Goal: Transaction & Acquisition: Purchase product/service

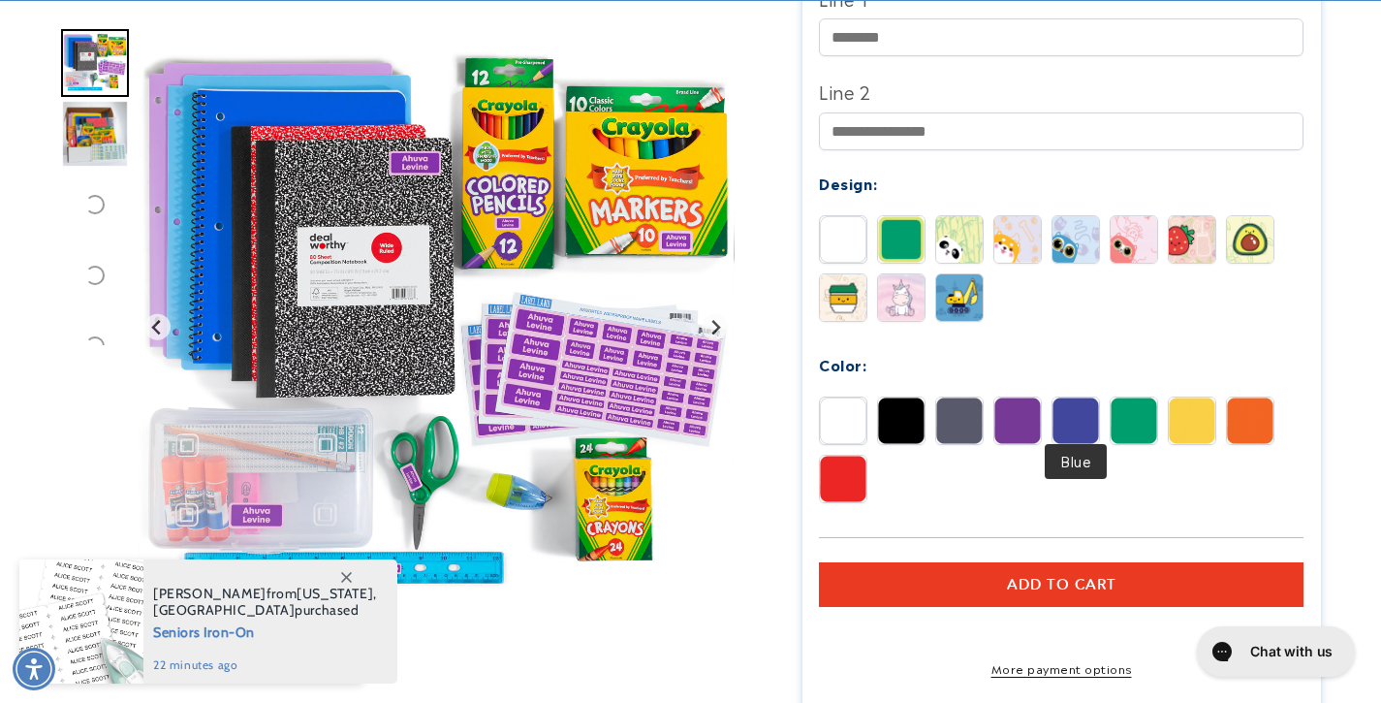
click at [1076, 425] on img at bounding box center [1076, 420] width 47 height 47
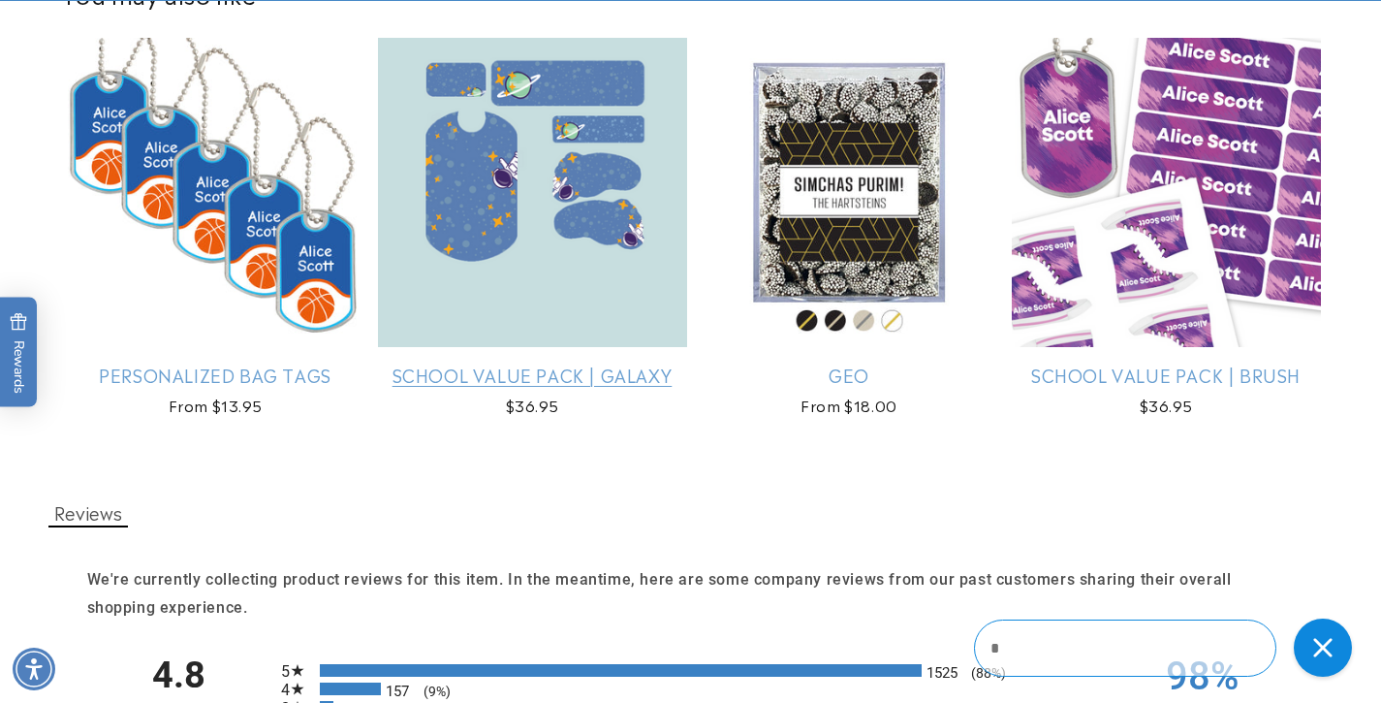
scroll to position [1598, 0]
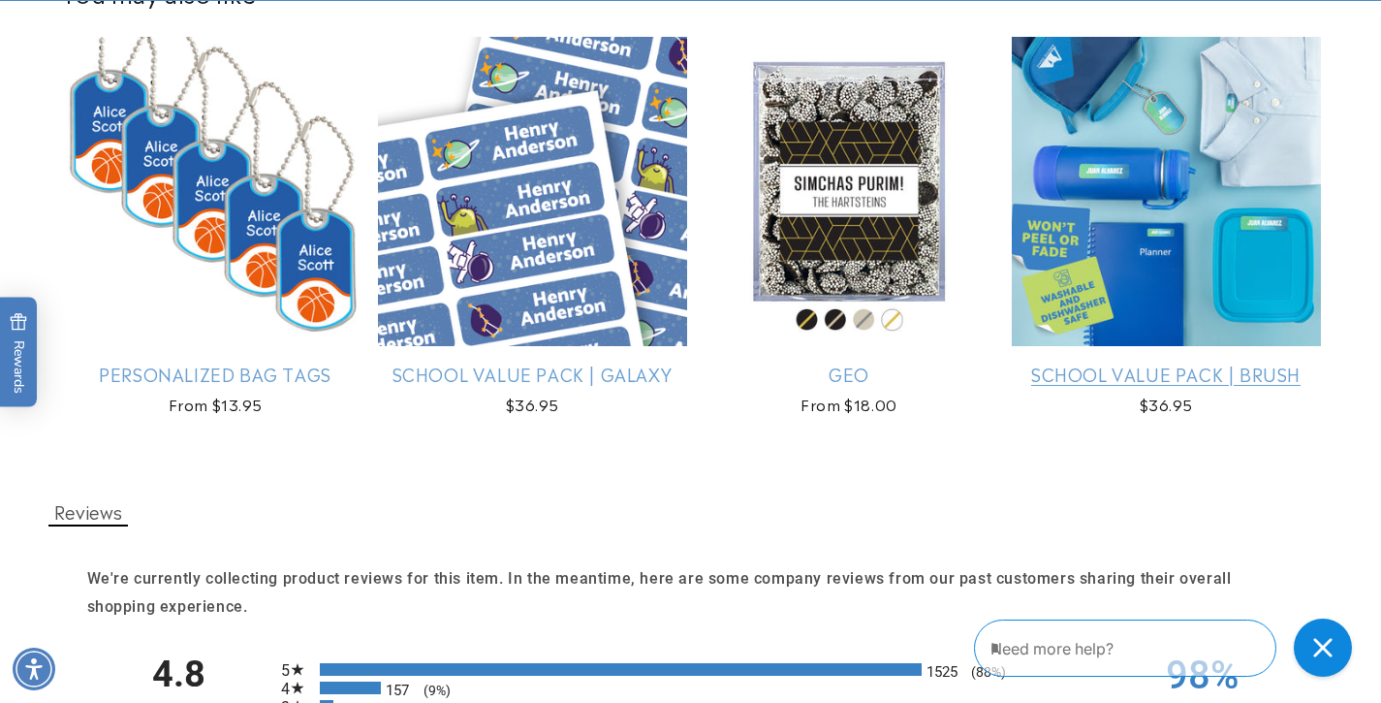
click at [1107, 379] on link "School Value Pack | Brush" at bounding box center [1166, 374] width 309 height 22
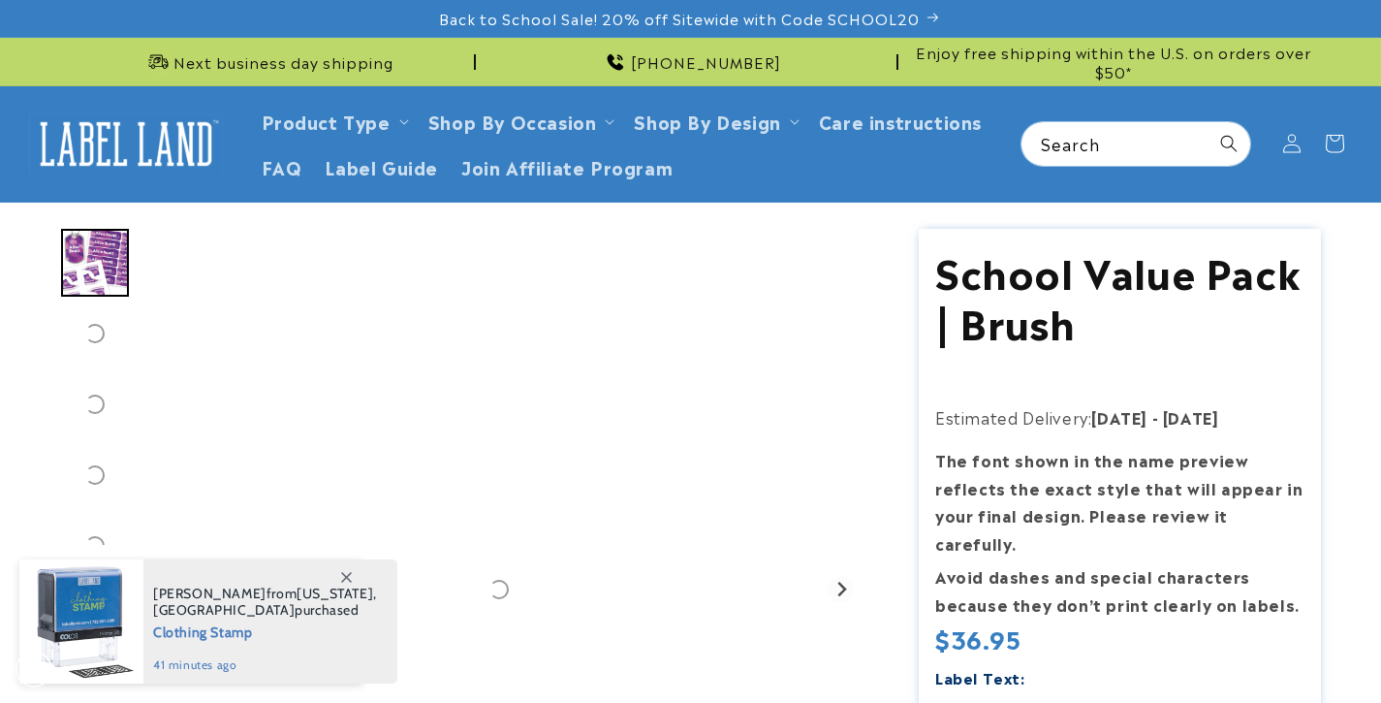
scroll to position [729, 0]
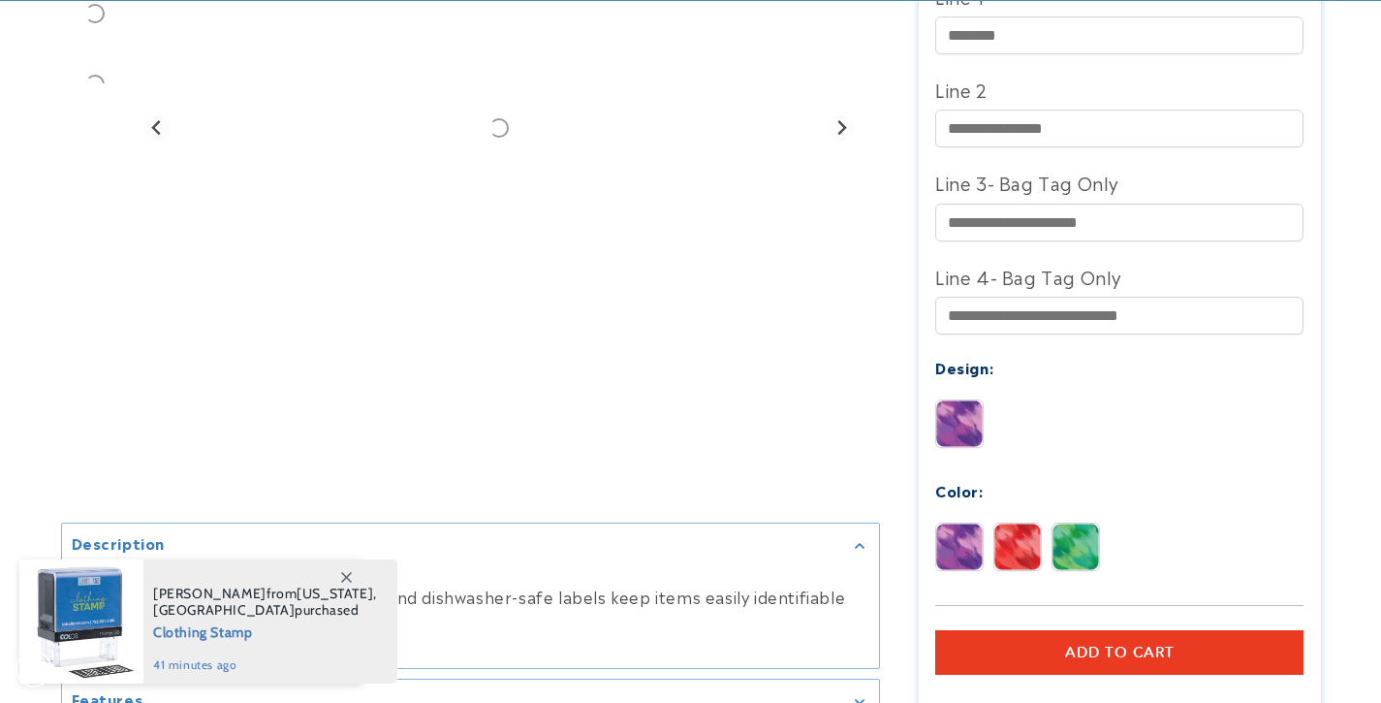
click at [1066, 523] on img at bounding box center [1076, 546] width 47 height 47
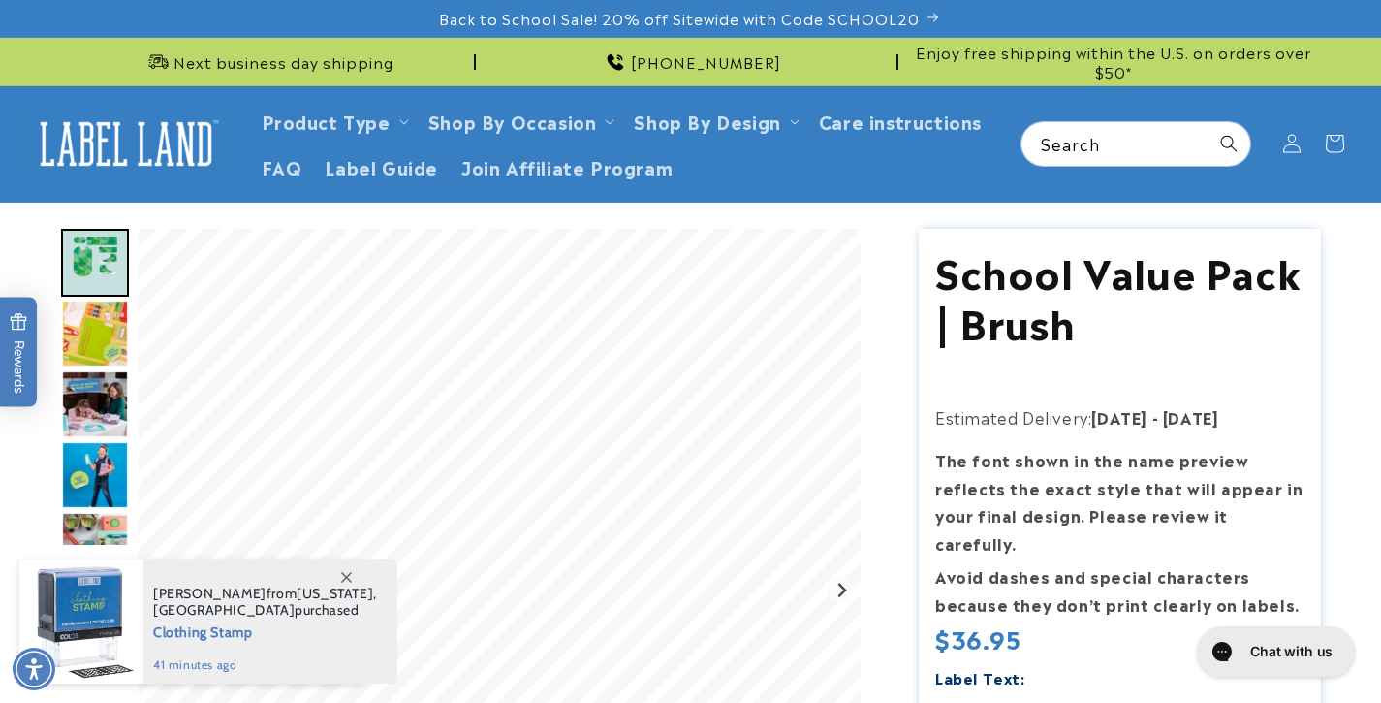
scroll to position [0, 0]
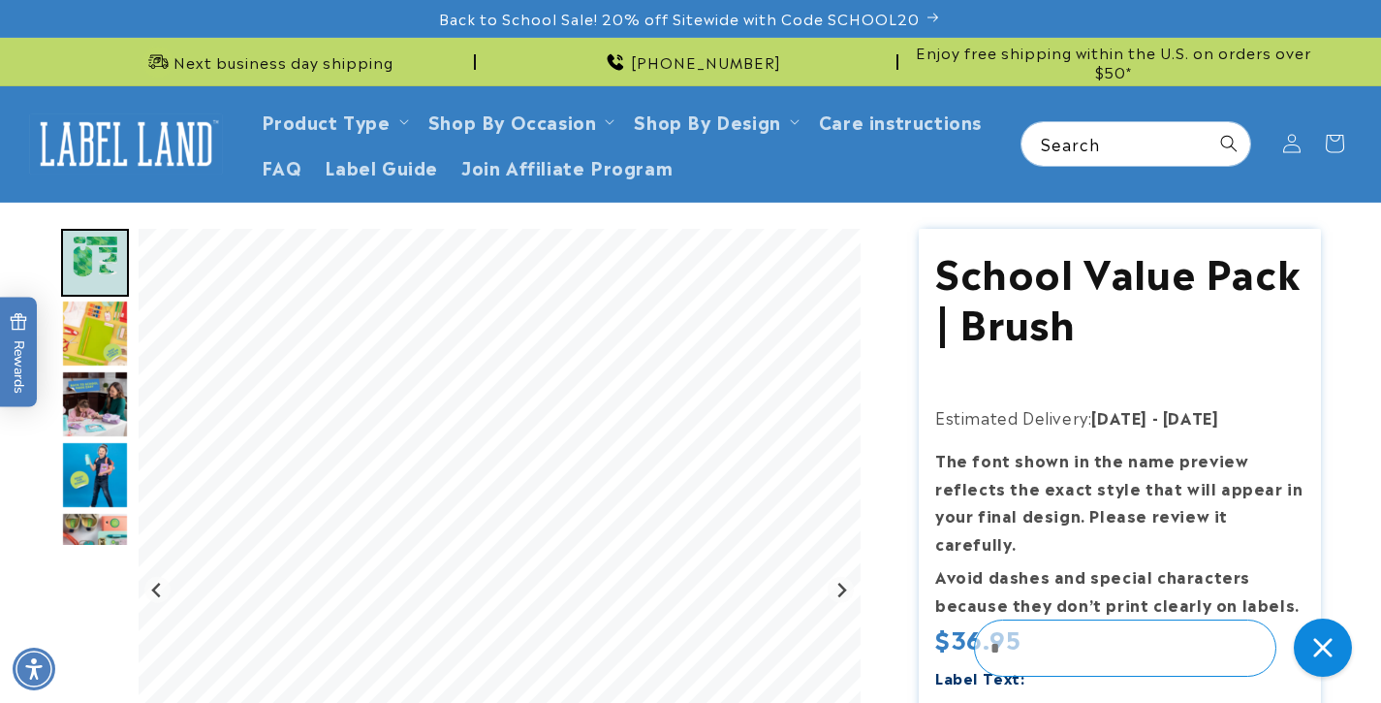
click at [98, 344] on img "Go to slide 3" at bounding box center [95, 333] width 68 height 68
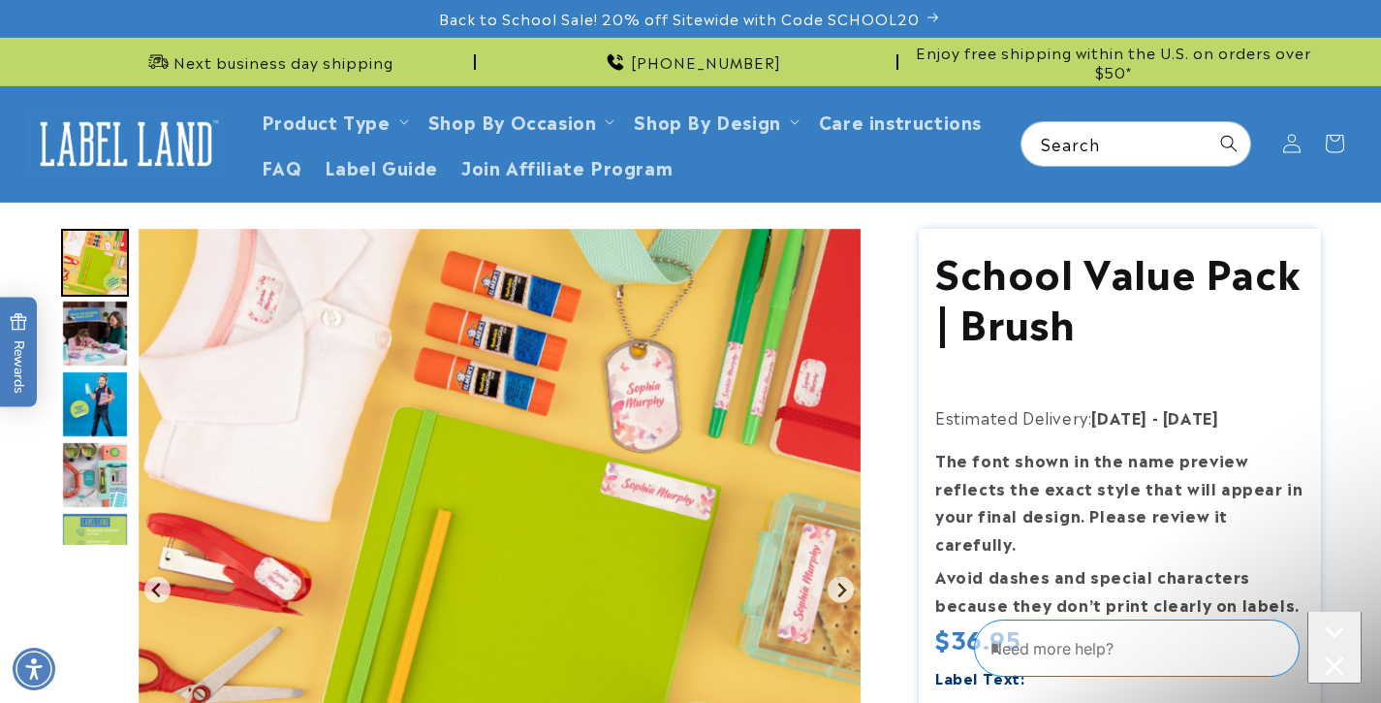
click at [94, 403] on img "Go to slide 5" at bounding box center [95, 404] width 68 height 68
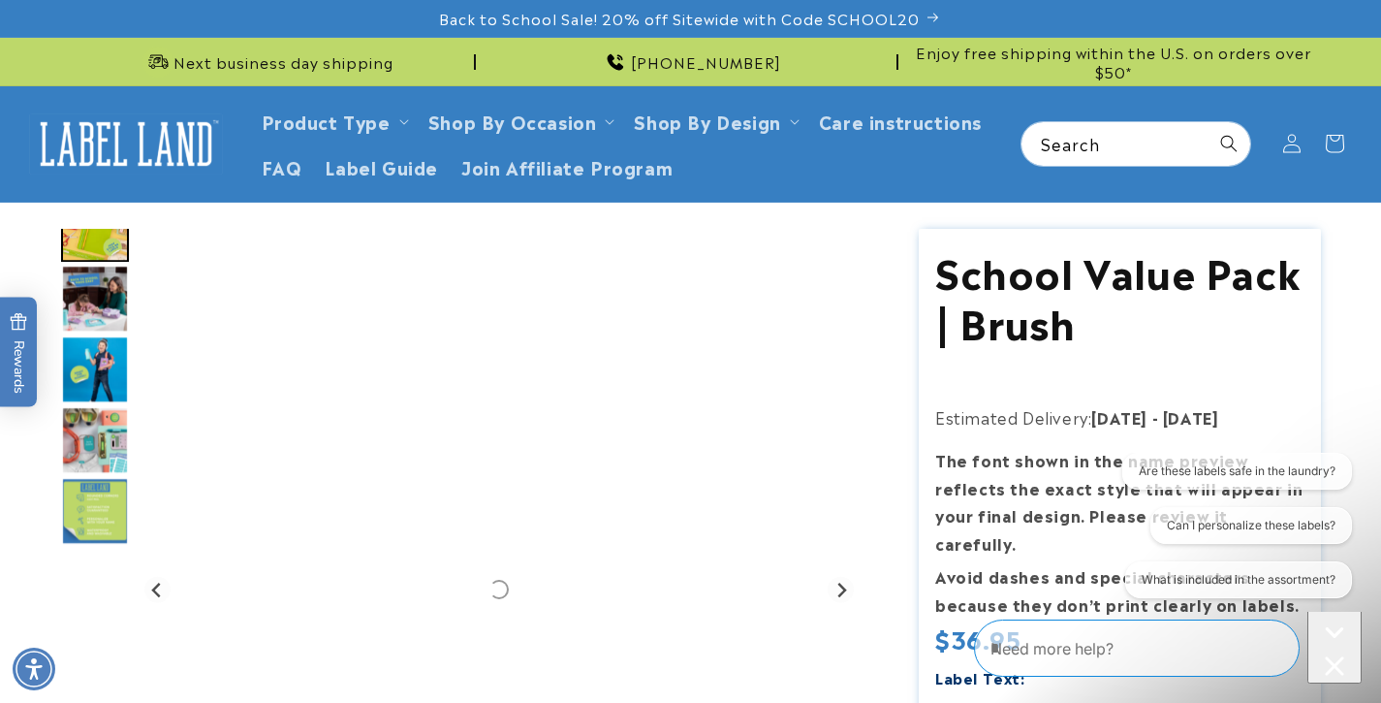
click at [90, 470] on img "Go to slide 6" at bounding box center [95, 440] width 68 height 68
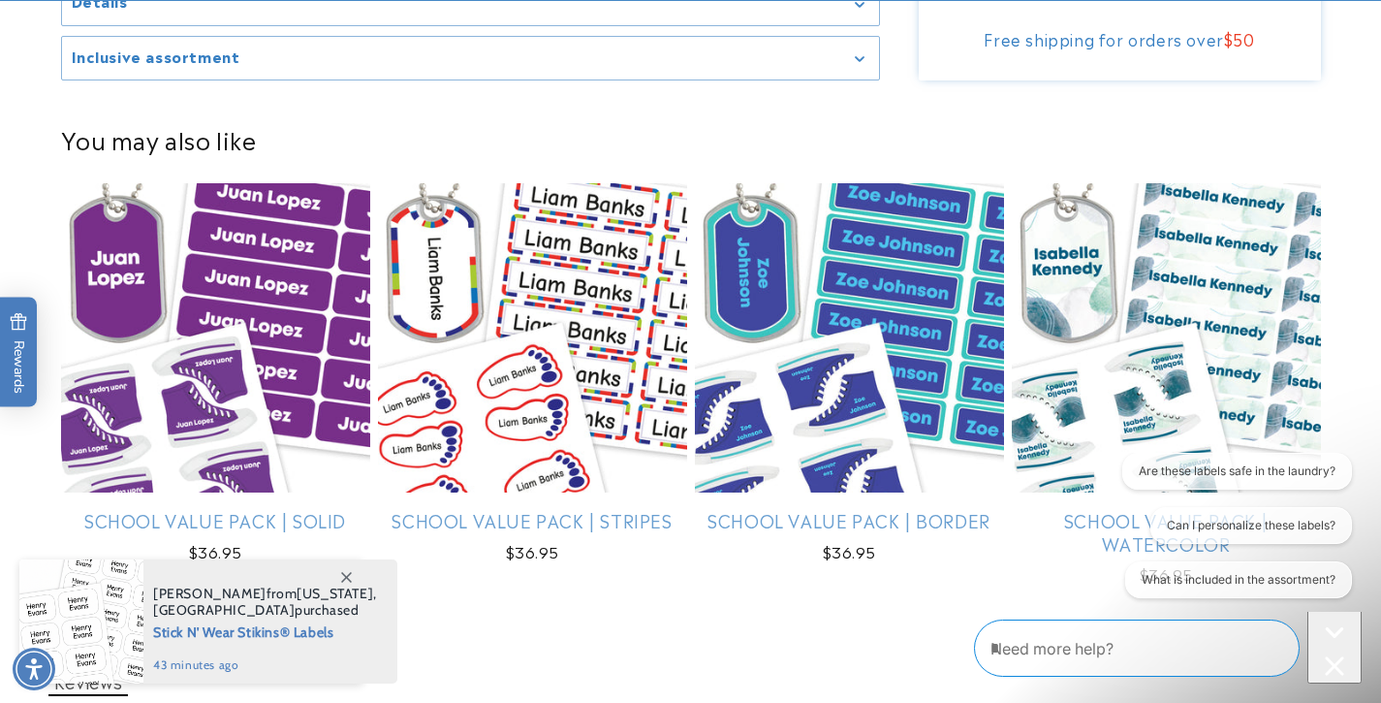
scroll to position [1666, 0]
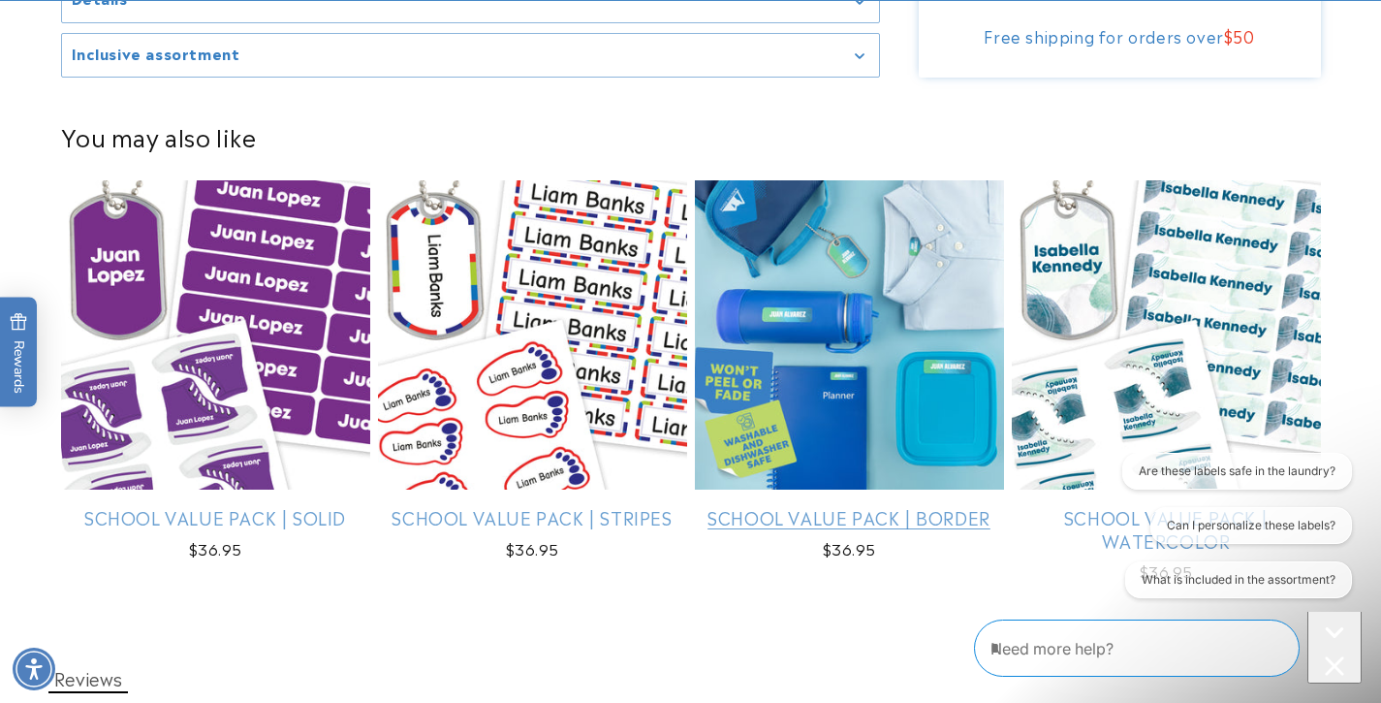
click at [806, 506] on link "School Value Pack | Border" at bounding box center [849, 517] width 309 height 22
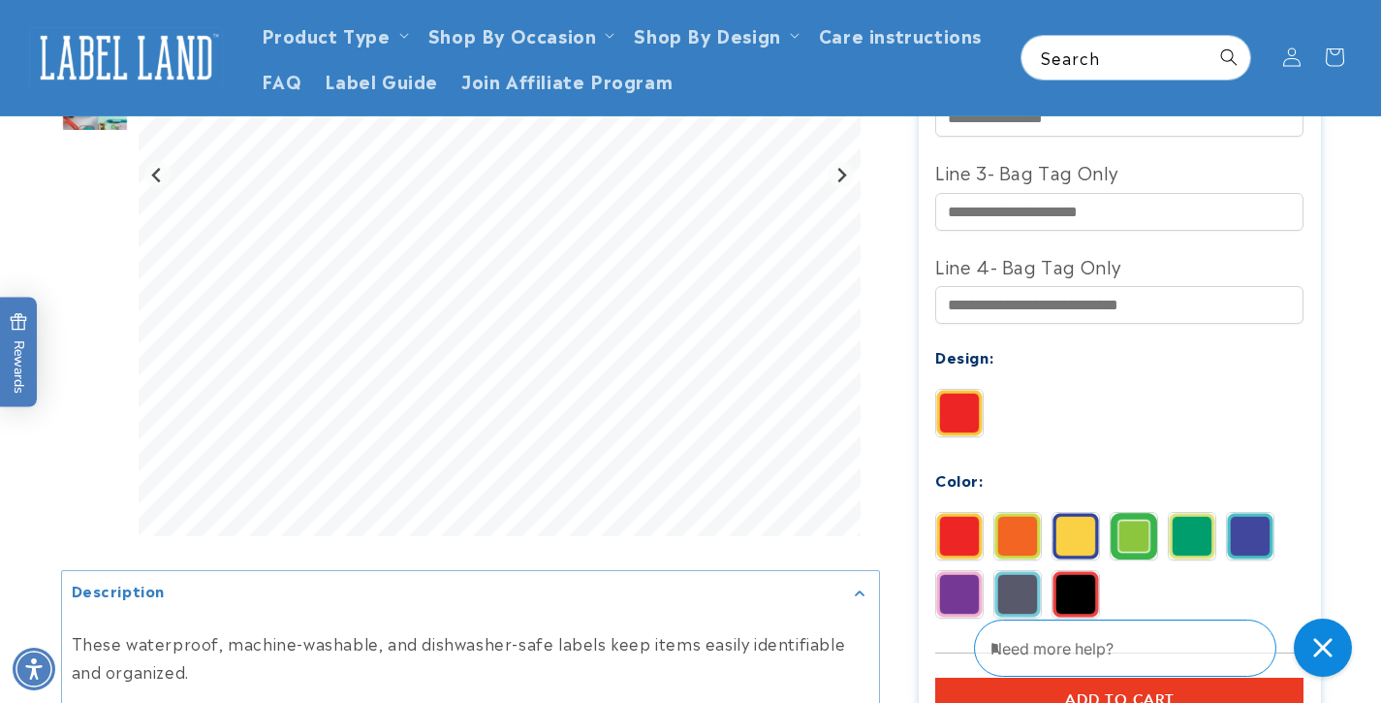
scroll to position [732, 0]
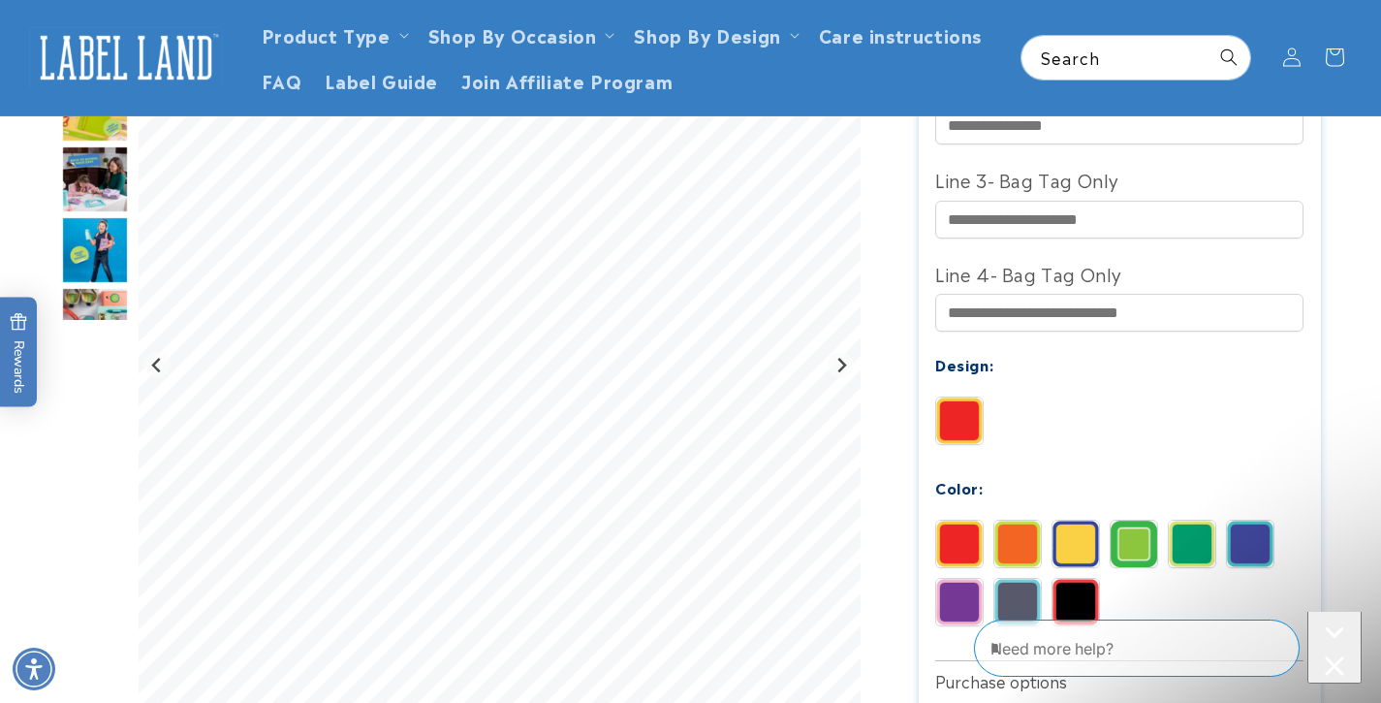
click at [1026, 520] on img at bounding box center [1017, 543] width 47 height 47
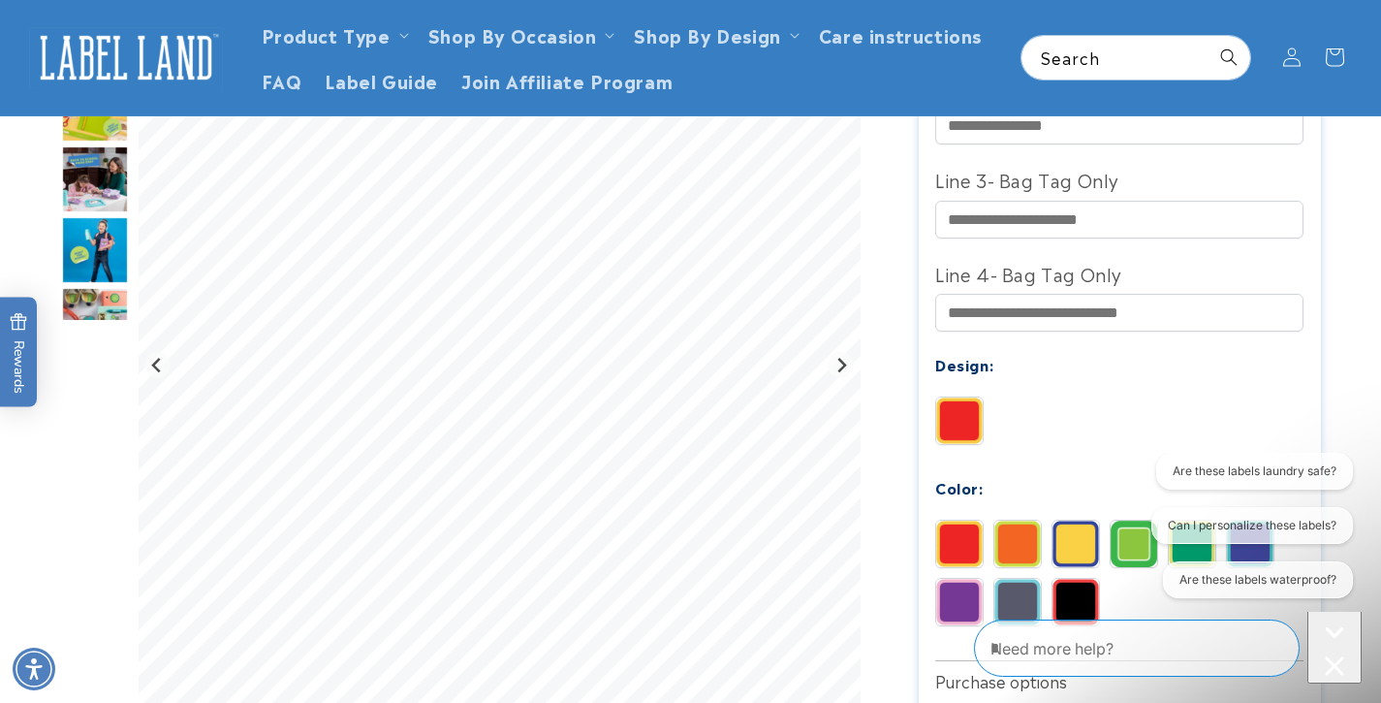
scroll to position [0, 0]
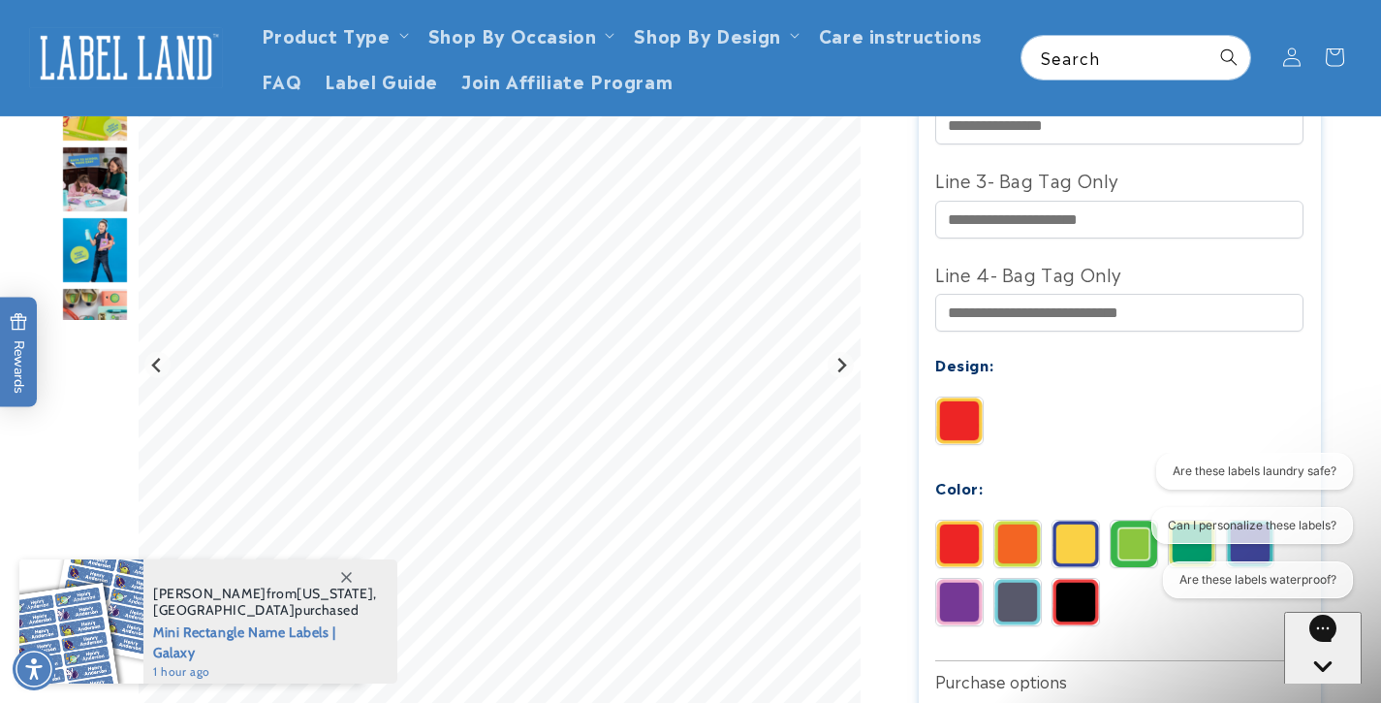
click at [964, 520] on img at bounding box center [959, 543] width 47 height 47
click at [965, 585] on img at bounding box center [959, 602] width 47 height 47
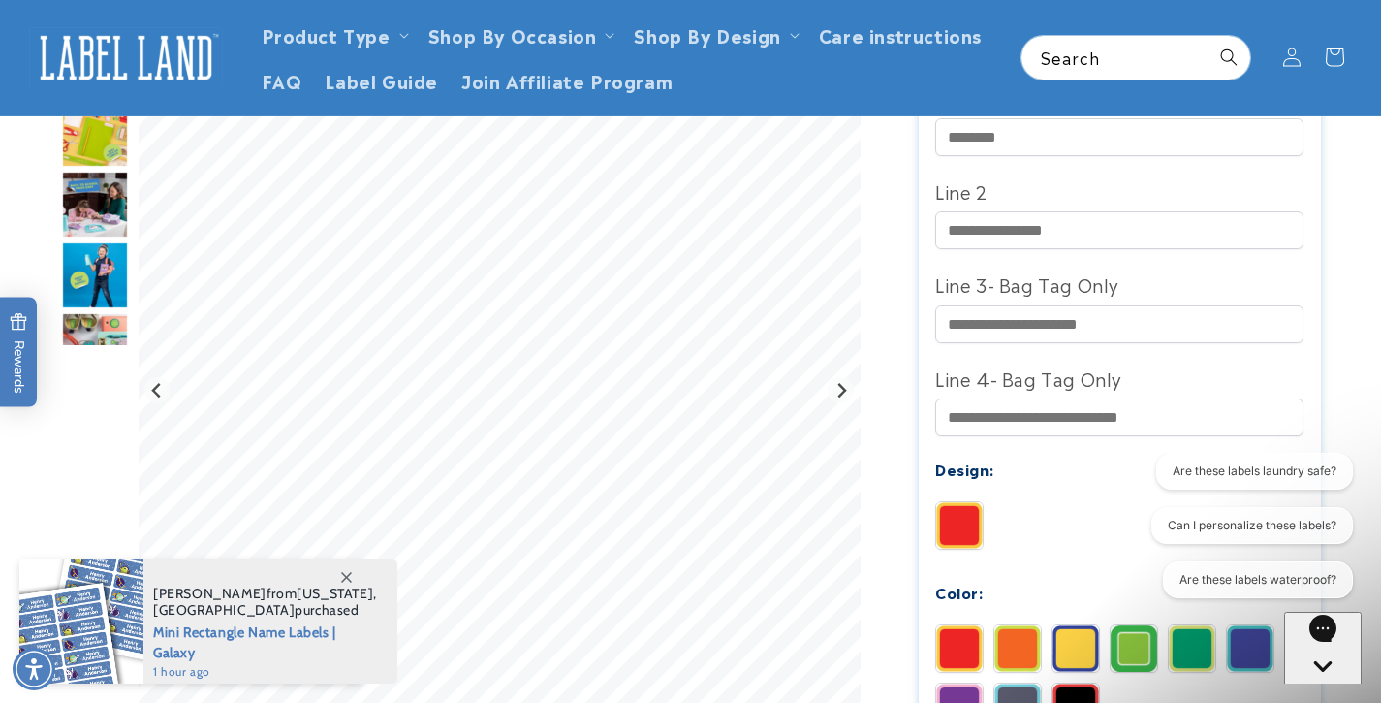
scroll to position [609, 0]
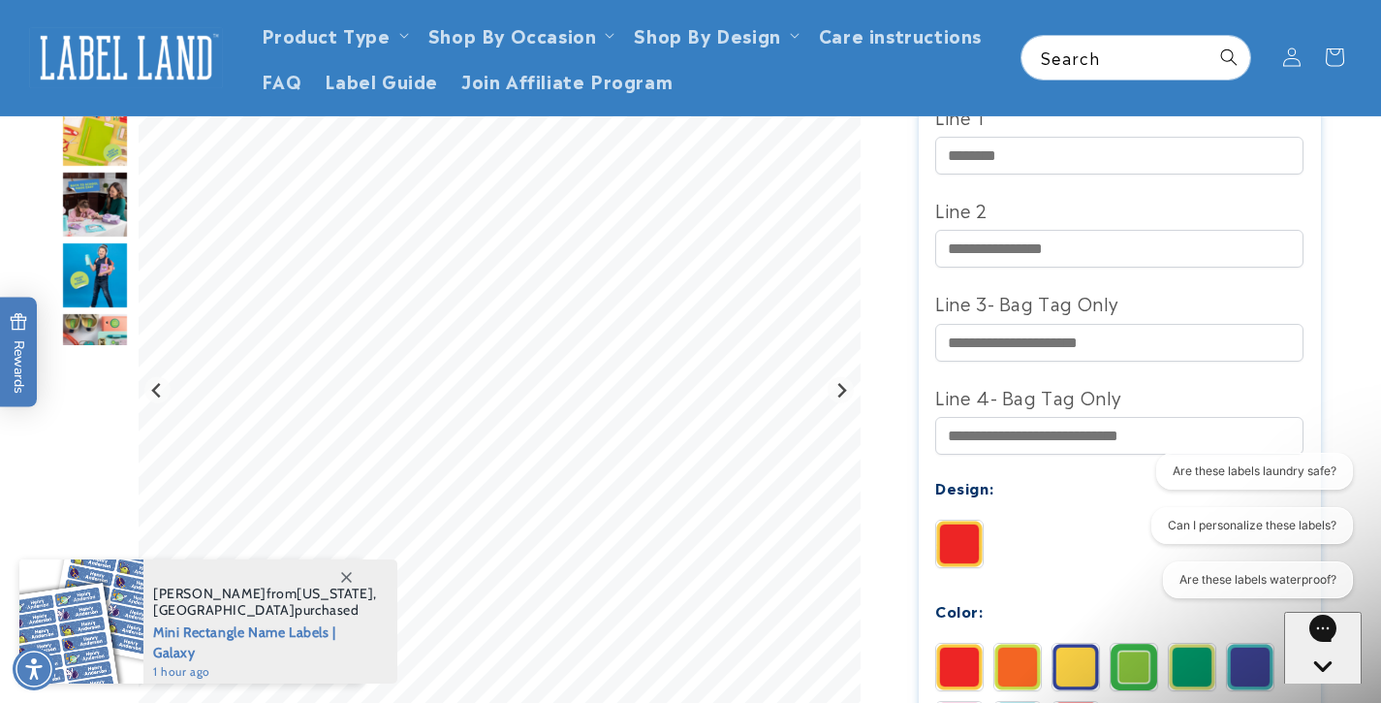
click at [1198, 644] on img at bounding box center [1192, 667] width 47 height 47
click at [1140, 644] on img at bounding box center [1134, 667] width 47 height 47
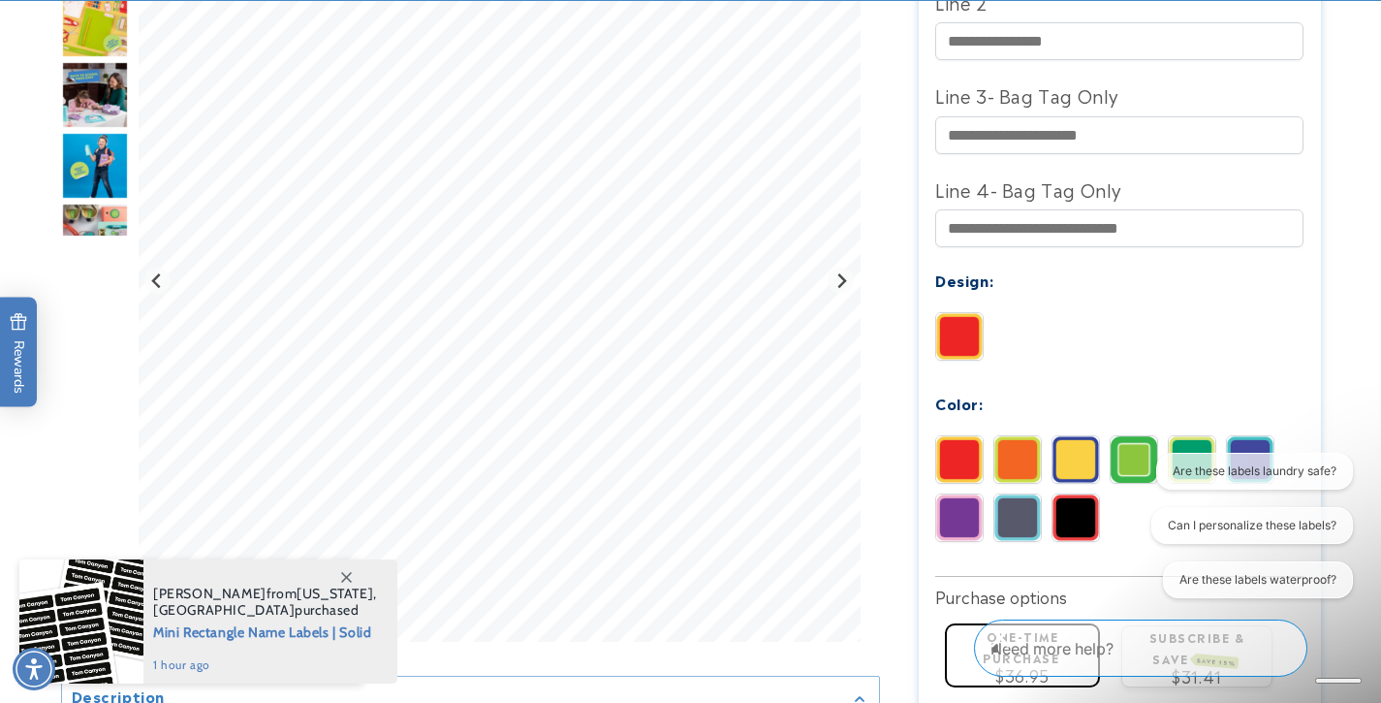
scroll to position [826, 0]
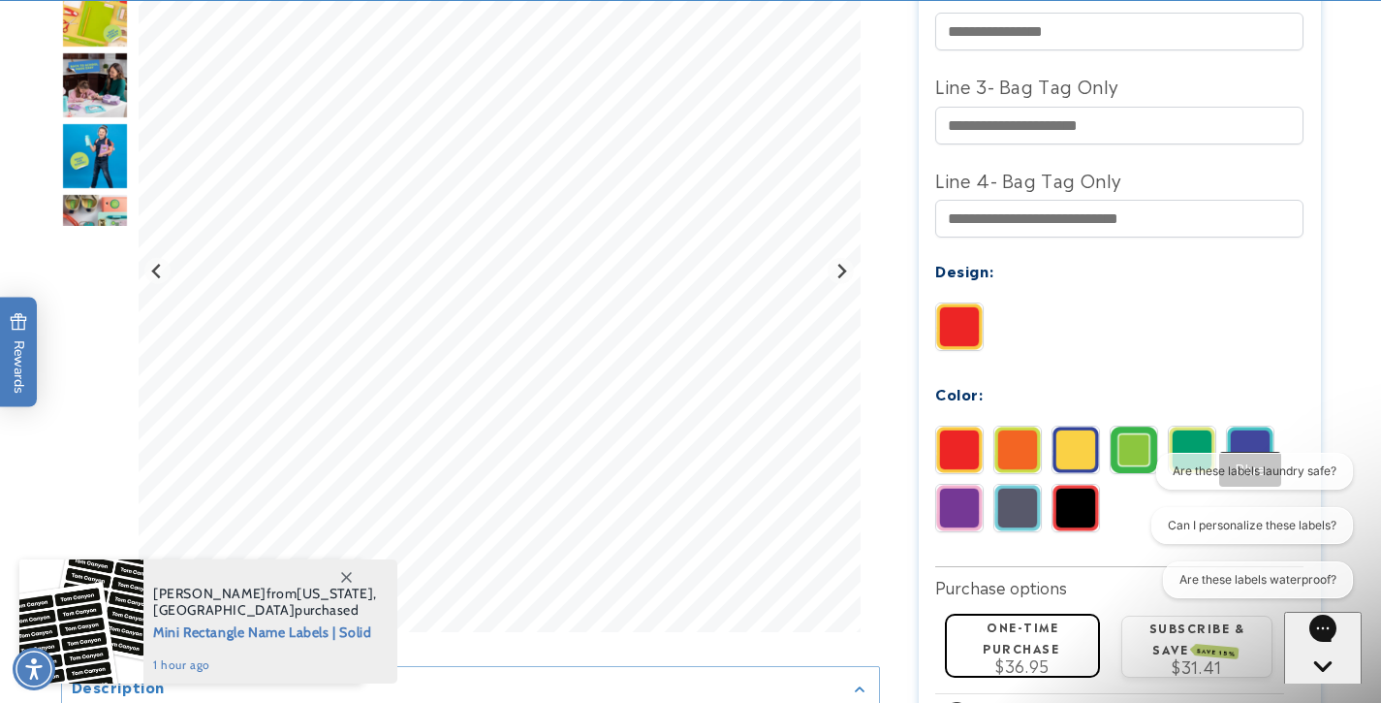
click at [1257, 426] on img at bounding box center [1250, 449] width 47 height 47
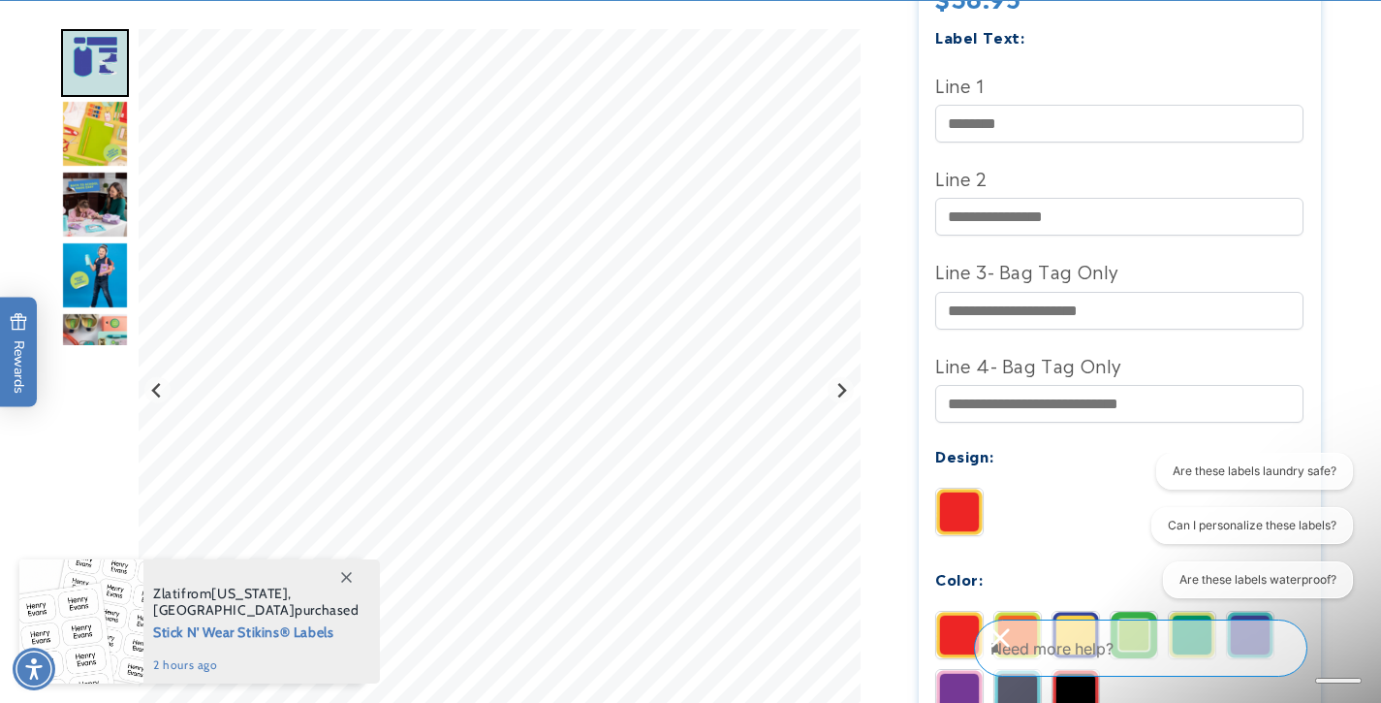
scroll to position [643, 0]
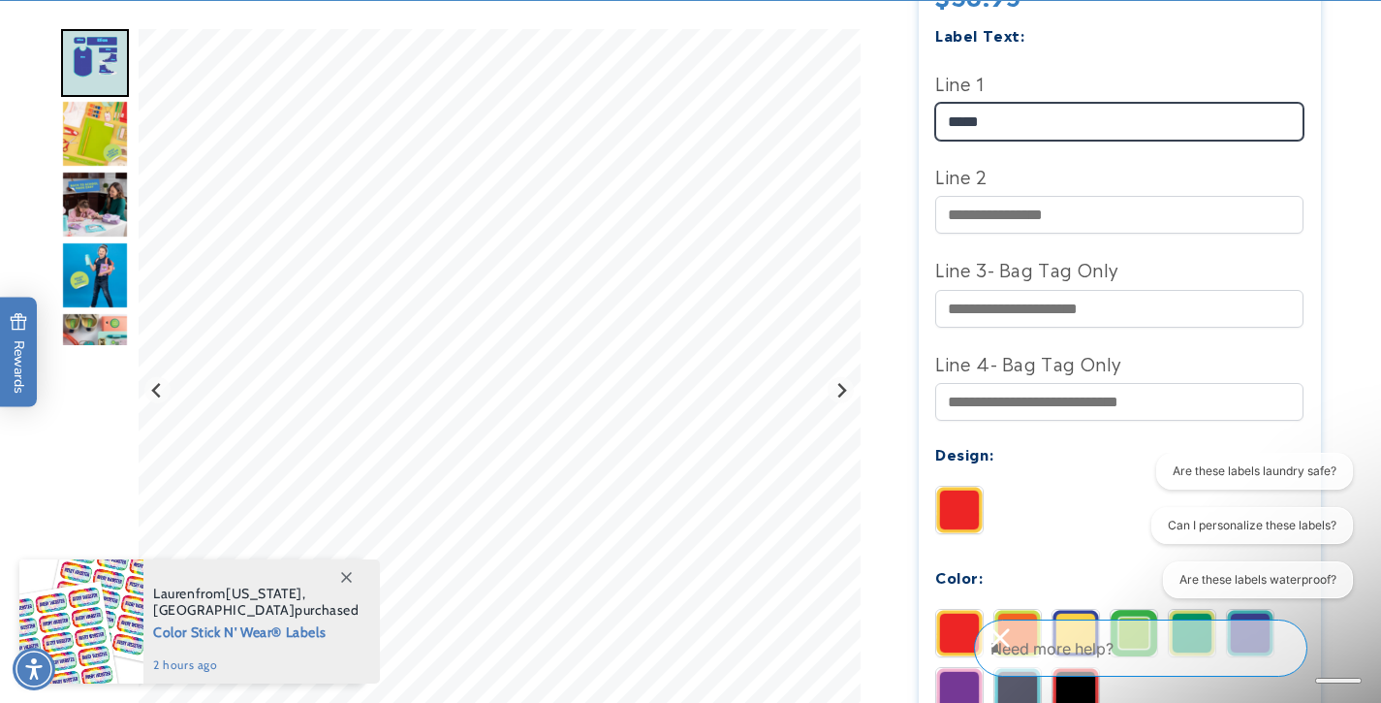
type input "*****"
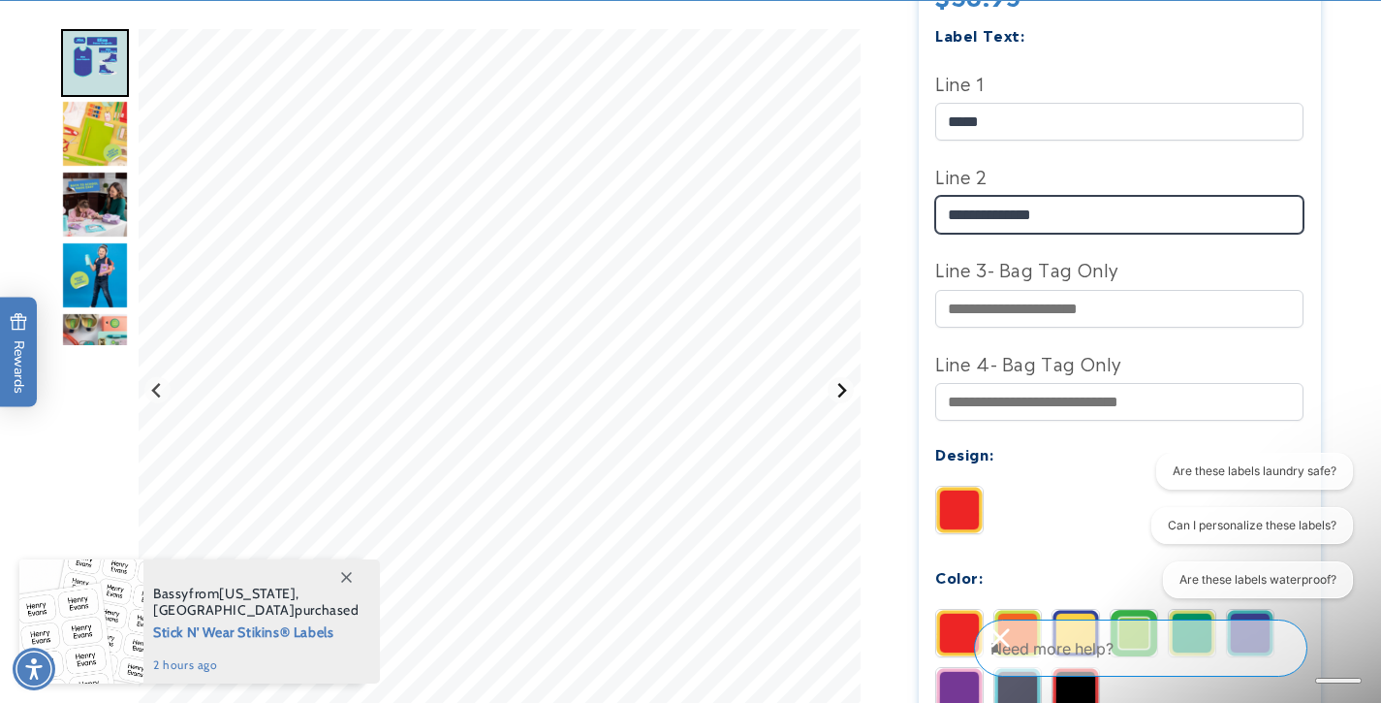
type input "**********"
click at [845, 387] on icon "Next slide" at bounding box center [841, 390] width 9 height 15
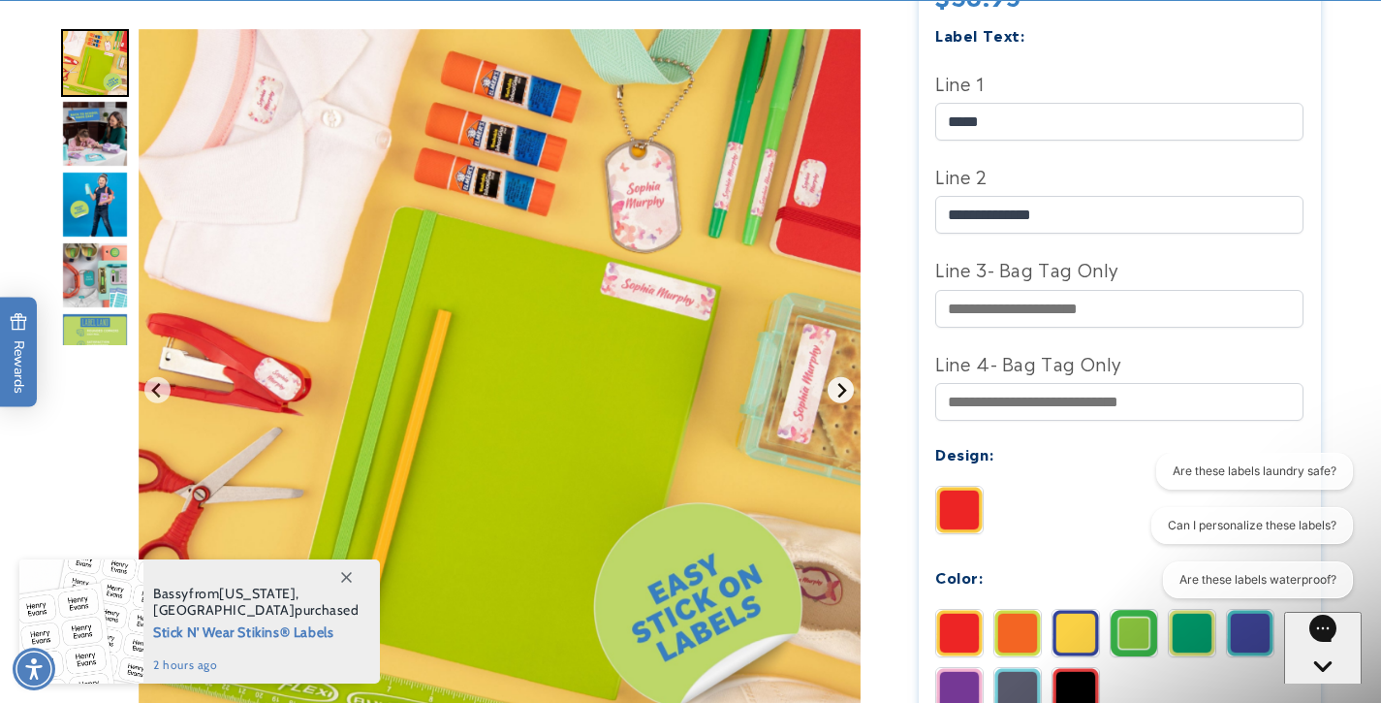
click at [845, 386] on icon "Next slide" at bounding box center [842, 391] width 16 height 16
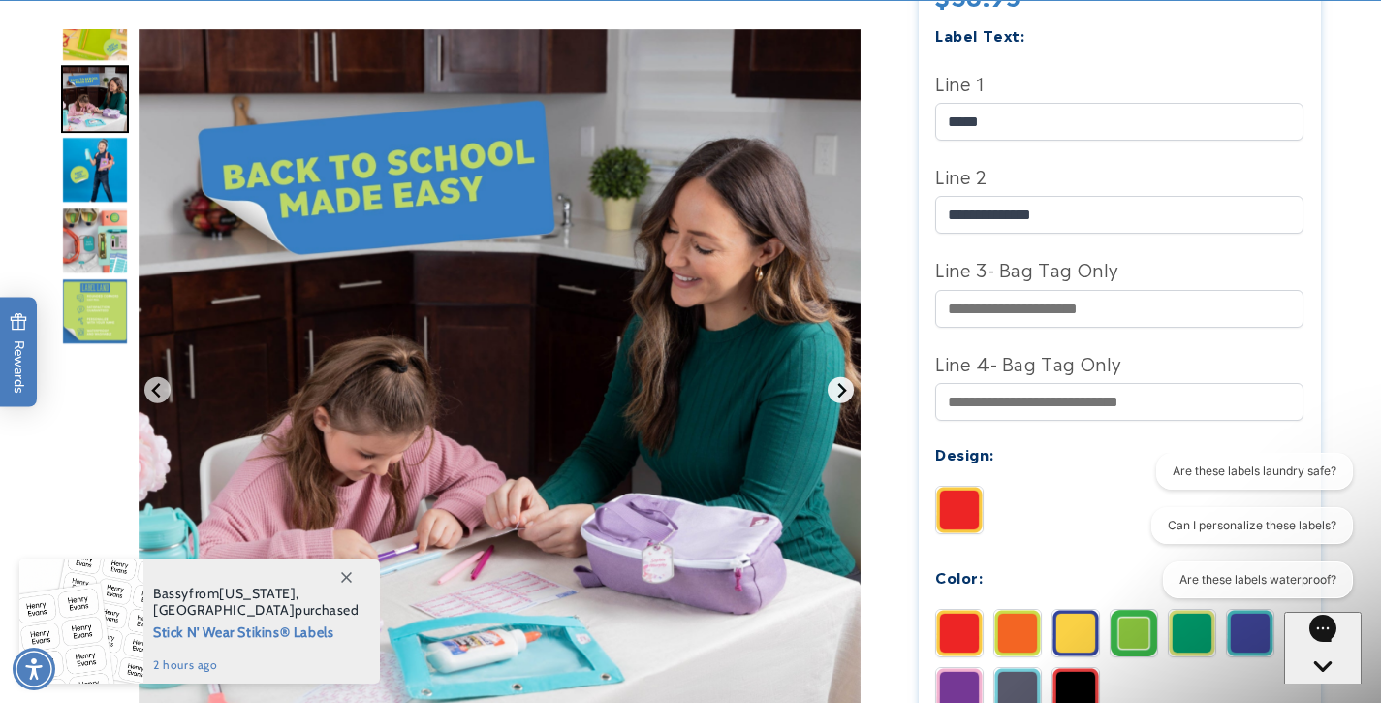
click at [845, 386] on icon "Next slide" at bounding box center [842, 391] width 16 height 16
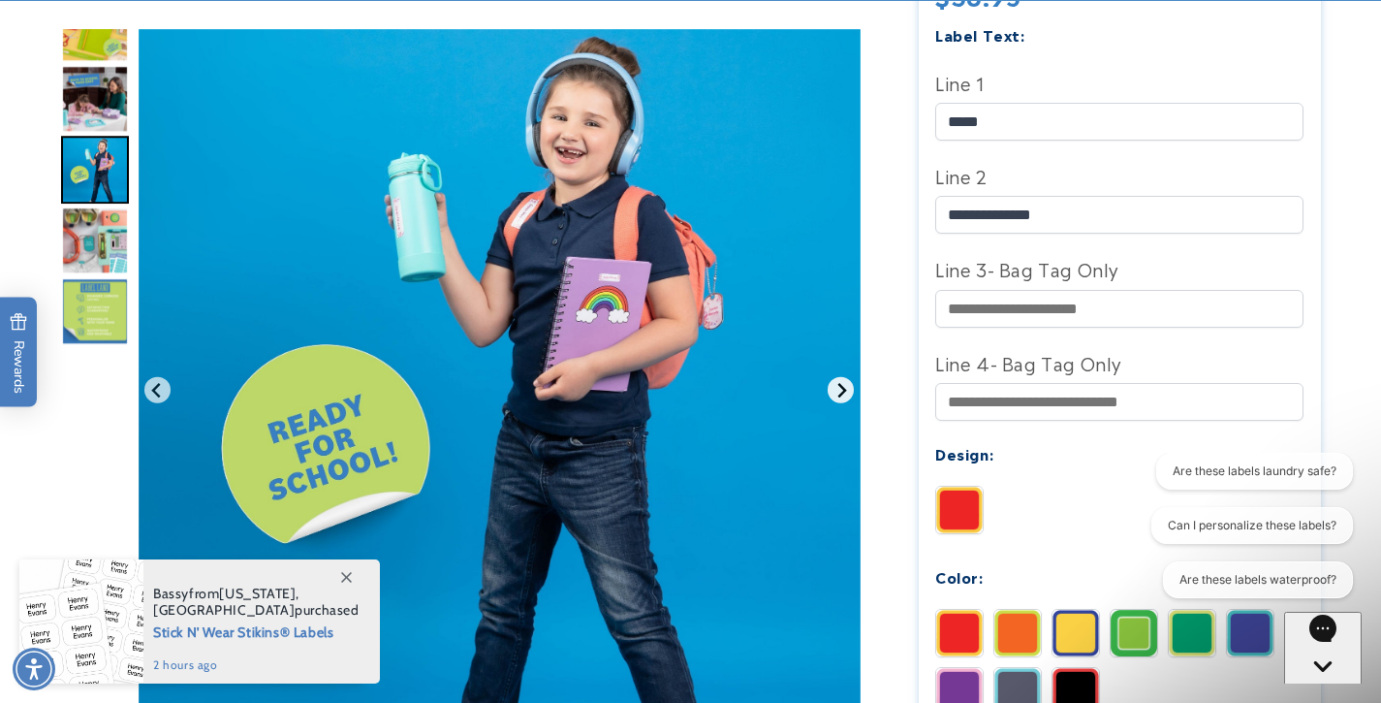
click at [845, 386] on icon "Next slide" at bounding box center [842, 391] width 16 height 16
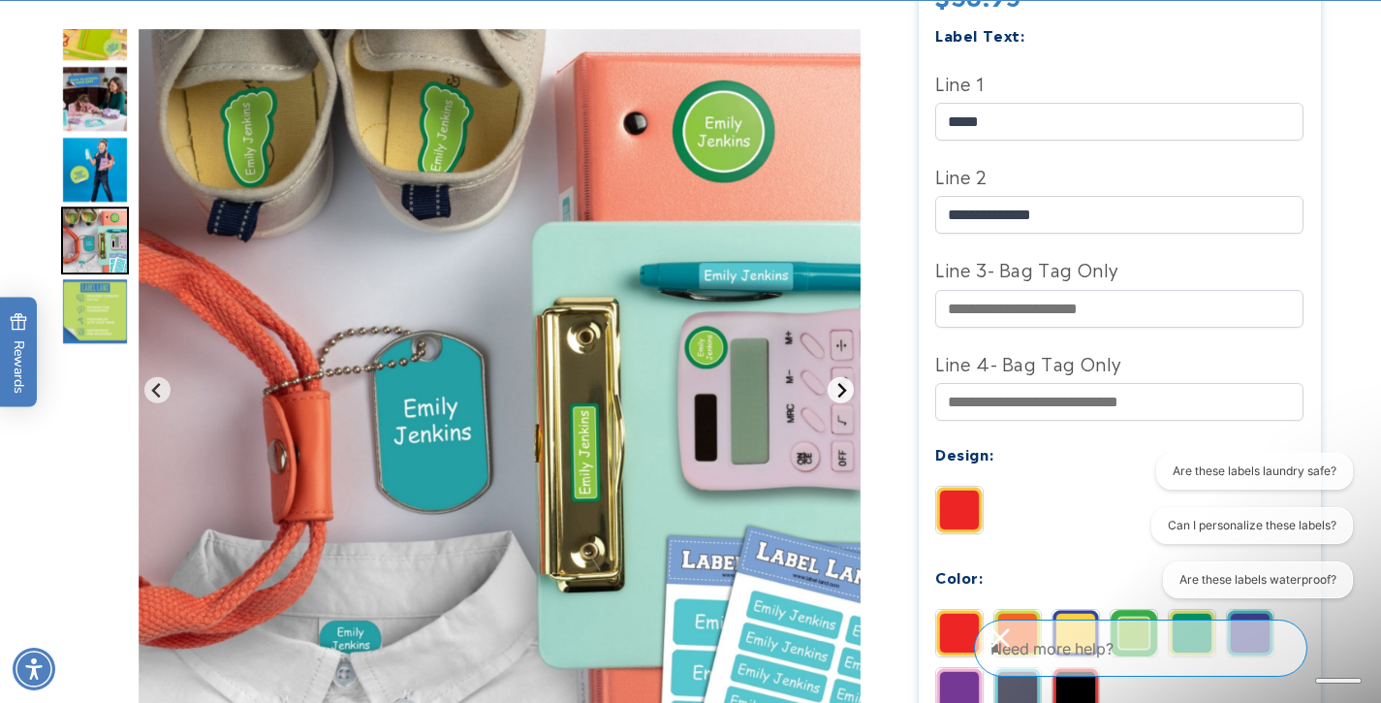
click at [845, 386] on icon "Next slide" at bounding box center [842, 391] width 16 height 16
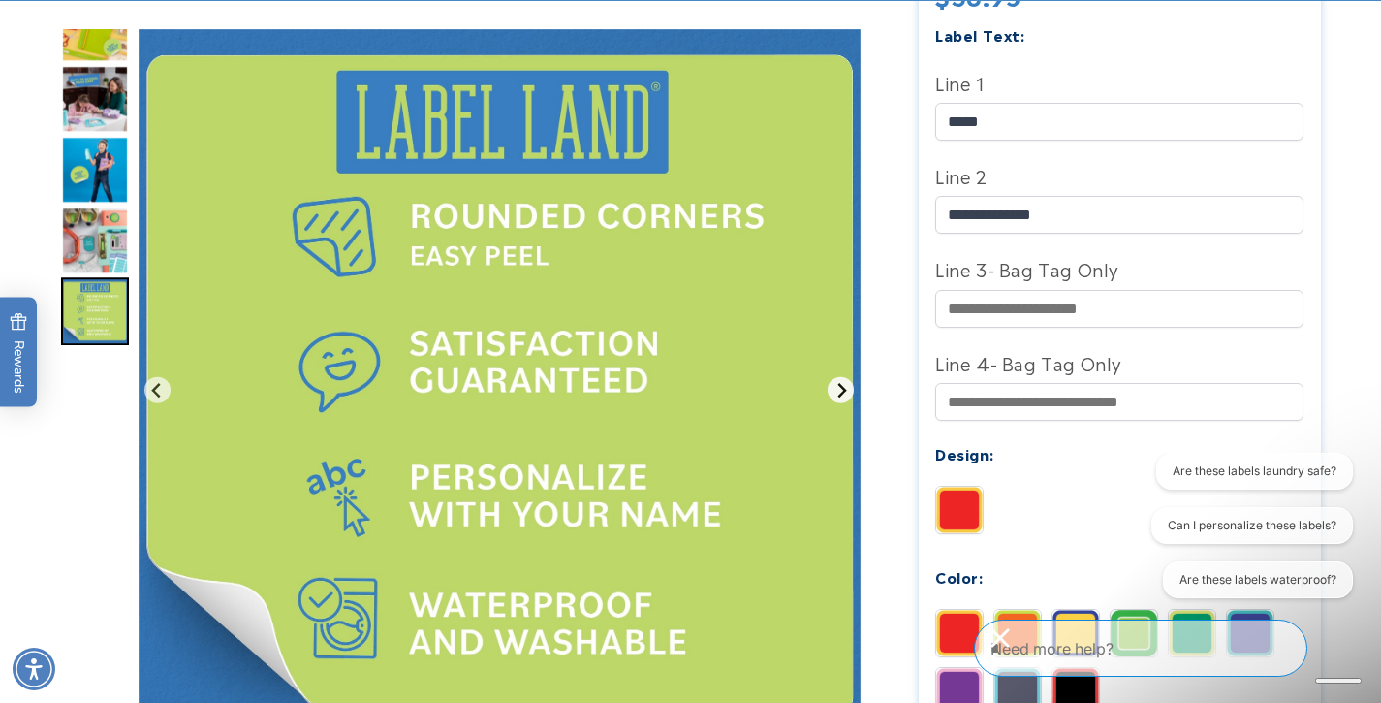
click at [846, 386] on icon "Go to first slide" at bounding box center [842, 391] width 16 height 16
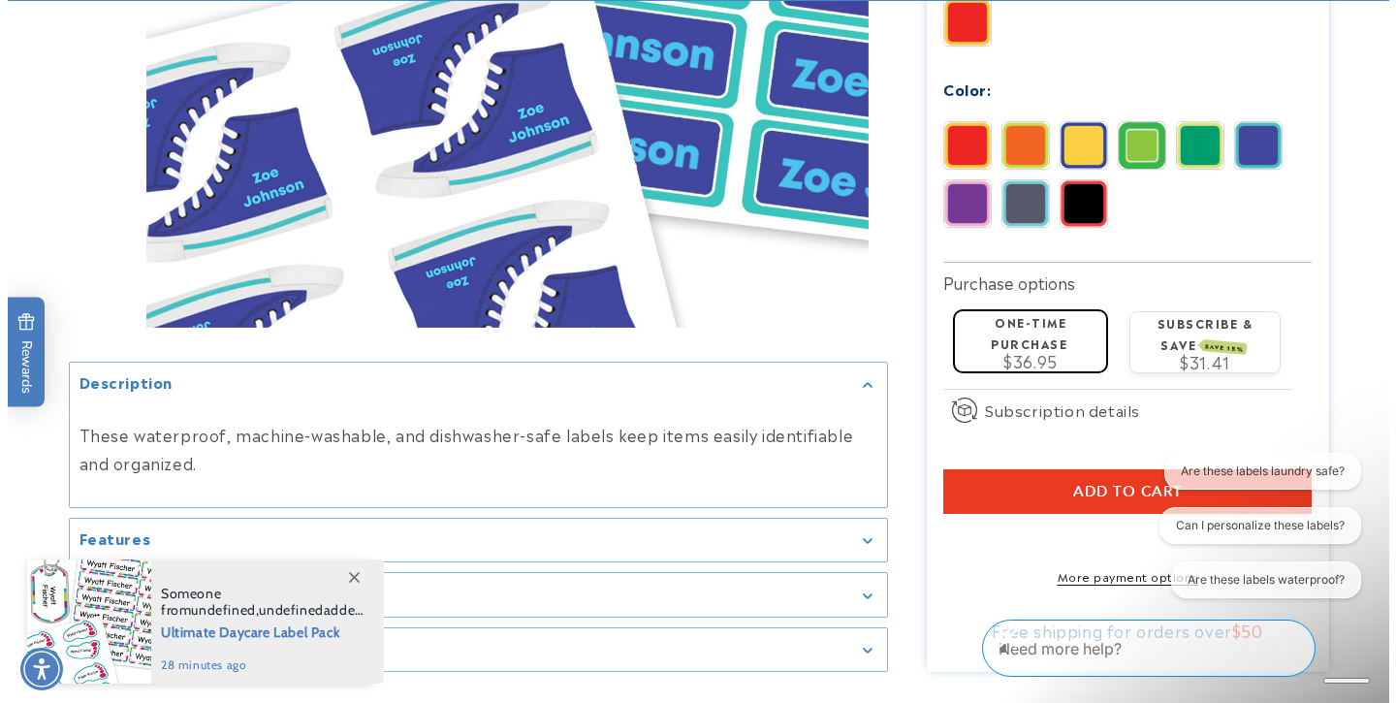
scroll to position [1174, 0]
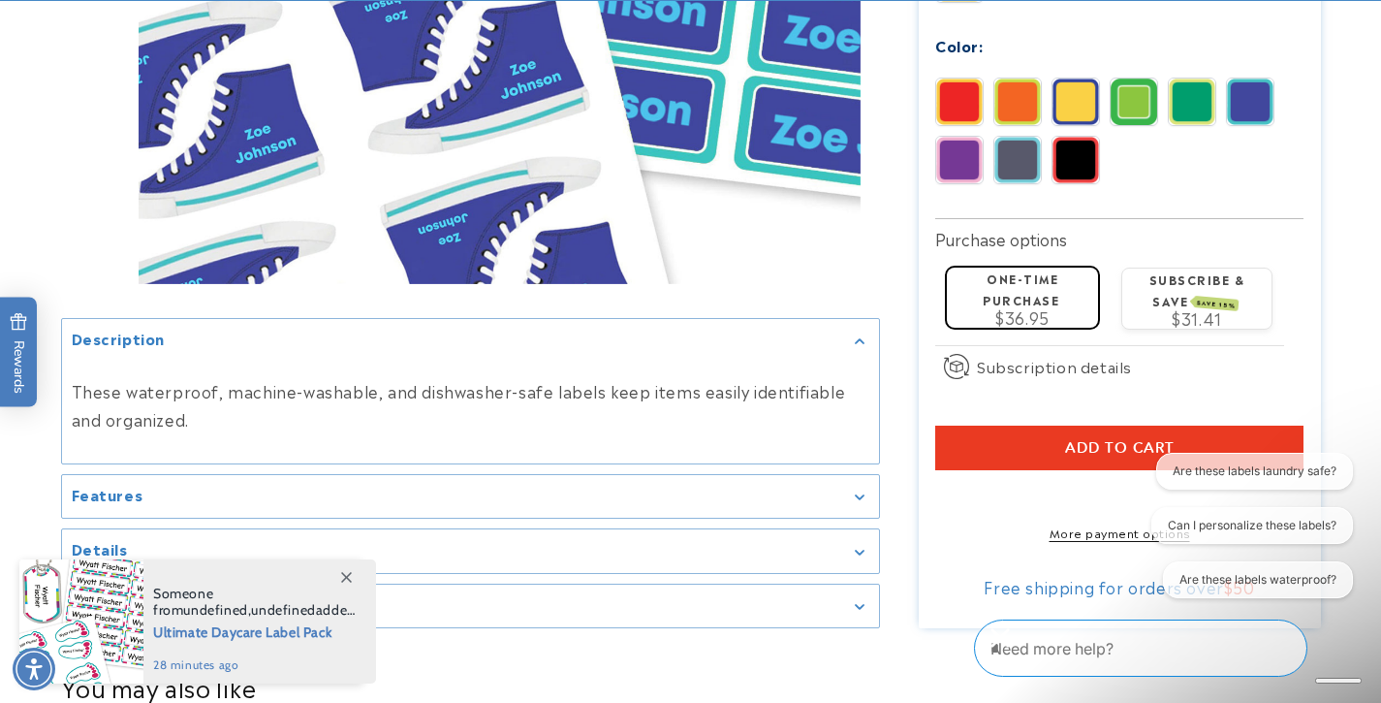
click at [1049, 426] on button "Add to cart" at bounding box center [1119, 448] width 368 height 45
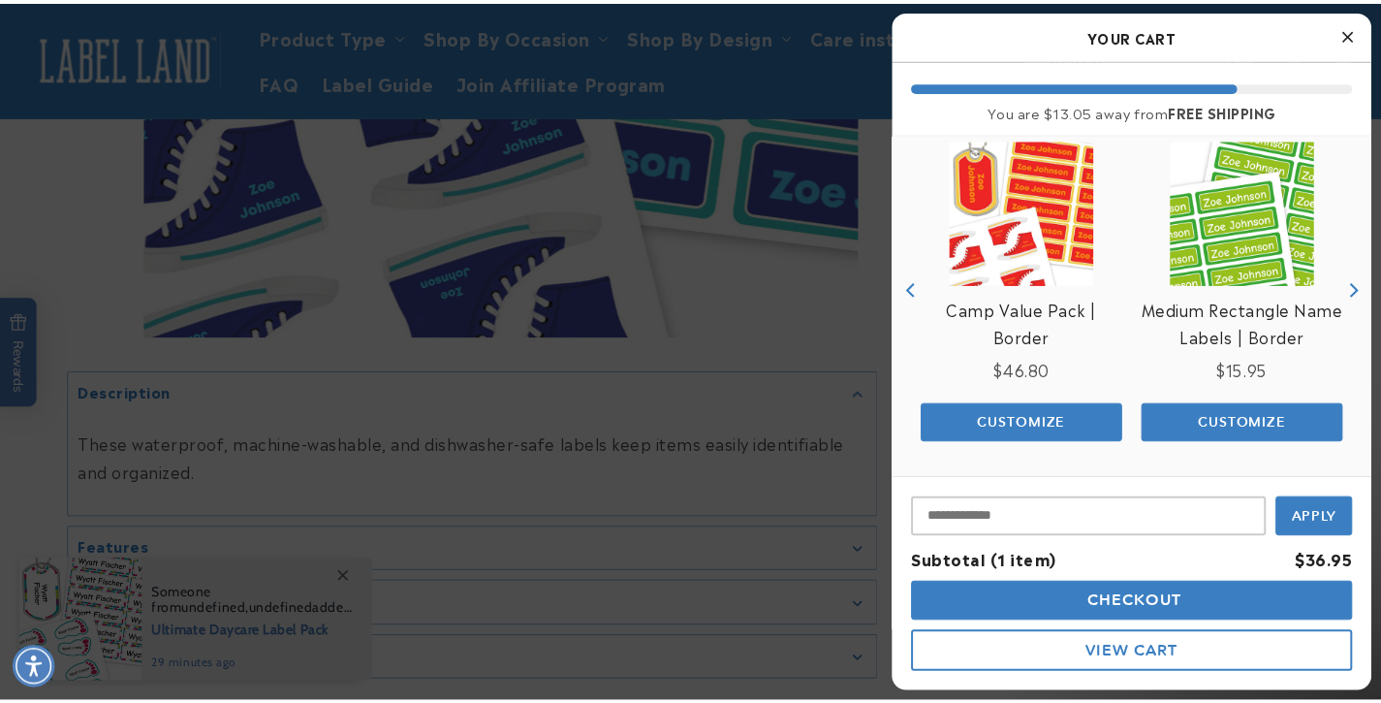
scroll to position [244, 0]
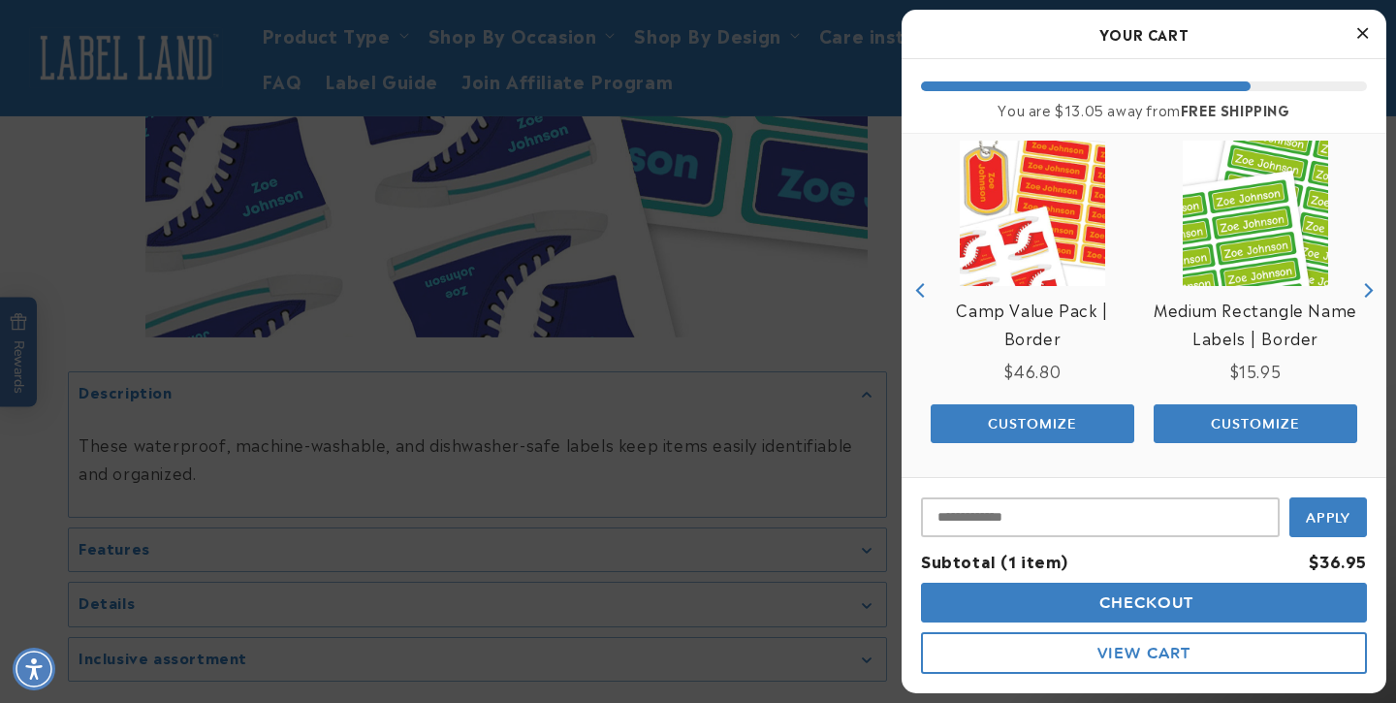
click at [1367, 37] on icon "Close Cart" at bounding box center [1362, 32] width 11 height 17
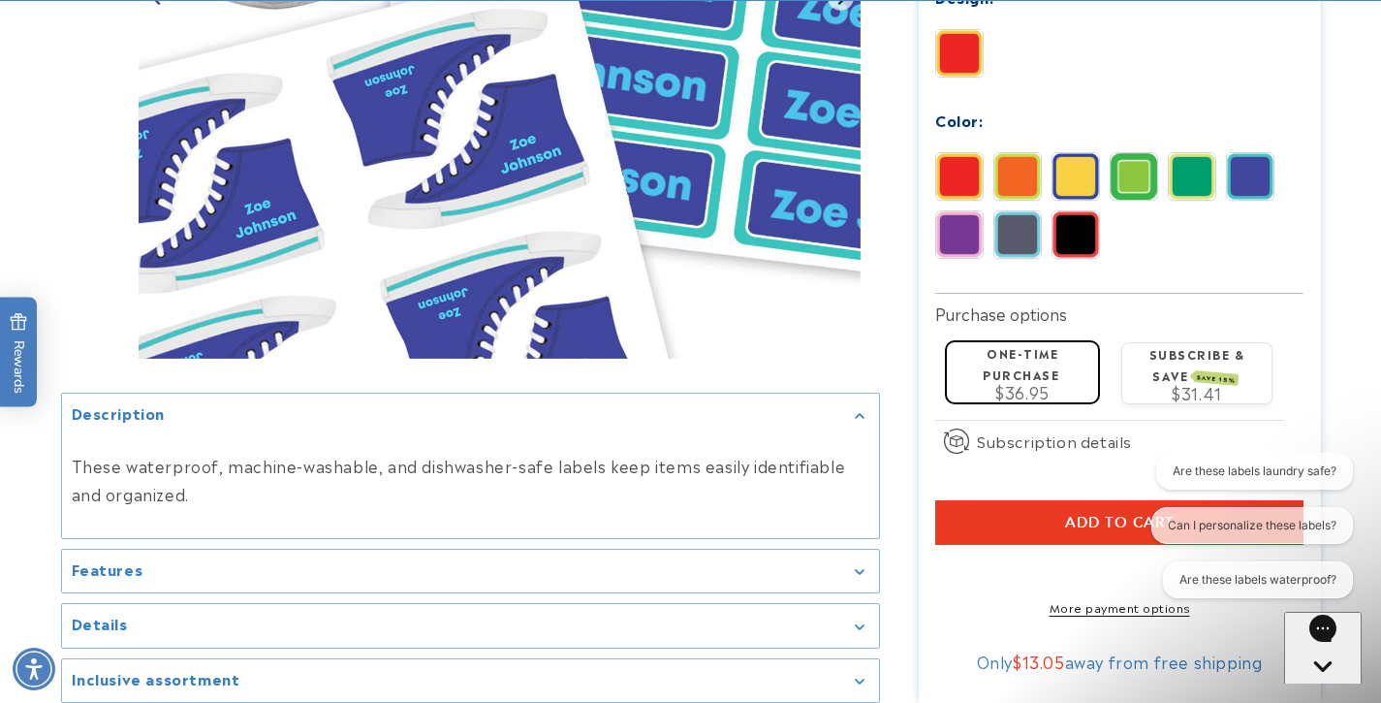
scroll to position [1234, 0]
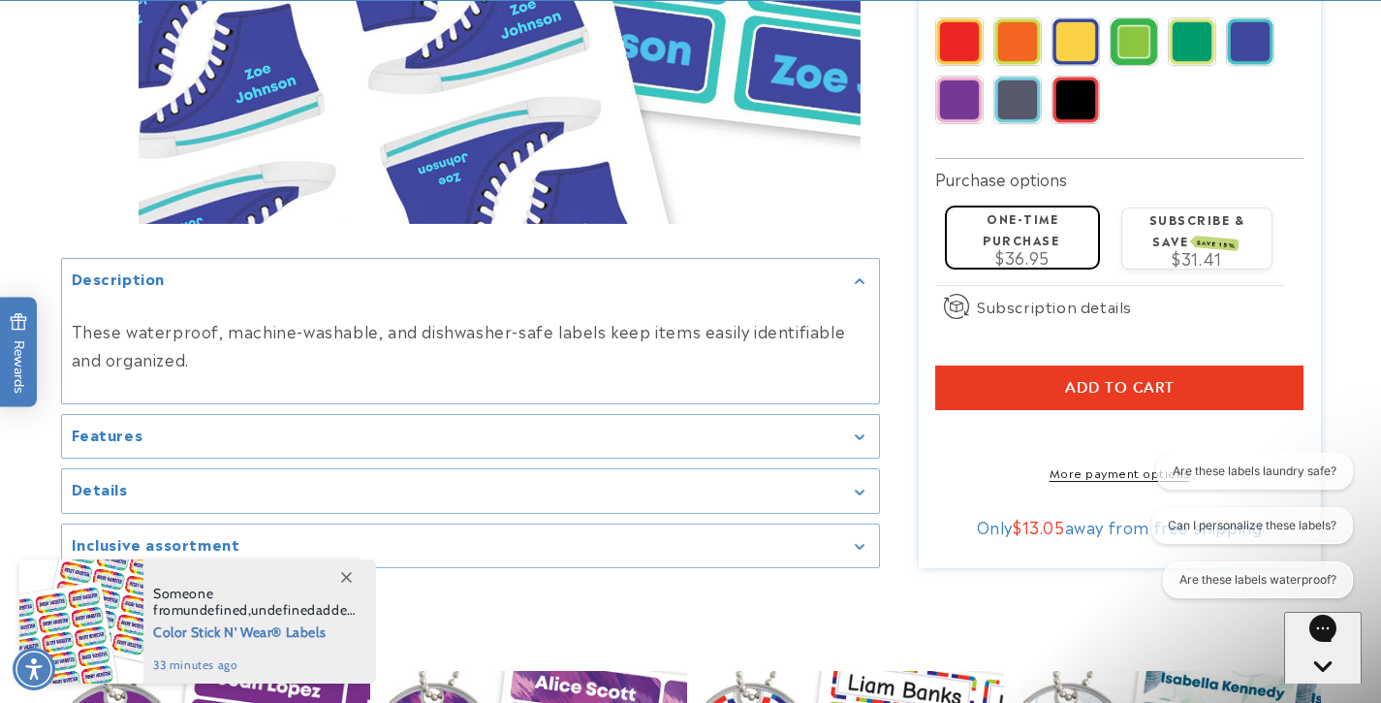
click at [863, 489] on icon "Gallery Viewer" at bounding box center [860, 492] width 10 height 6
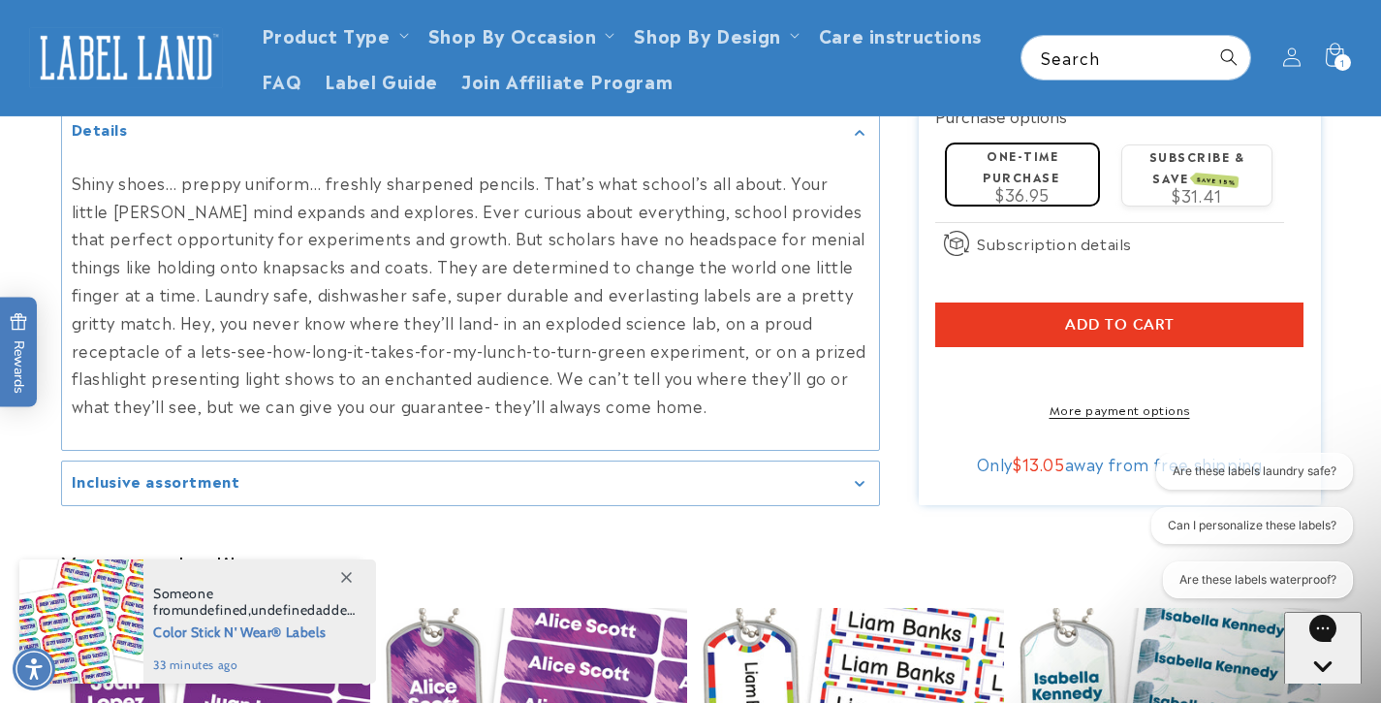
scroll to position [1172, 0]
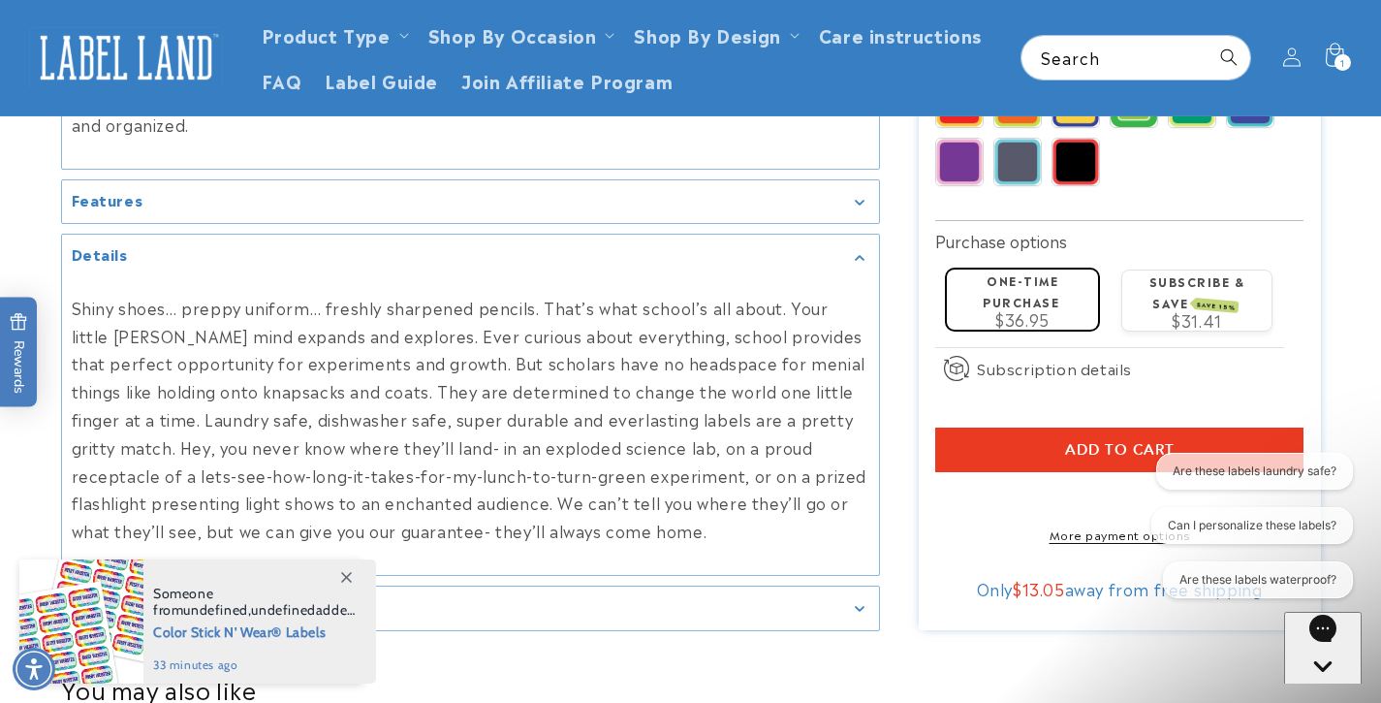
click at [860, 195] on div "Features" at bounding box center [471, 202] width 798 height 15
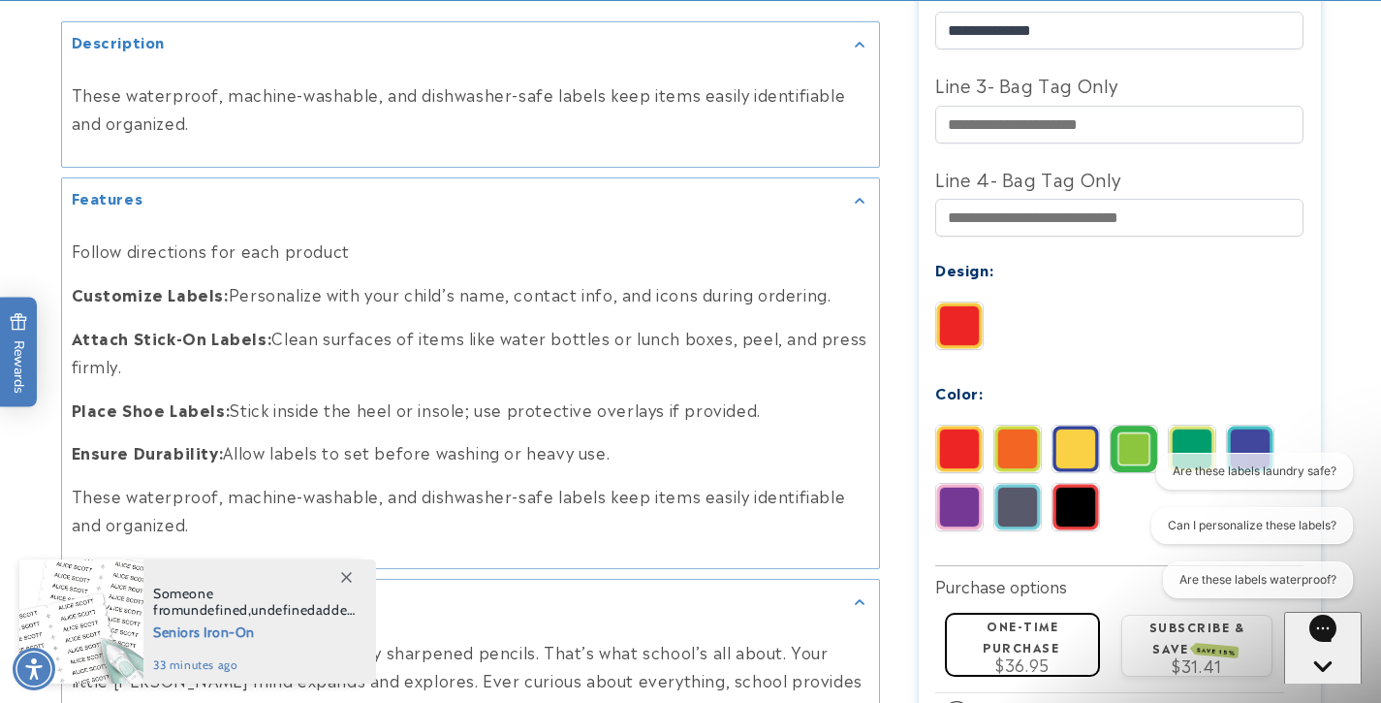
scroll to position [997, 0]
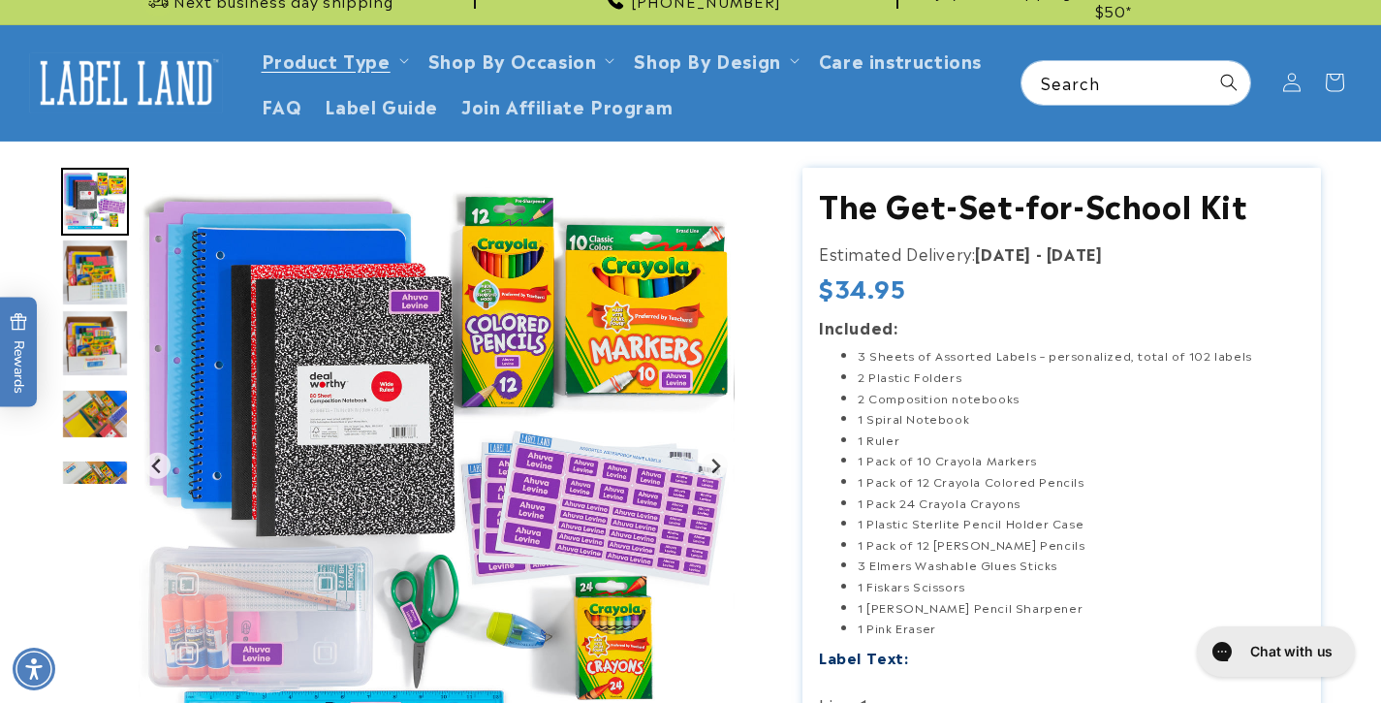
scroll to position [60, 0]
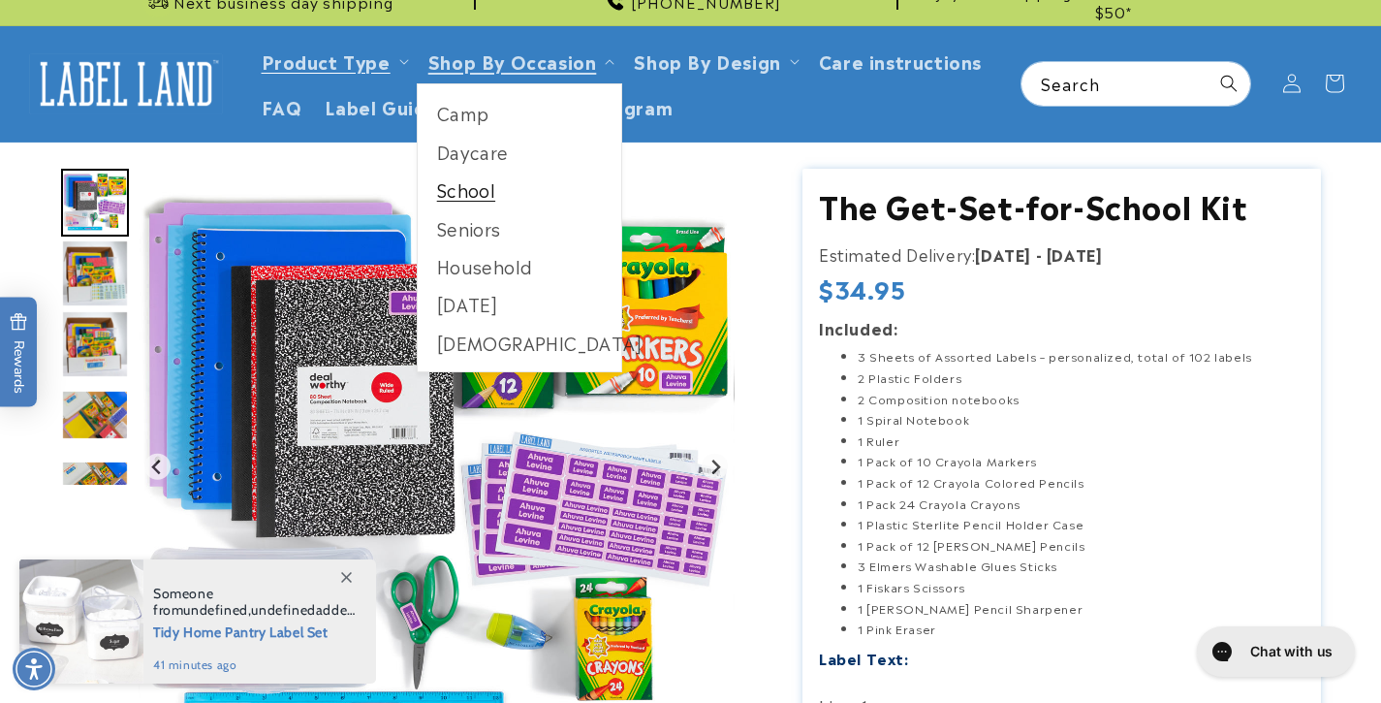
click at [519, 203] on link "School" at bounding box center [520, 190] width 205 height 38
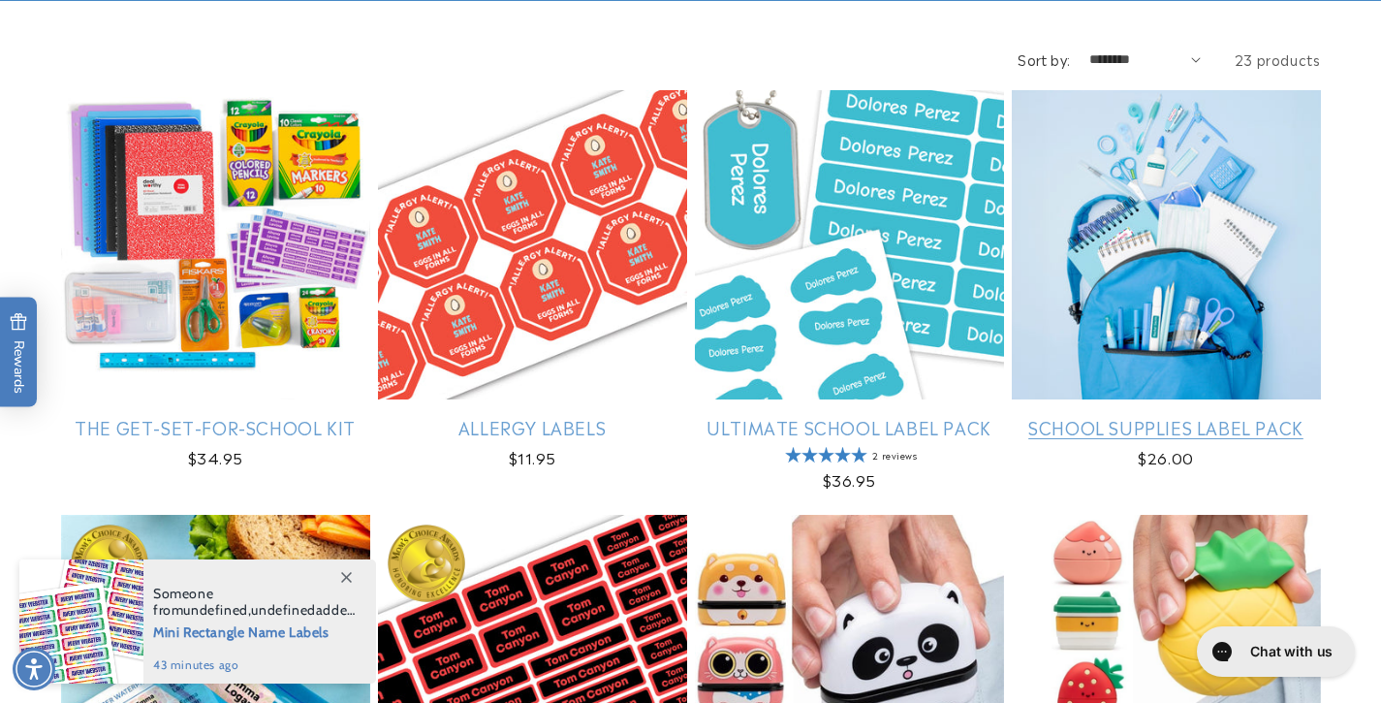
click at [1110, 426] on link "School Supplies Label Pack" at bounding box center [1166, 427] width 309 height 22
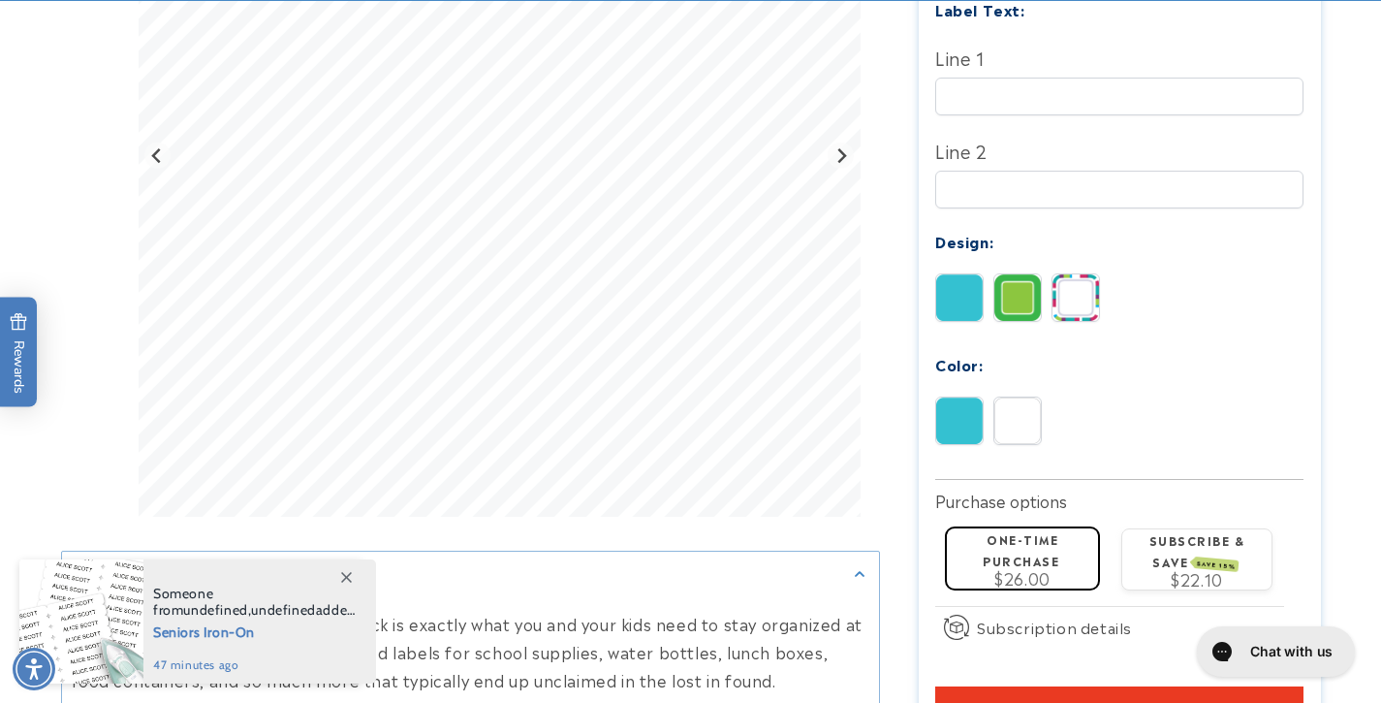
scroll to position [670, 0]
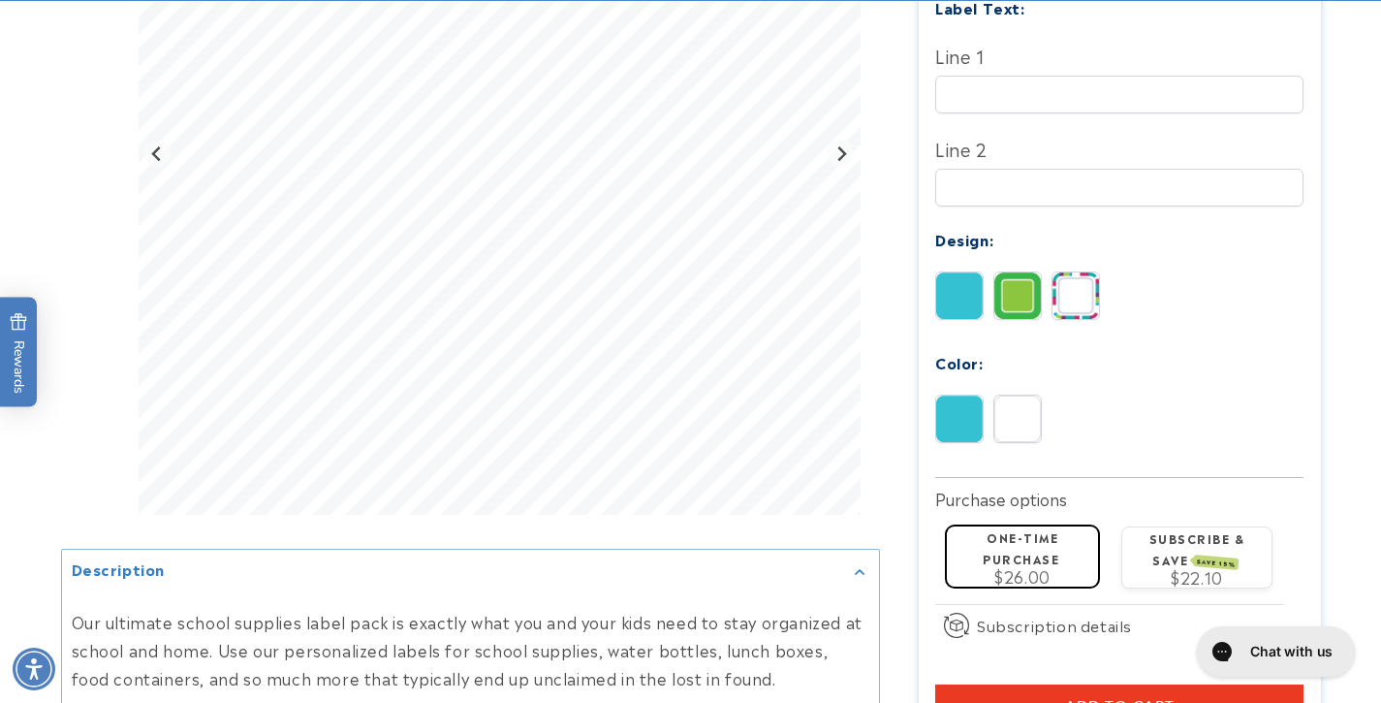
click at [1026, 272] on img at bounding box center [1017, 295] width 47 height 47
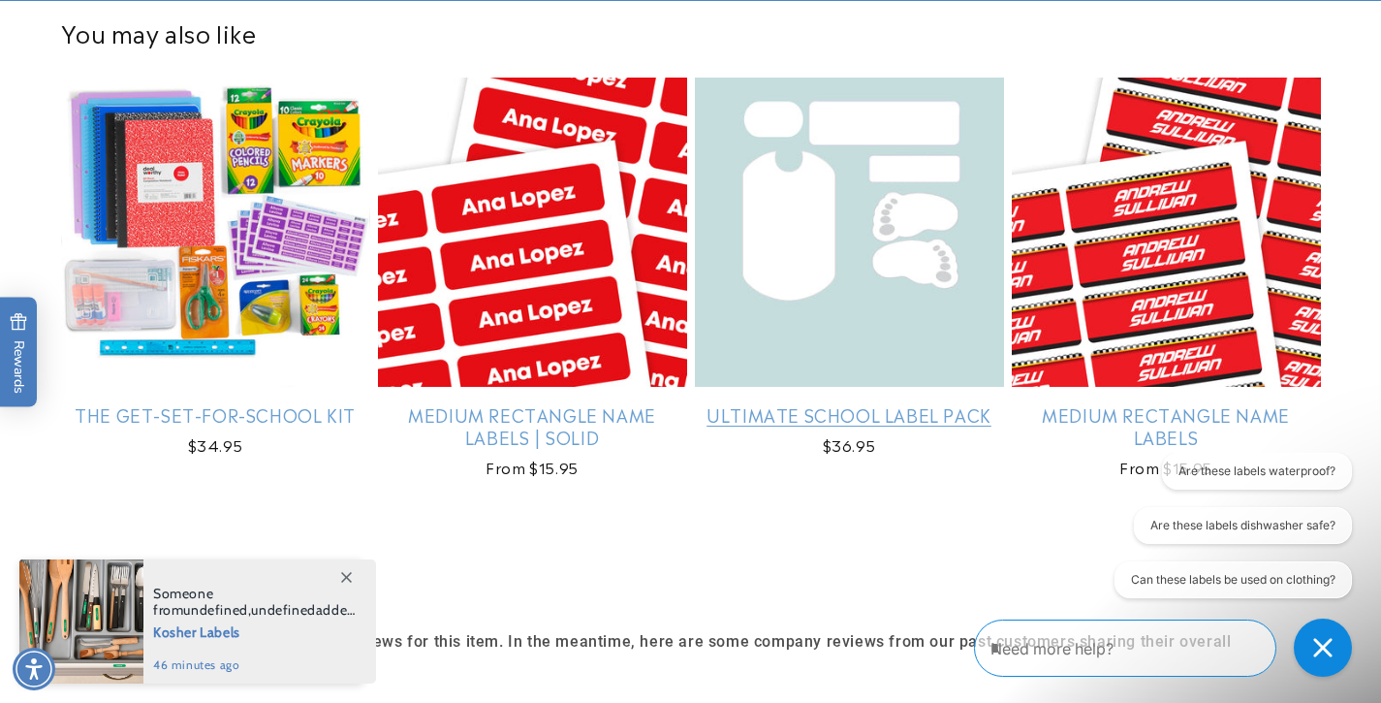
scroll to position [1595, 0]
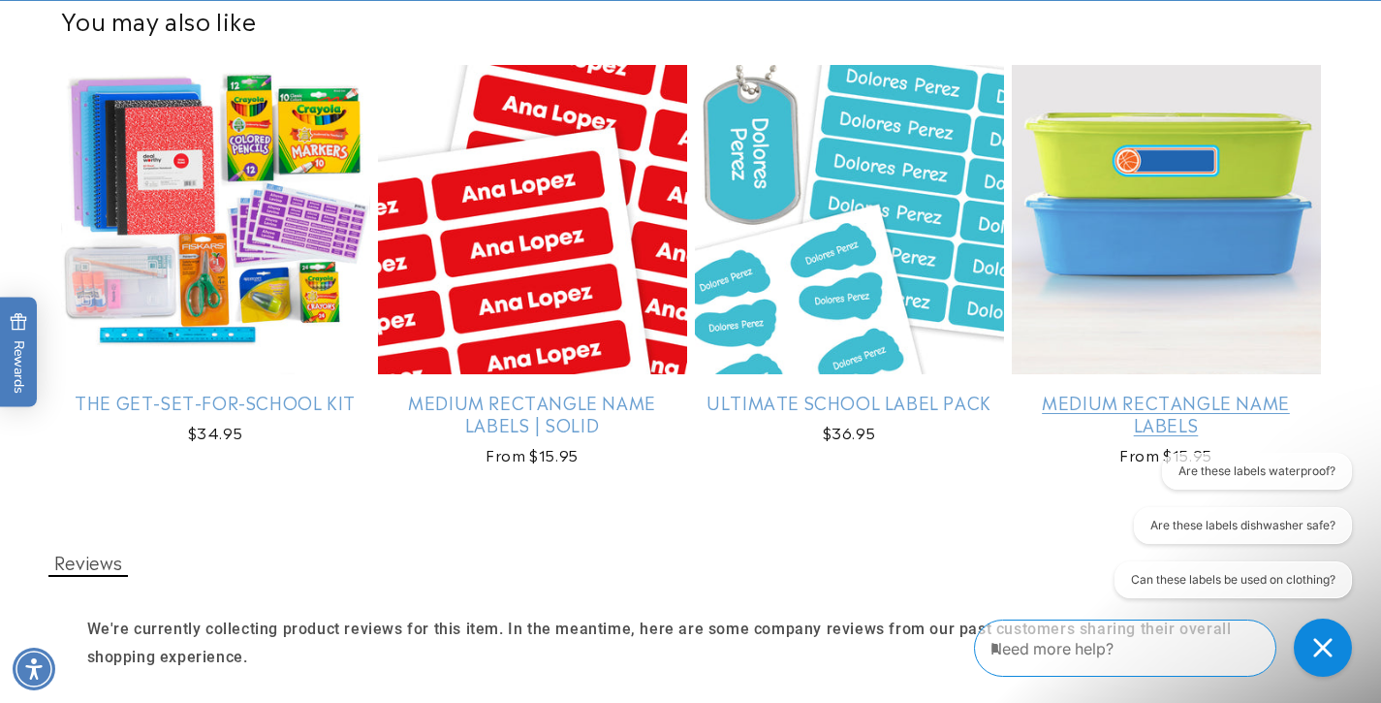
click at [1076, 391] on link "Medium Rectangle Name Labels" at bounding box center [1166, 414] width 309 height 46
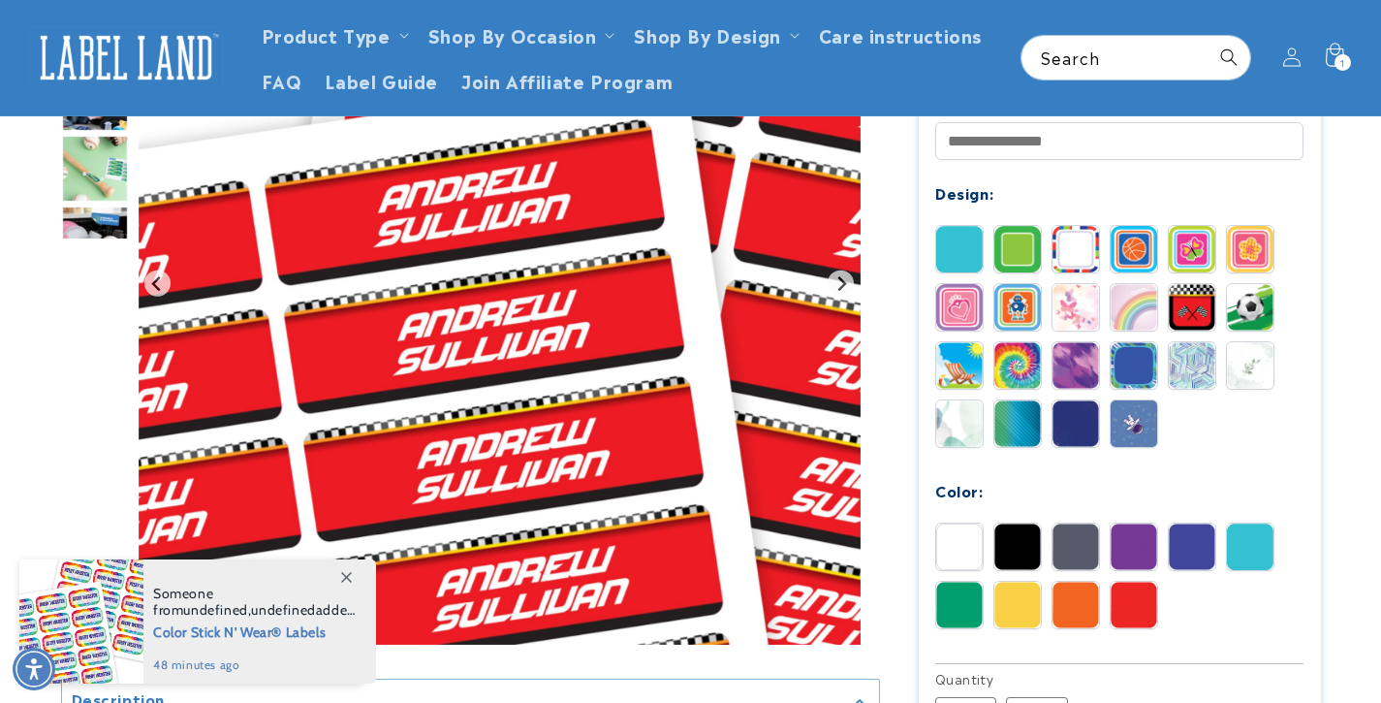
scroll to position [779, 0]
click at [1016, 231] on img at bounding box center [1017, 249] width 47 height 47
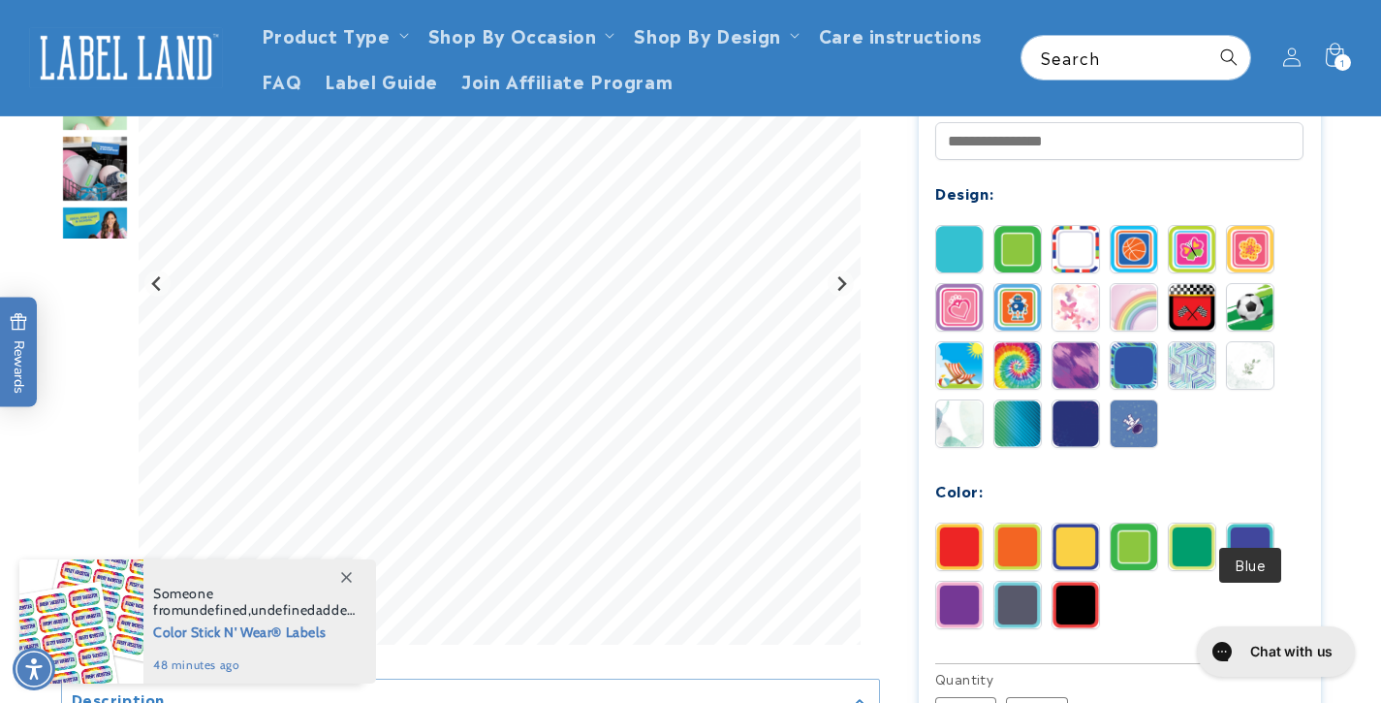
scroll to position [0, 0]
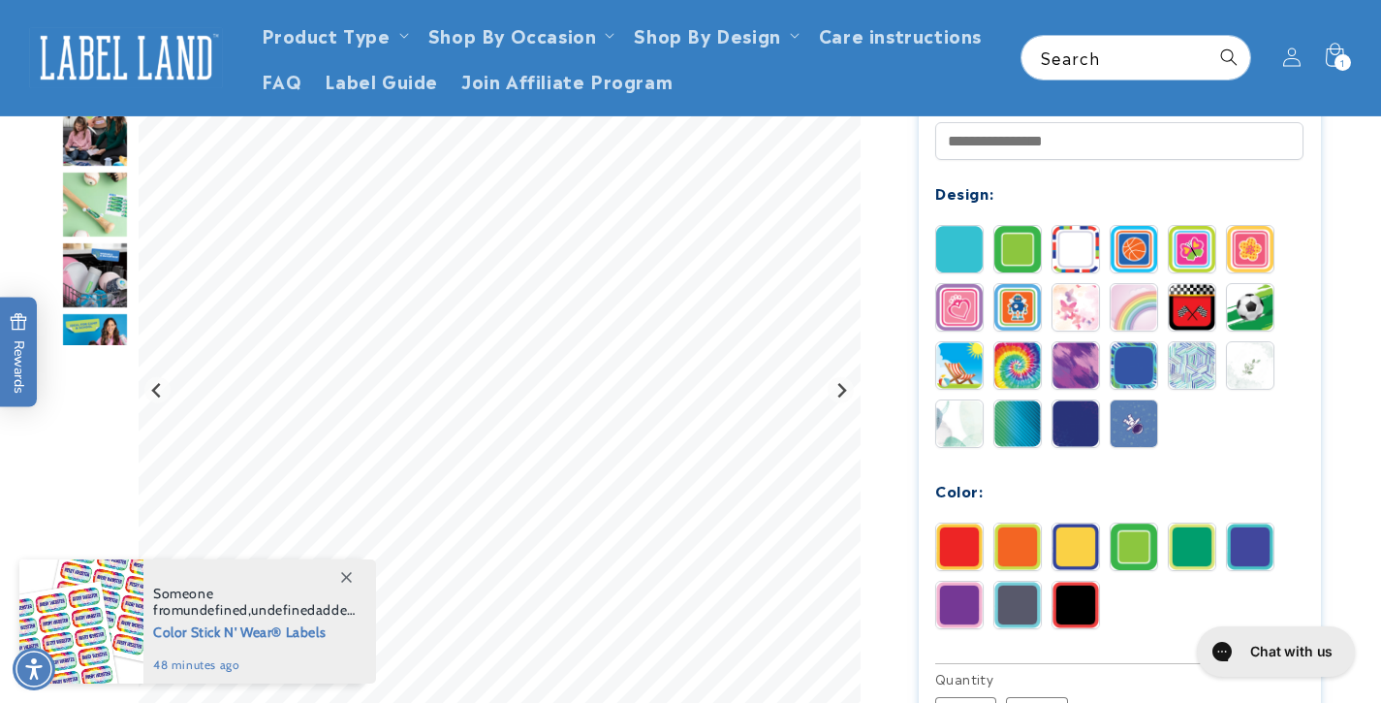
click at [1255, 523] on img at bounding box center [1250, 546] width 47 height 47
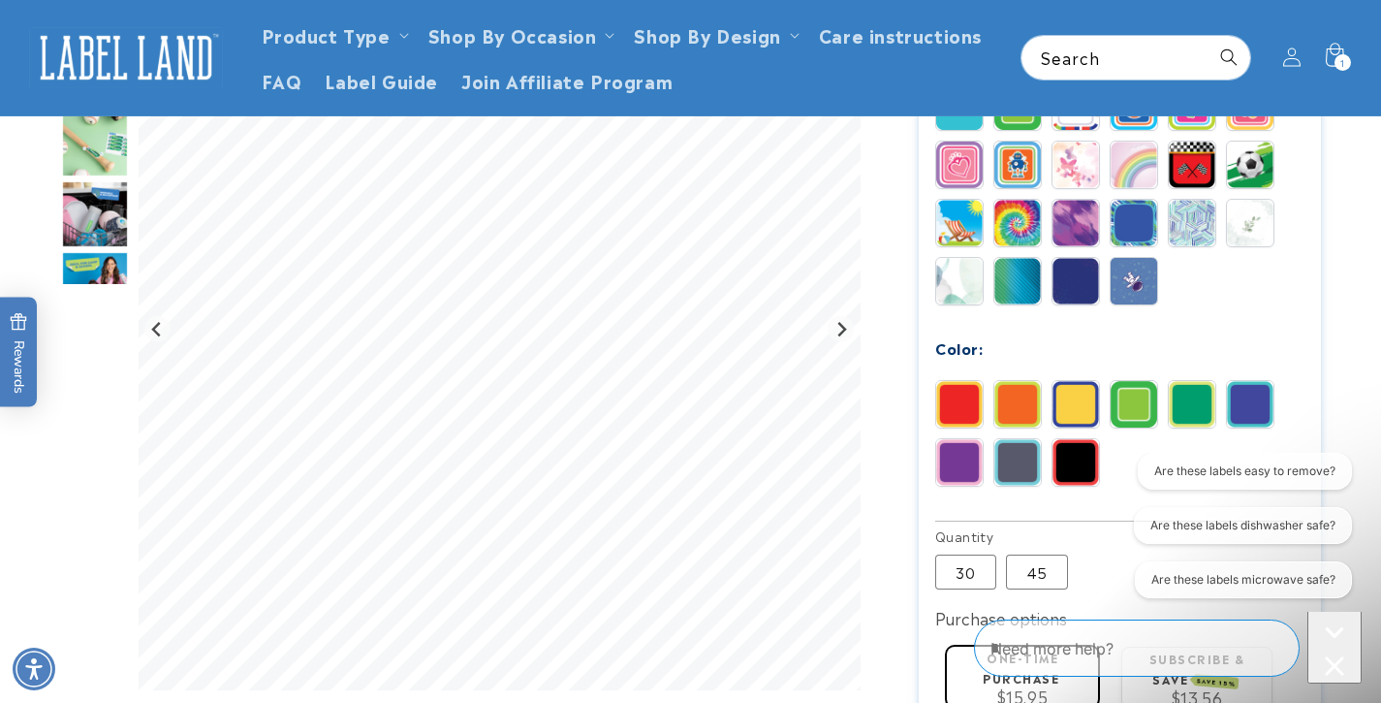
scroll to position [916, 0]
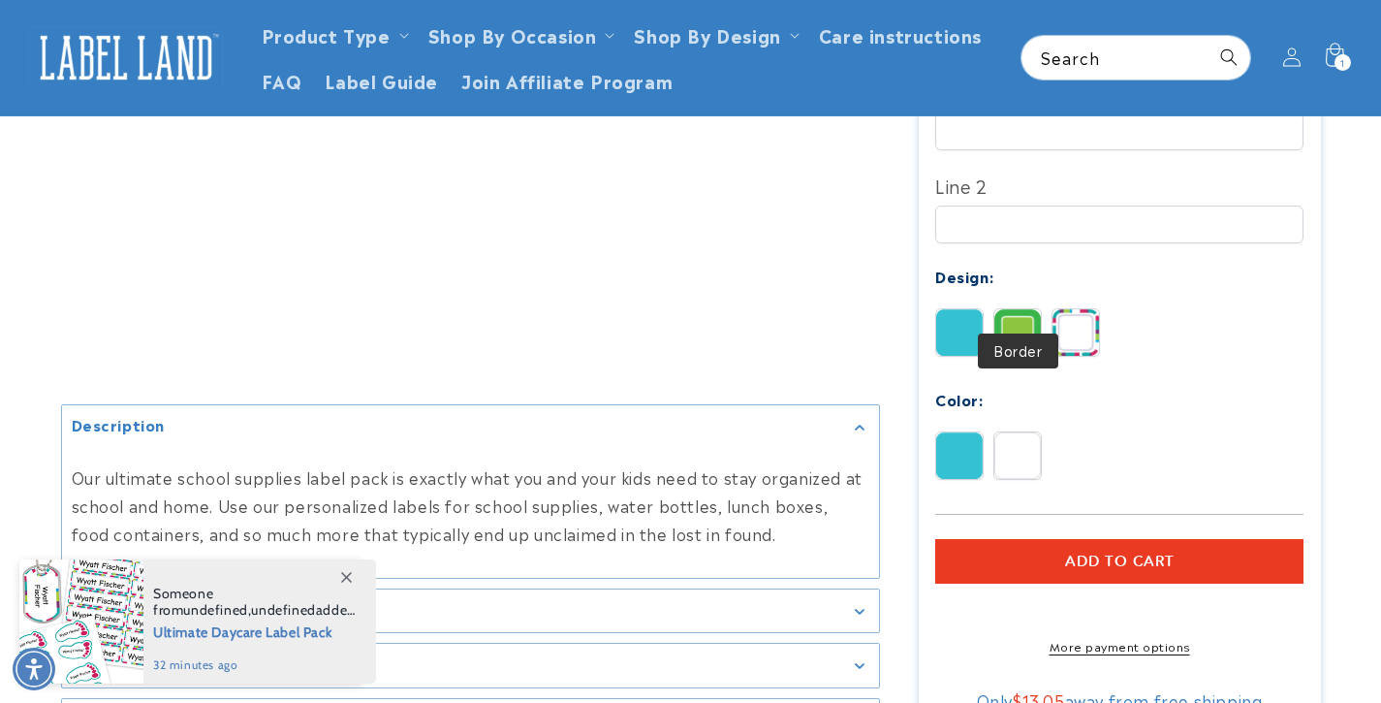
scroll to position [612, 0]
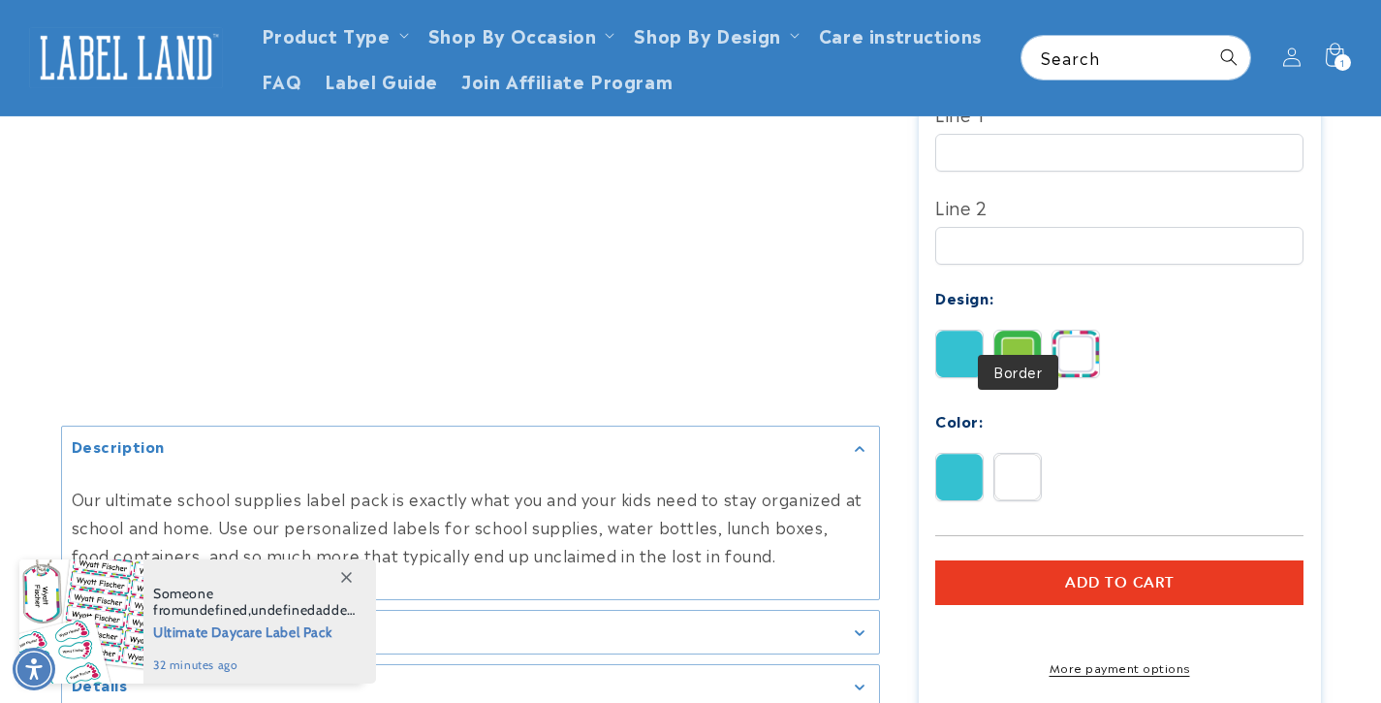
click at [1017, 331] on img at bounding box center [1017, 354] width 47 height 47
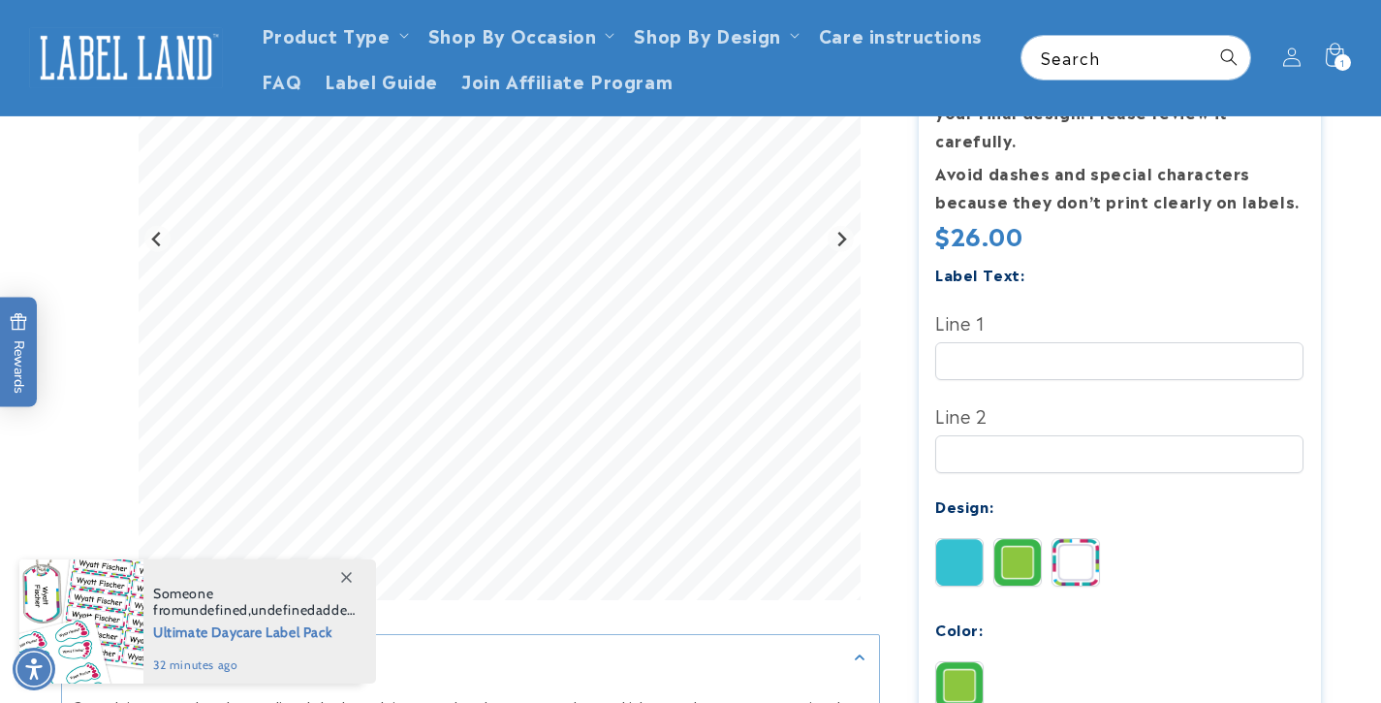
scroll to position [358, 0]
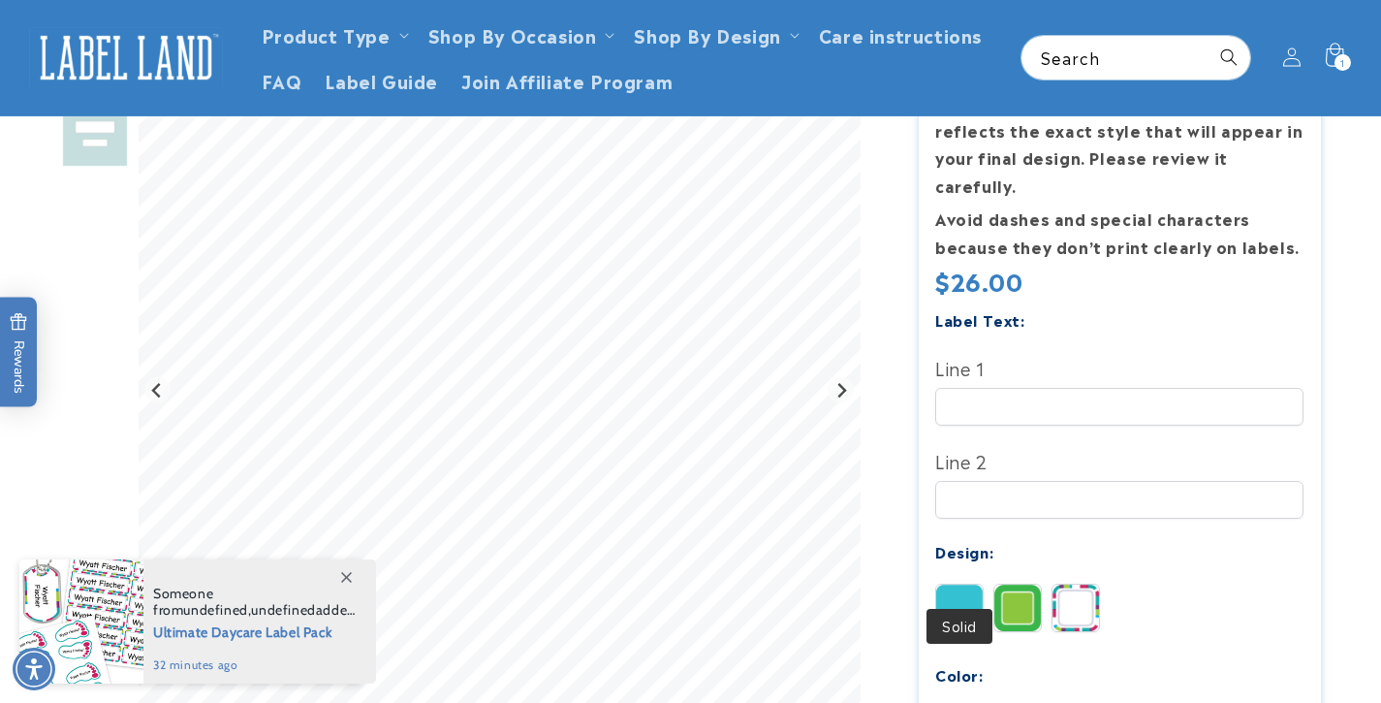
click at [963, 584] on img at bounding box center [959, 607] width 47 height 47
click at [1032, 584] on img at bounding box center [1017, 607] width 47 height 47
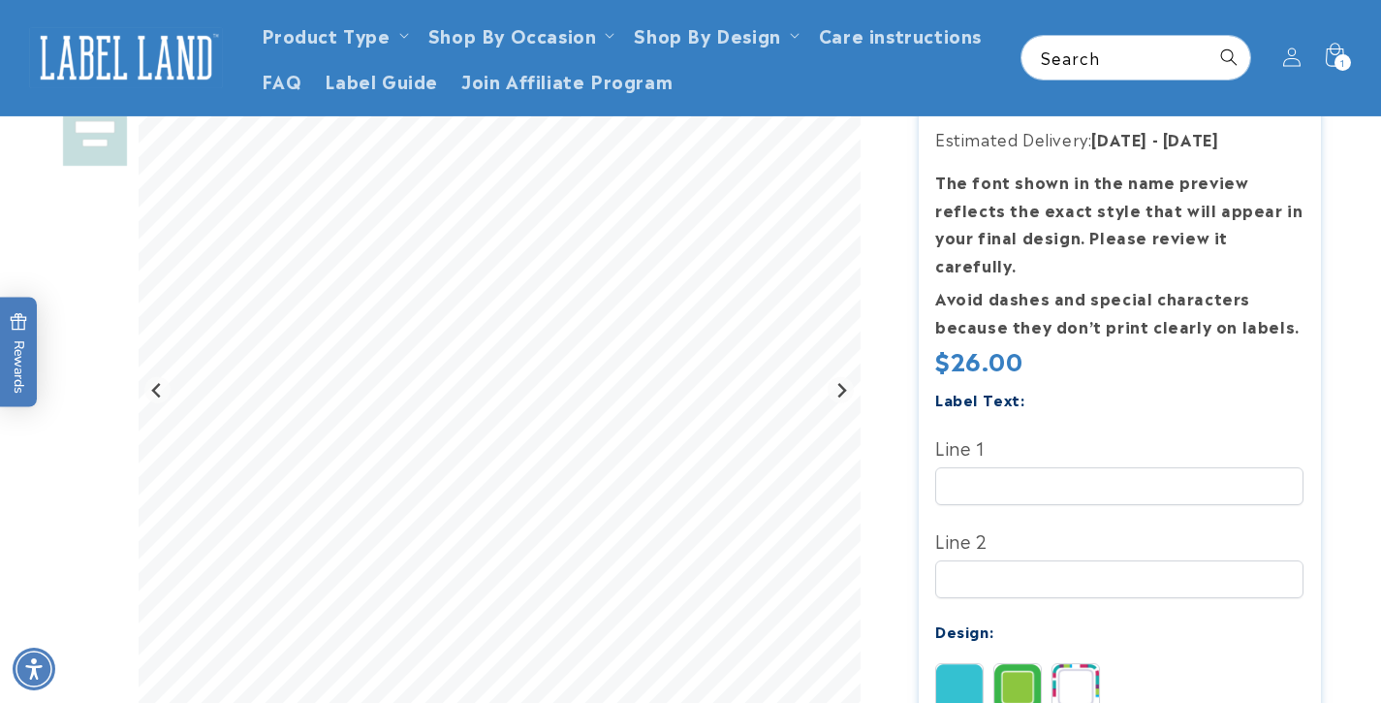
scroll to position [258, 0]
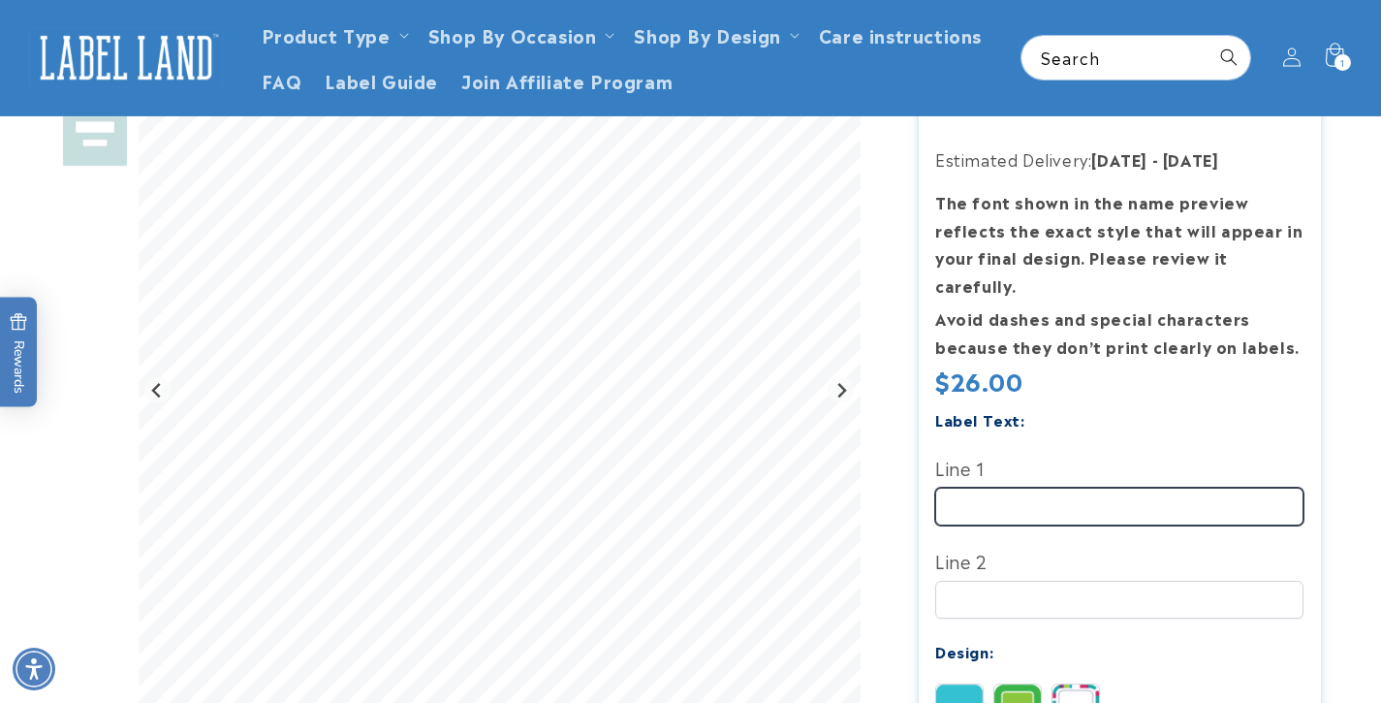
click at [1032, 488] on input "Line 1" at bounding box center [1119, 507] width 368 height 38
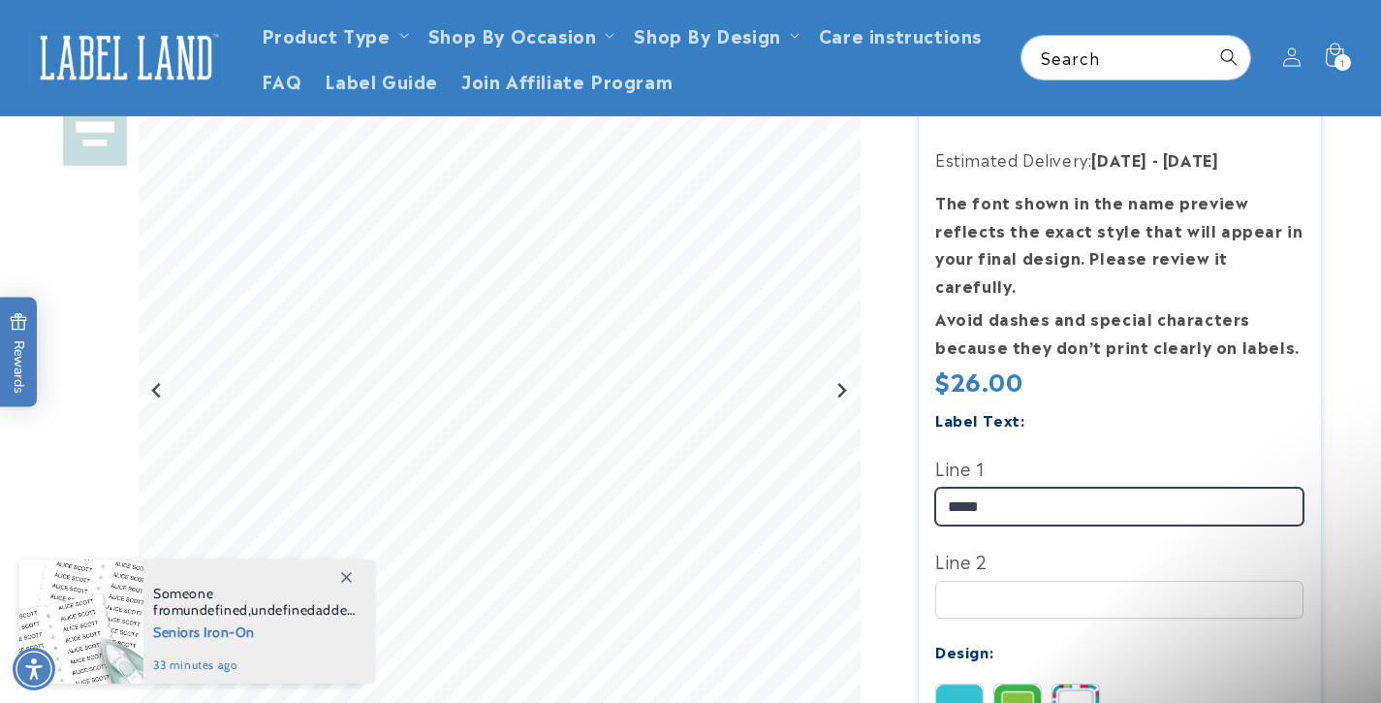
type input "*****"
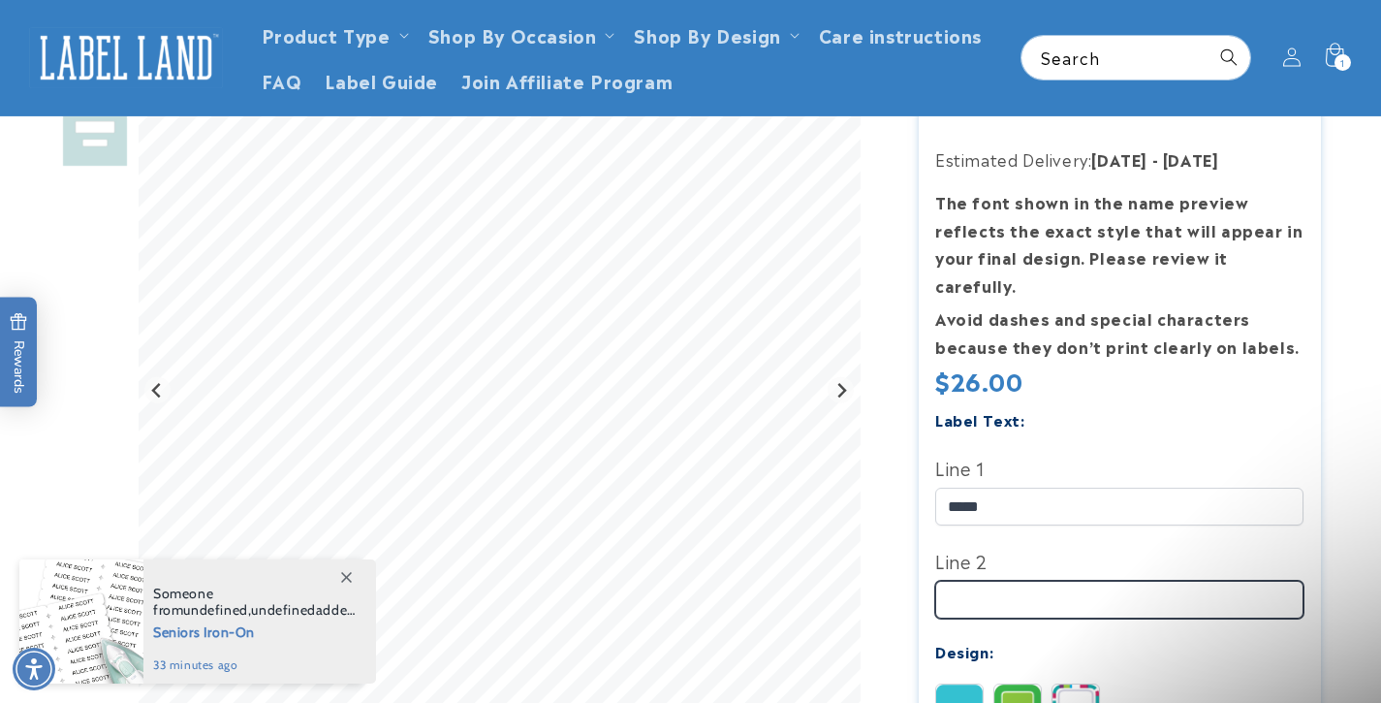
click at [1018, 581] on input "Line 2" at bounding box center [1119, 600] width 368 height 38
type input "**********"
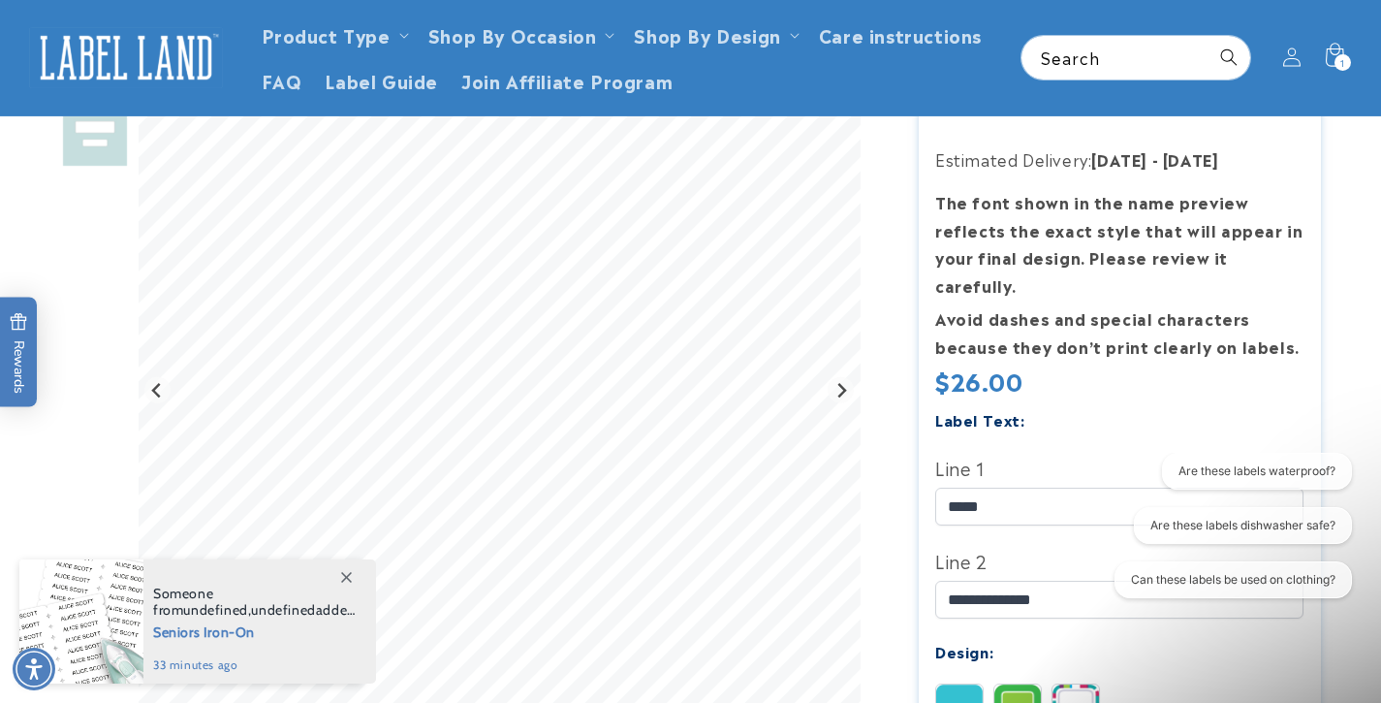
click at [1137, 630] on div "**********" at bounding box center [1119, 645] width 368 height 479
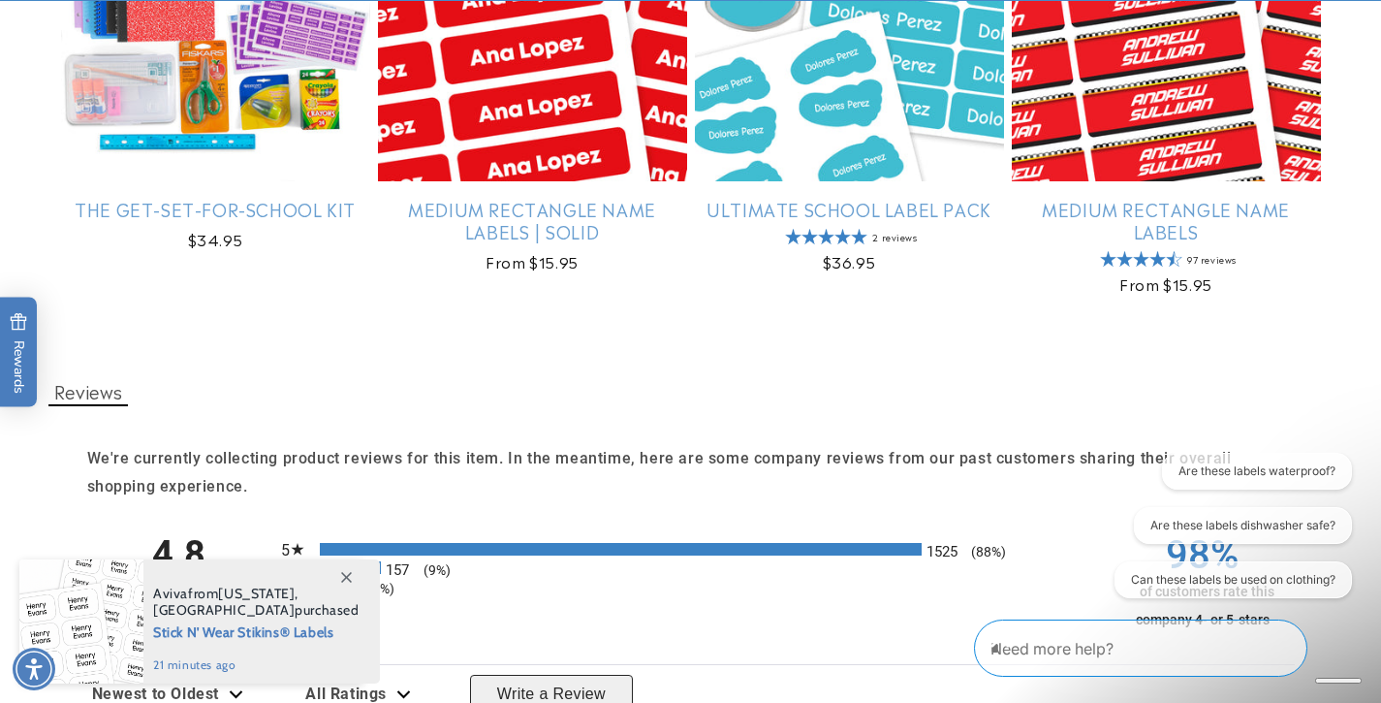
scroll to position [1759, 0]
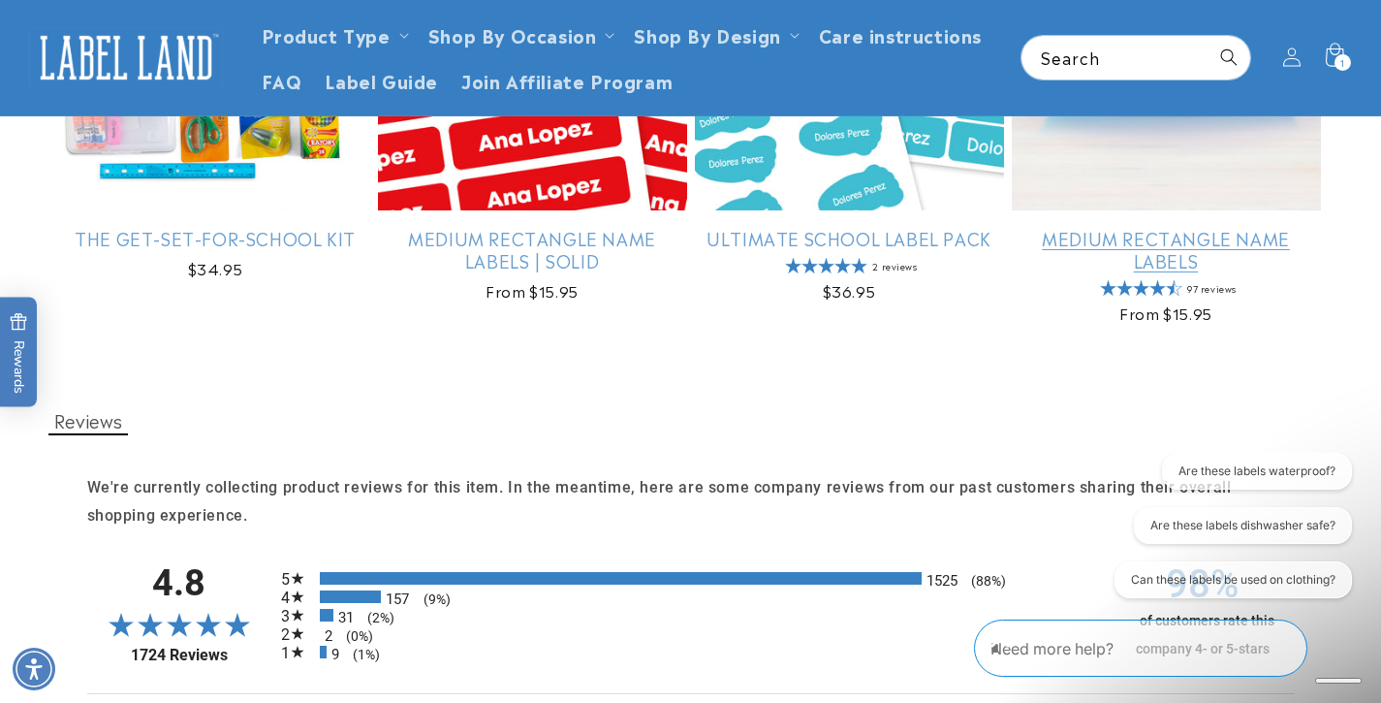
click at [1203, 248] on link "Medium Rectangle Name Labels" at bounding box center [1166, 250] width 309 height 46
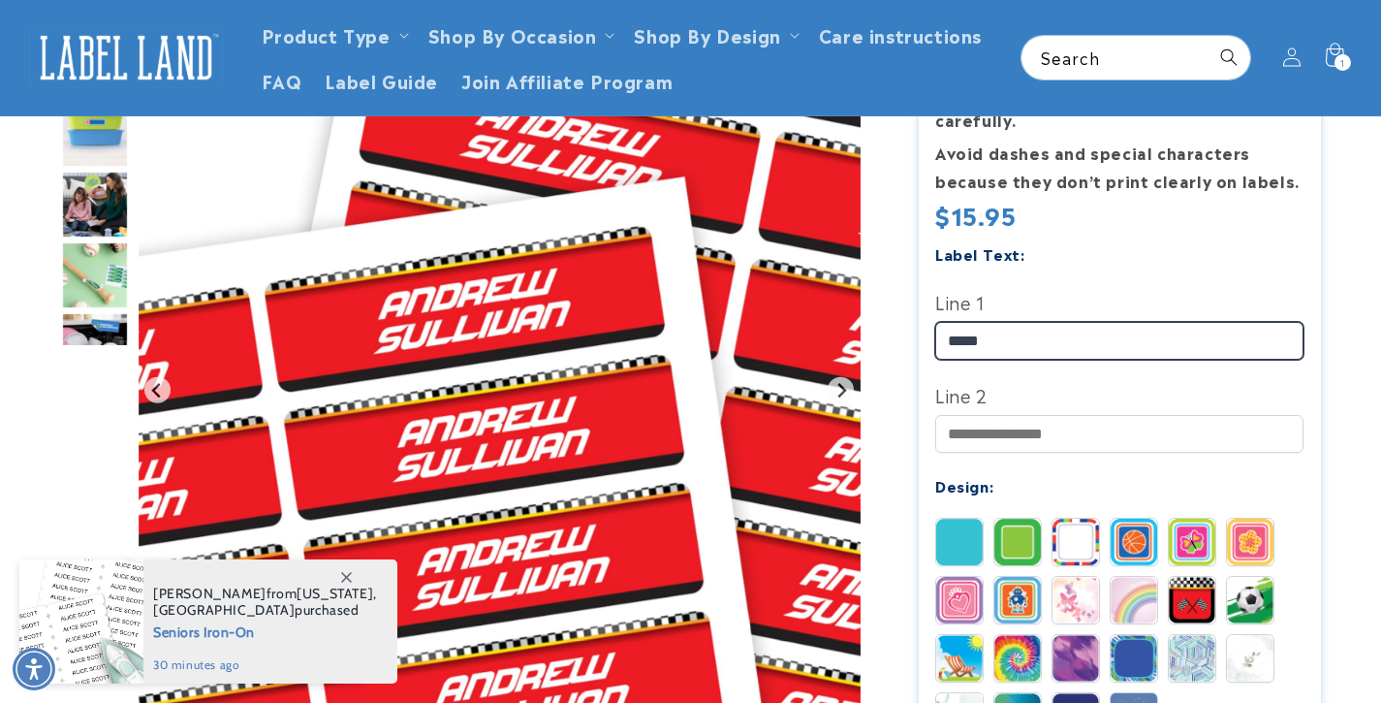
scroll to position [487, 0]
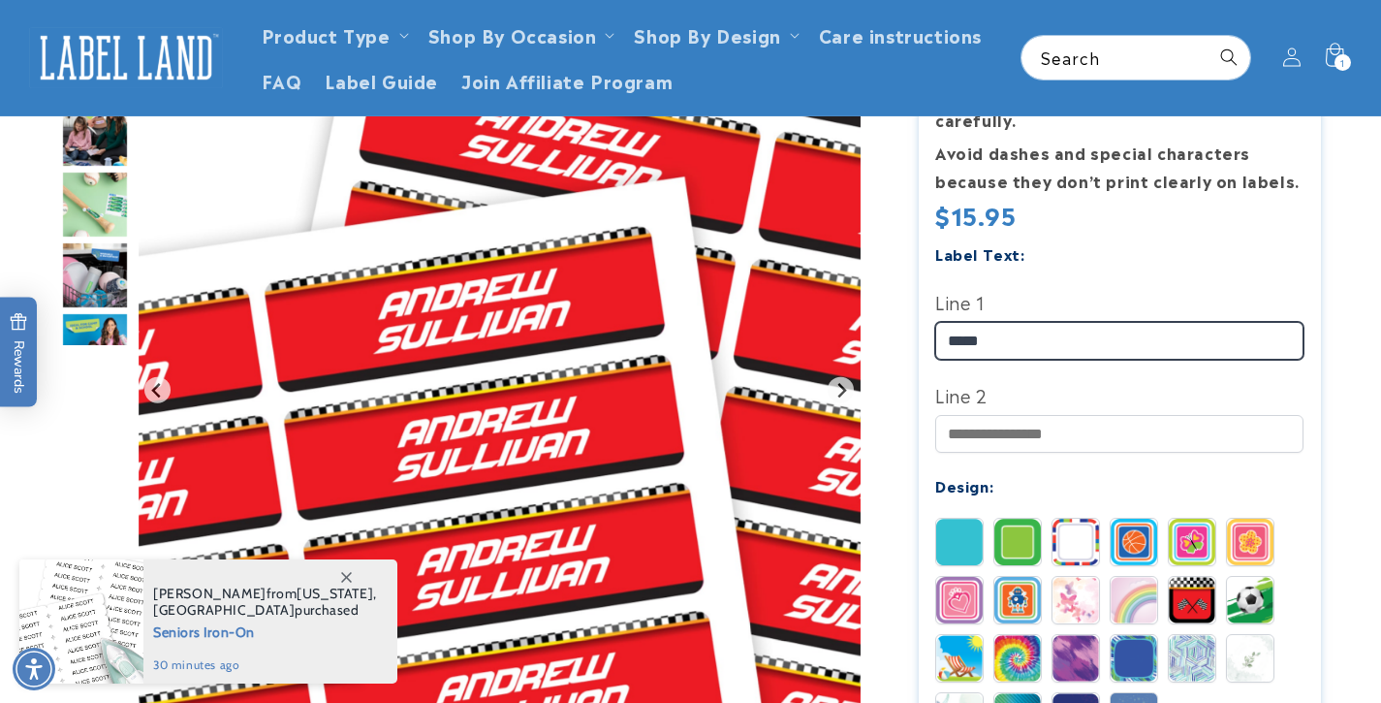
type input "*****"
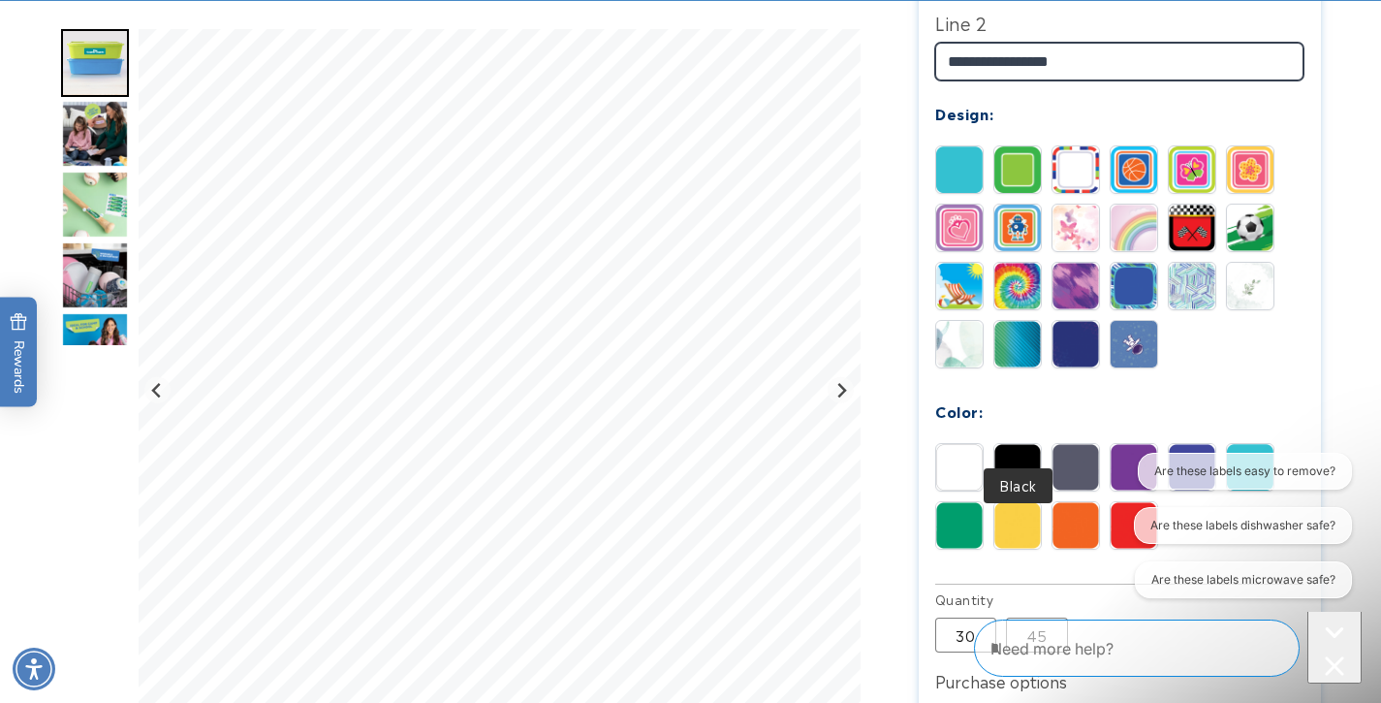
scroll to position [961, 0]
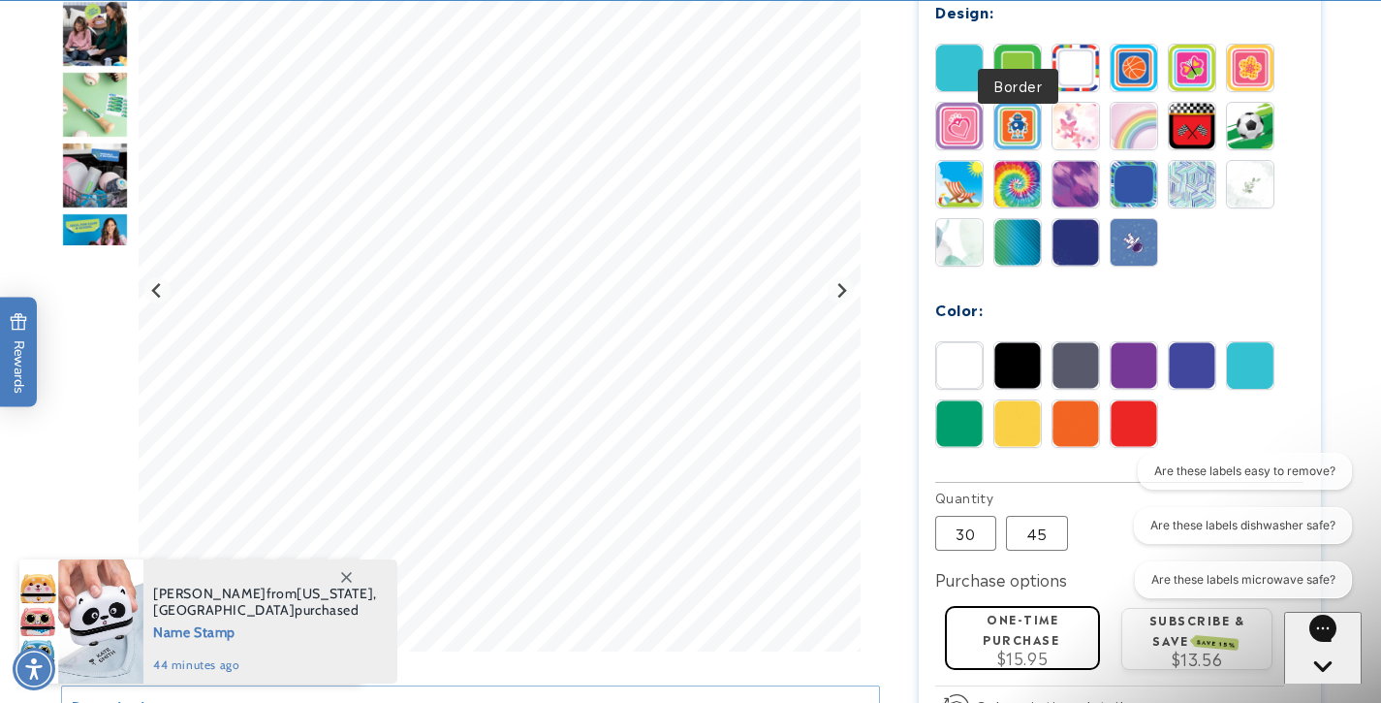
type input "**********"
click at [1021, 45] on img at bounding box center [1017, 68] width 47 height 47
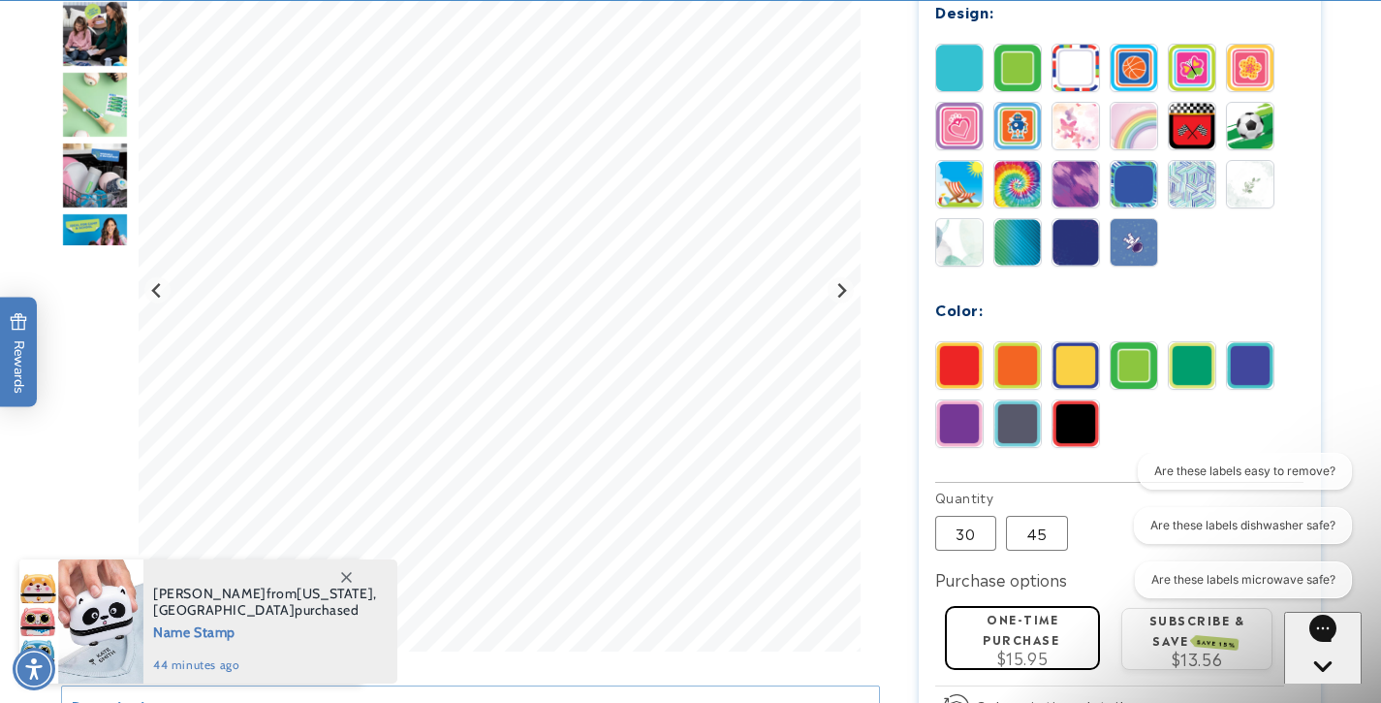
click at [1242, 342] on img at bounding box center [1250, 365] width 47 height 47
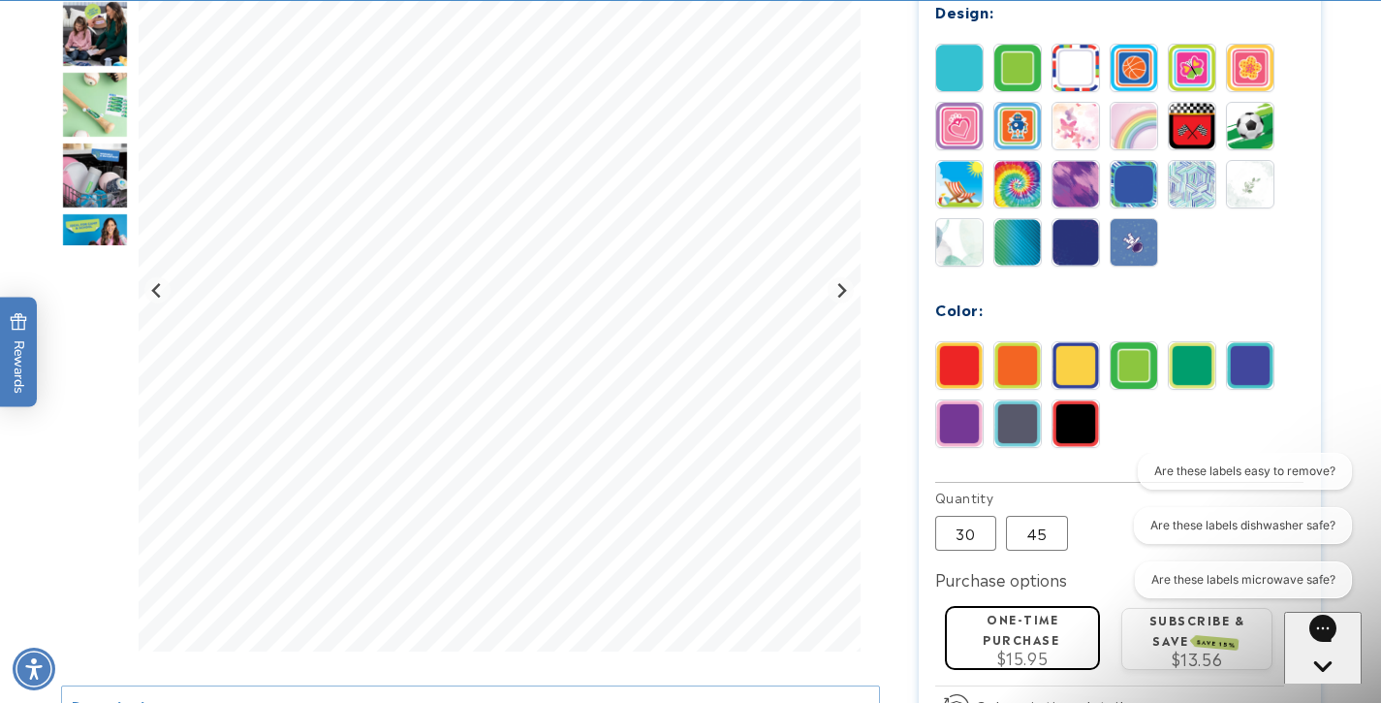
click at [1021, 342] on img at bounding box center [1017, 365] width 47 height 47
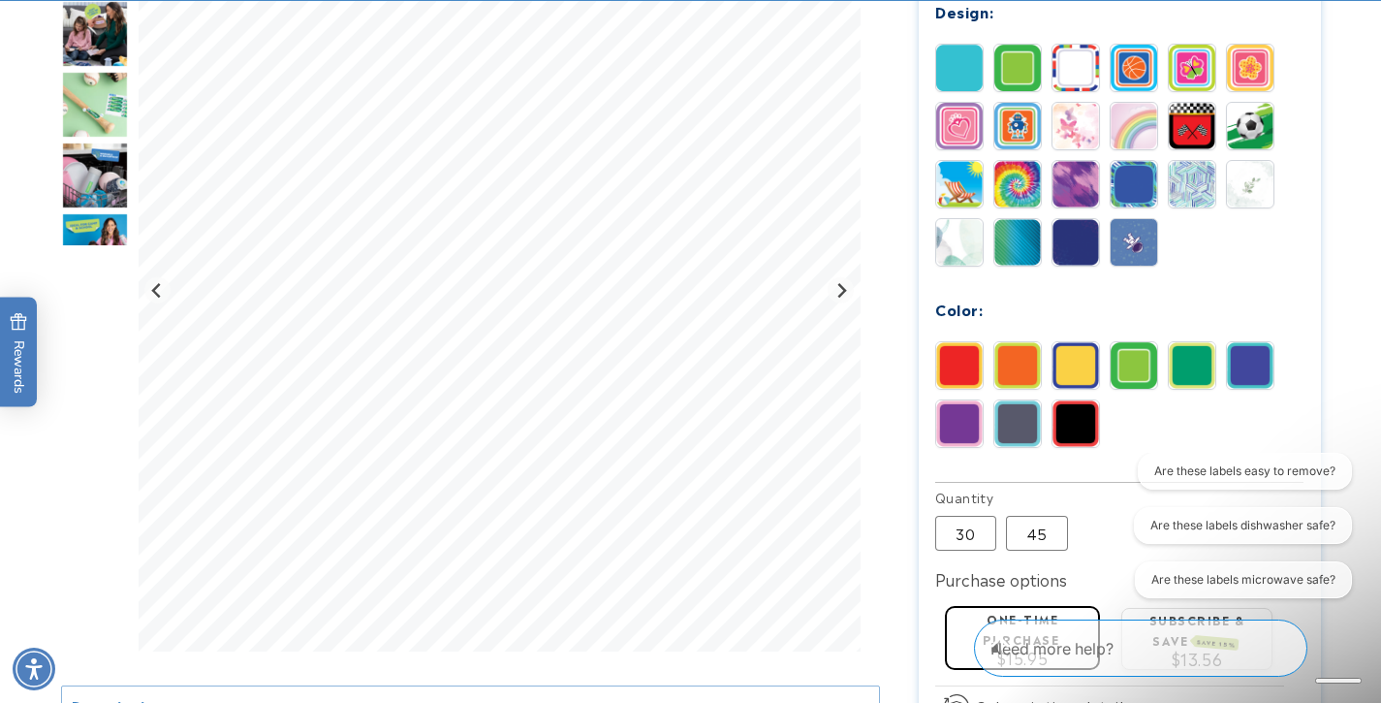
click at [1254, 342] on img at bounding box center [1250, 365] width 47 height 47
click at [1088, 400] on img at bounding box center [1076, 423] width 47 height 47
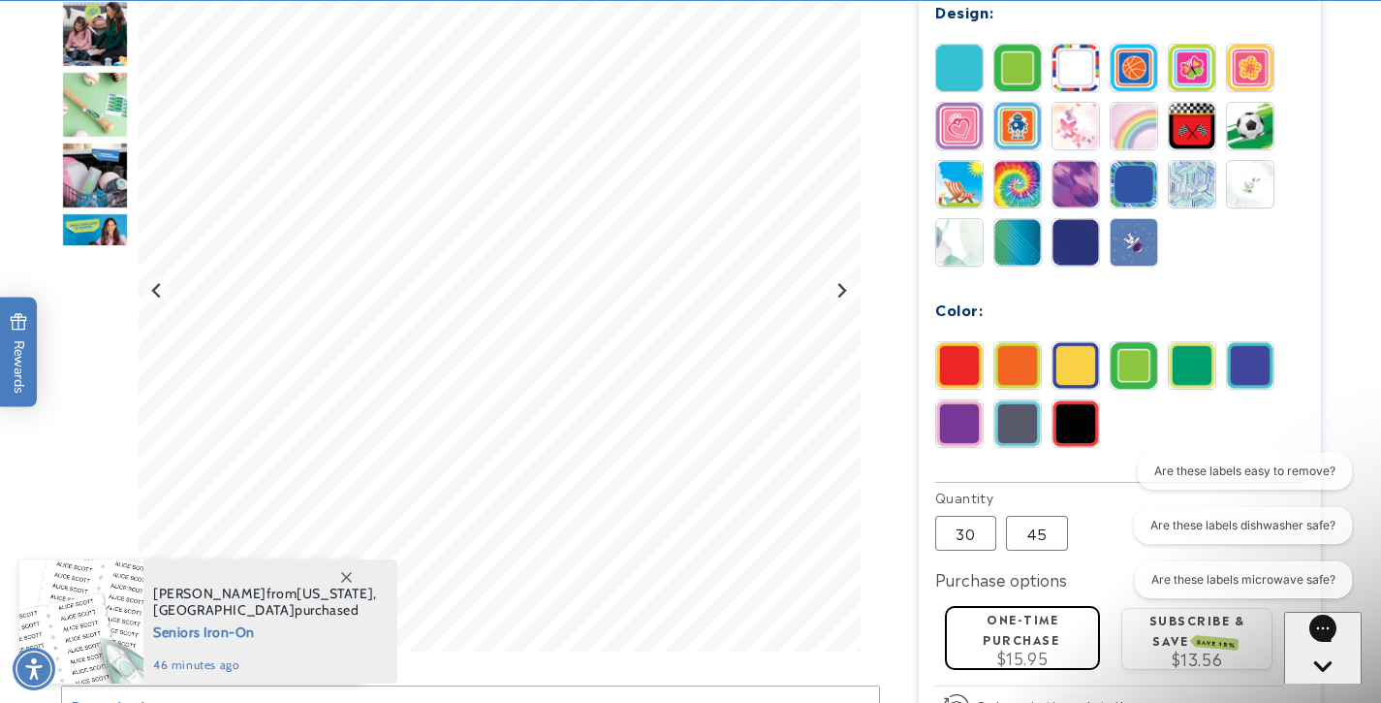
click at [1019, 400] on img at bounding box center [1017, 423] width 47 height 47
click at [1250, 342] on img at bounding box center [1250, 365] width 47 height 47
click at [1144, 161] on img at bounding box center [1134, 184] width 47 height 47
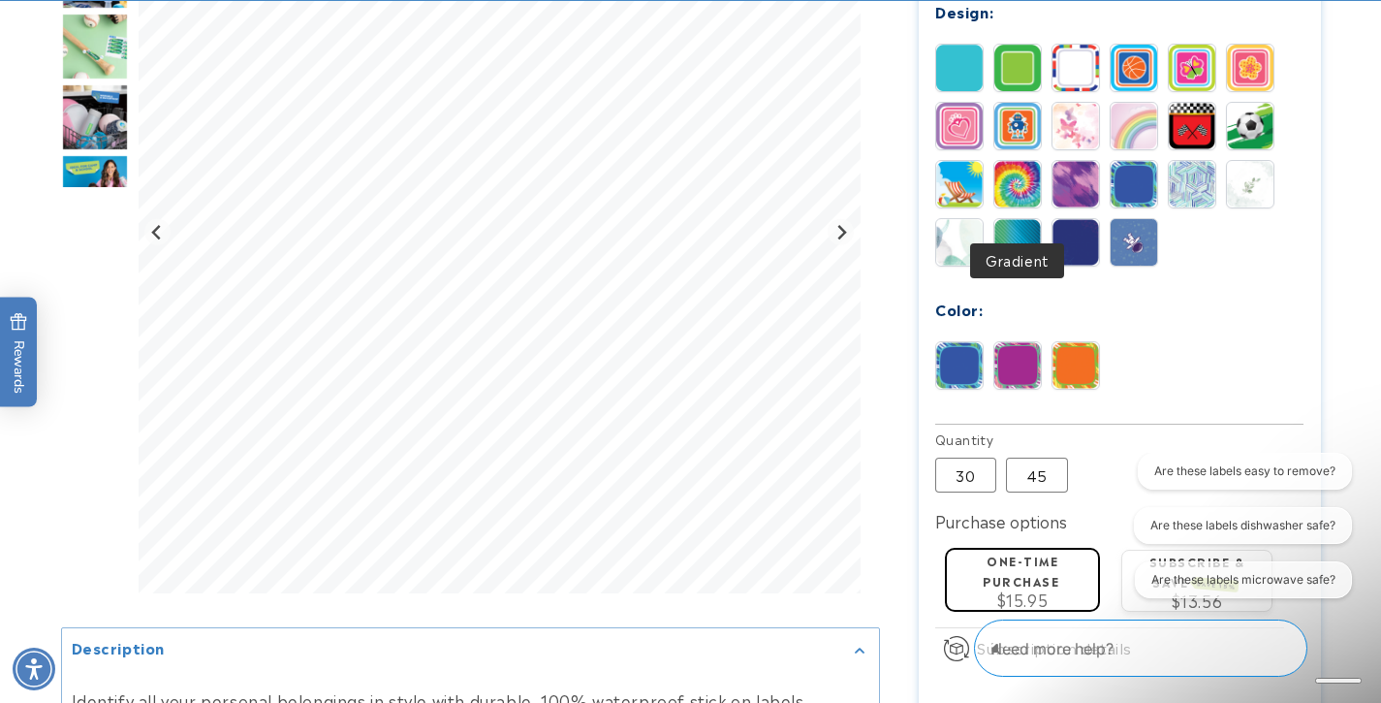
click at [1025, 219] on img at bounding box center [1017, 242] width 47 height 47
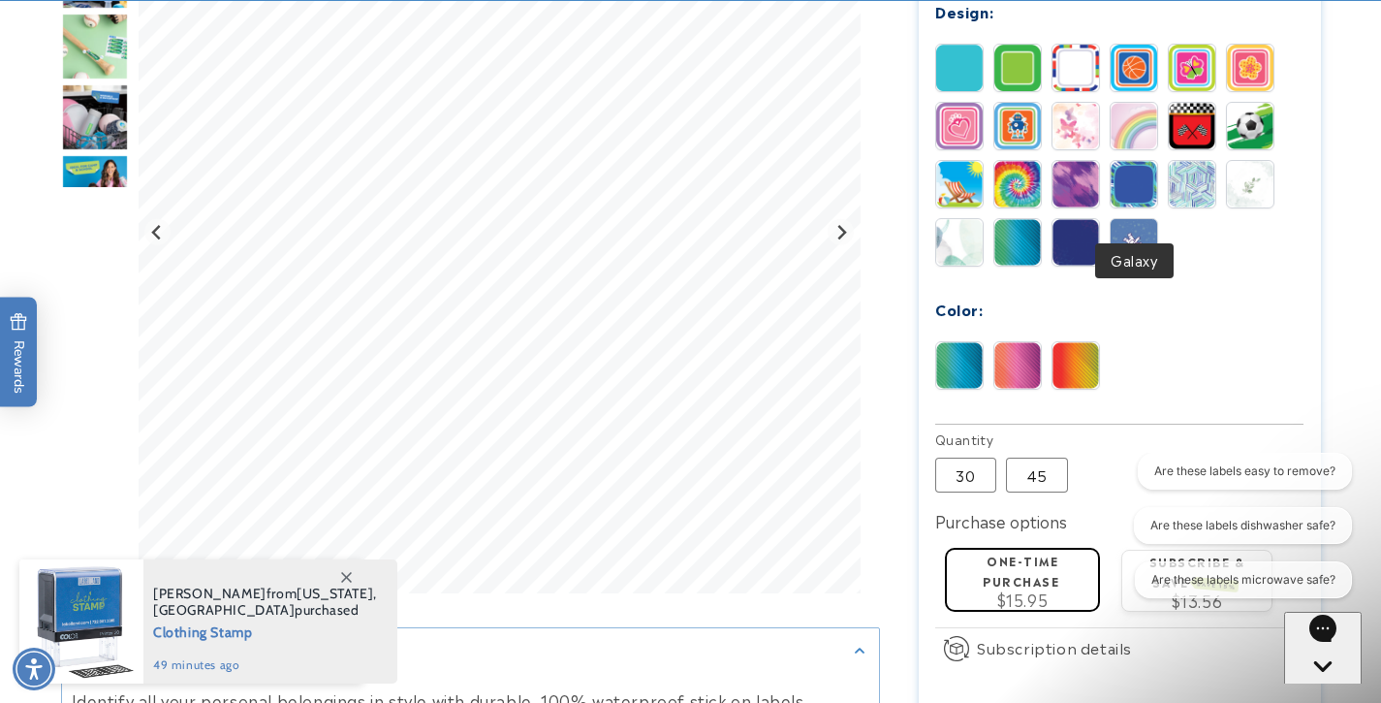
click at [1135, 219] on img at bounding box center [1134, 242] width 47 height 47
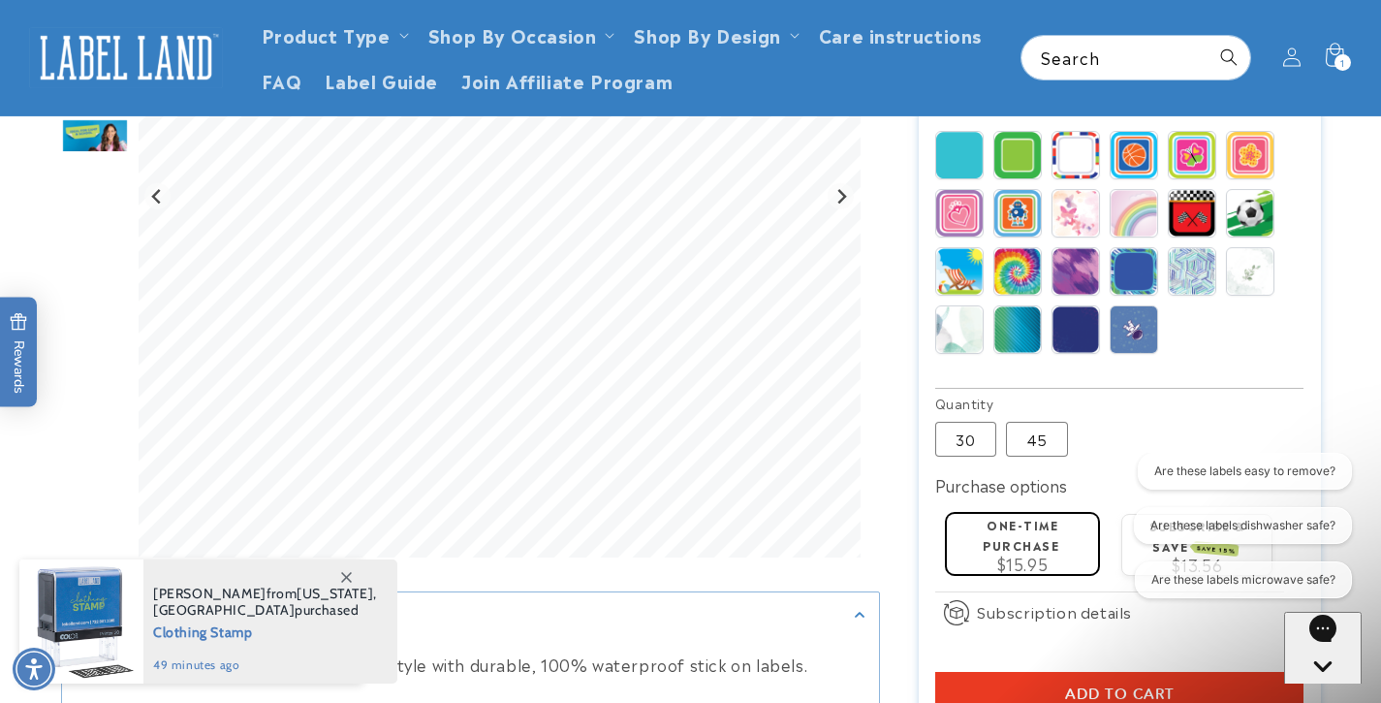
scroll to position [802, 0]
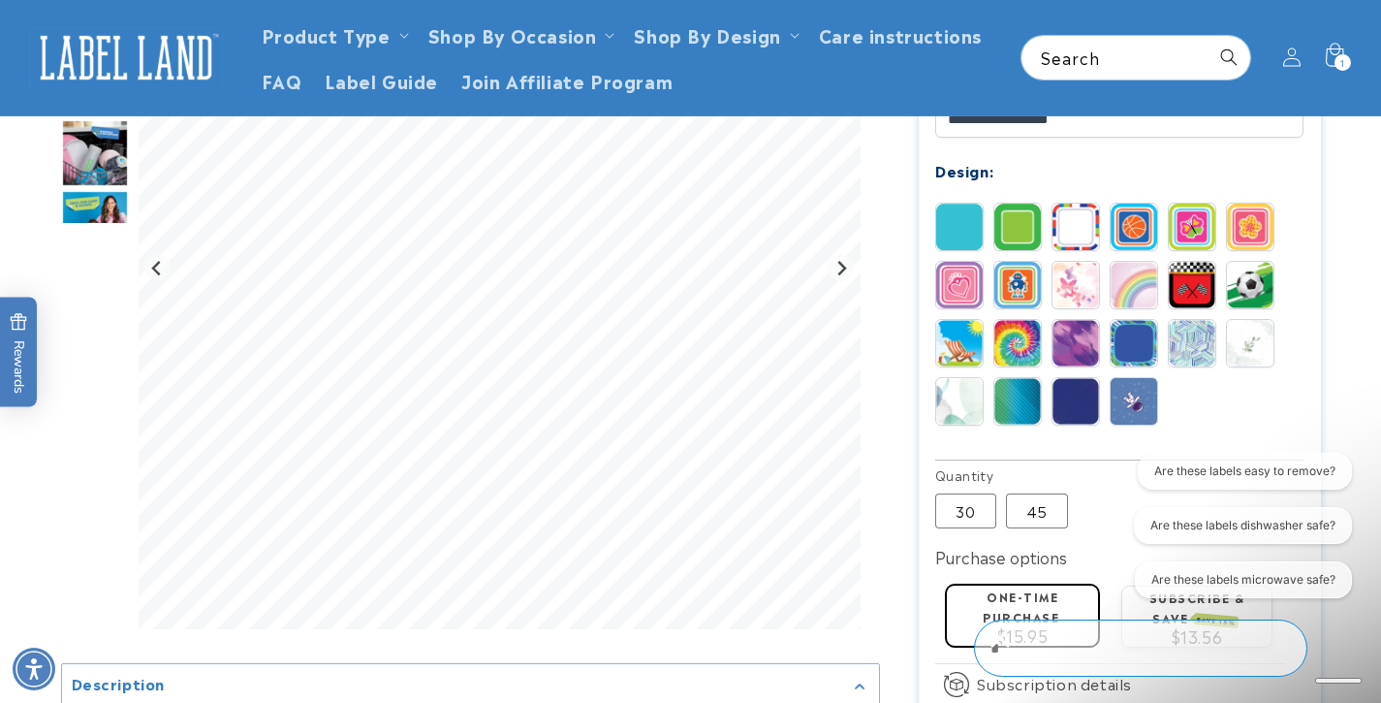
click at [1198, 320] on img at bounding box center [1192, 343] width 47 height 47
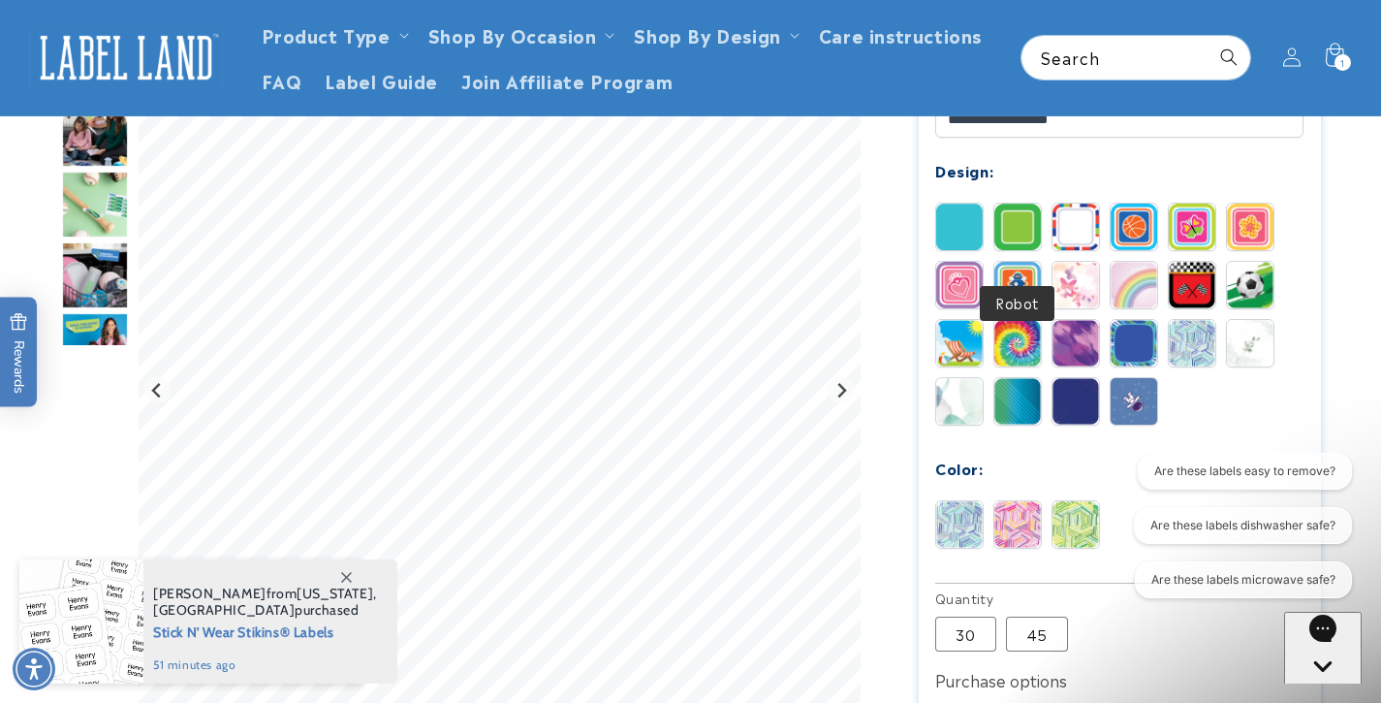
click at [1018, 262] on img at bounding box center [1017, 285] width 47 height 47
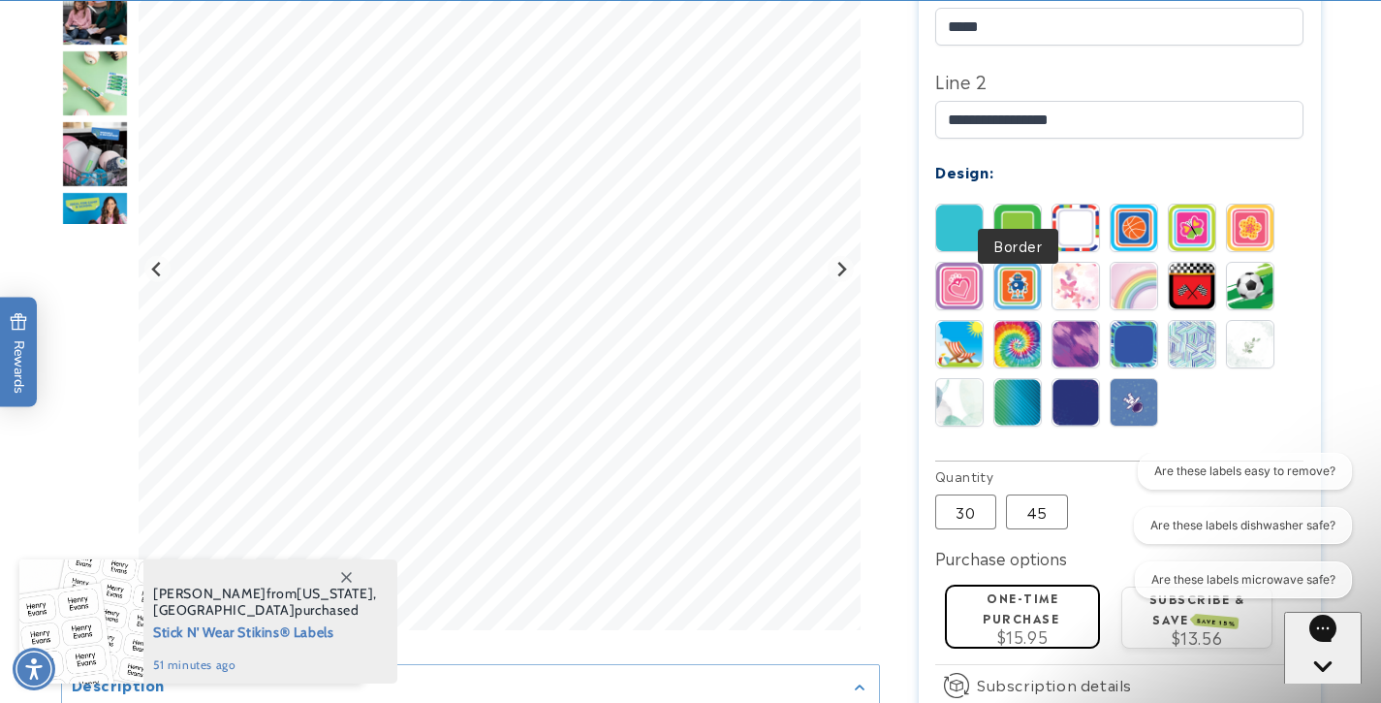
scroll to position [801, 0]
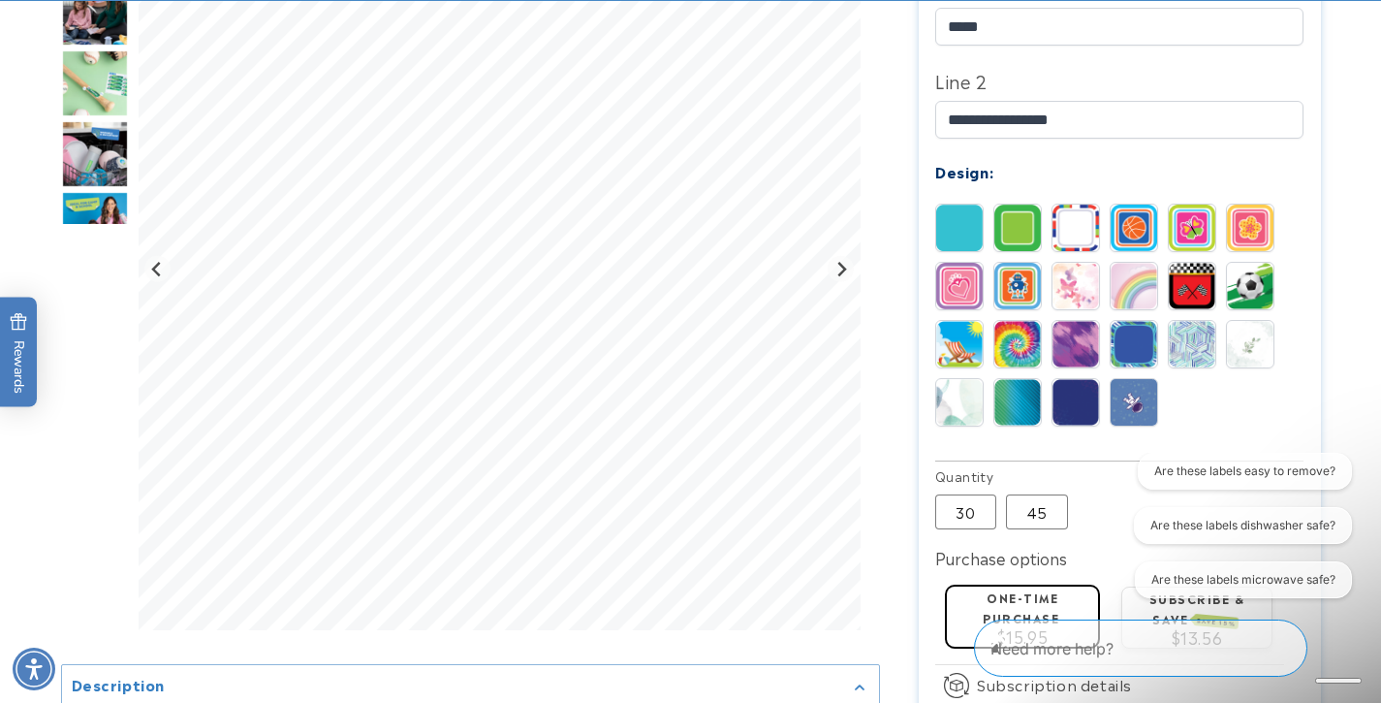
click at [1130, 379] on img at bounding box center [1134, 402] width 47 height 47
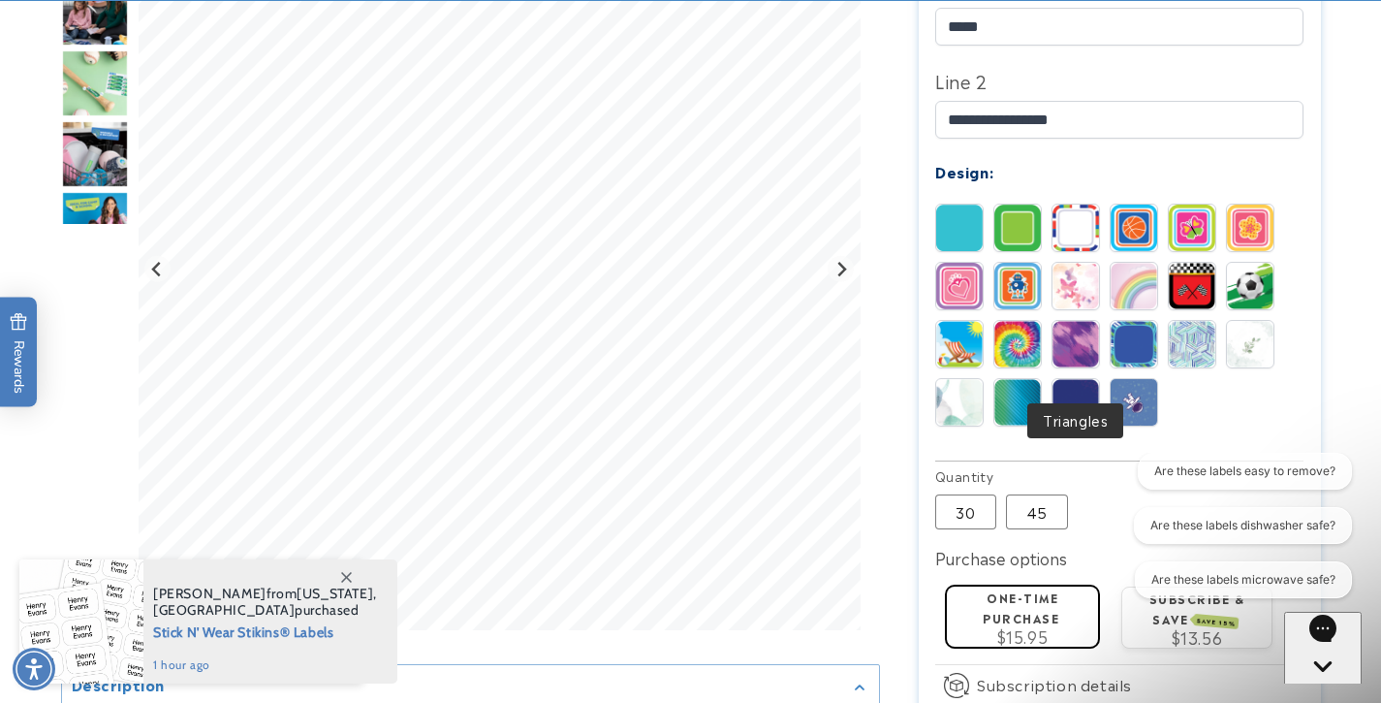
click at [1078, 384] on img at bounding box center [1076, 402] width 47 height 47
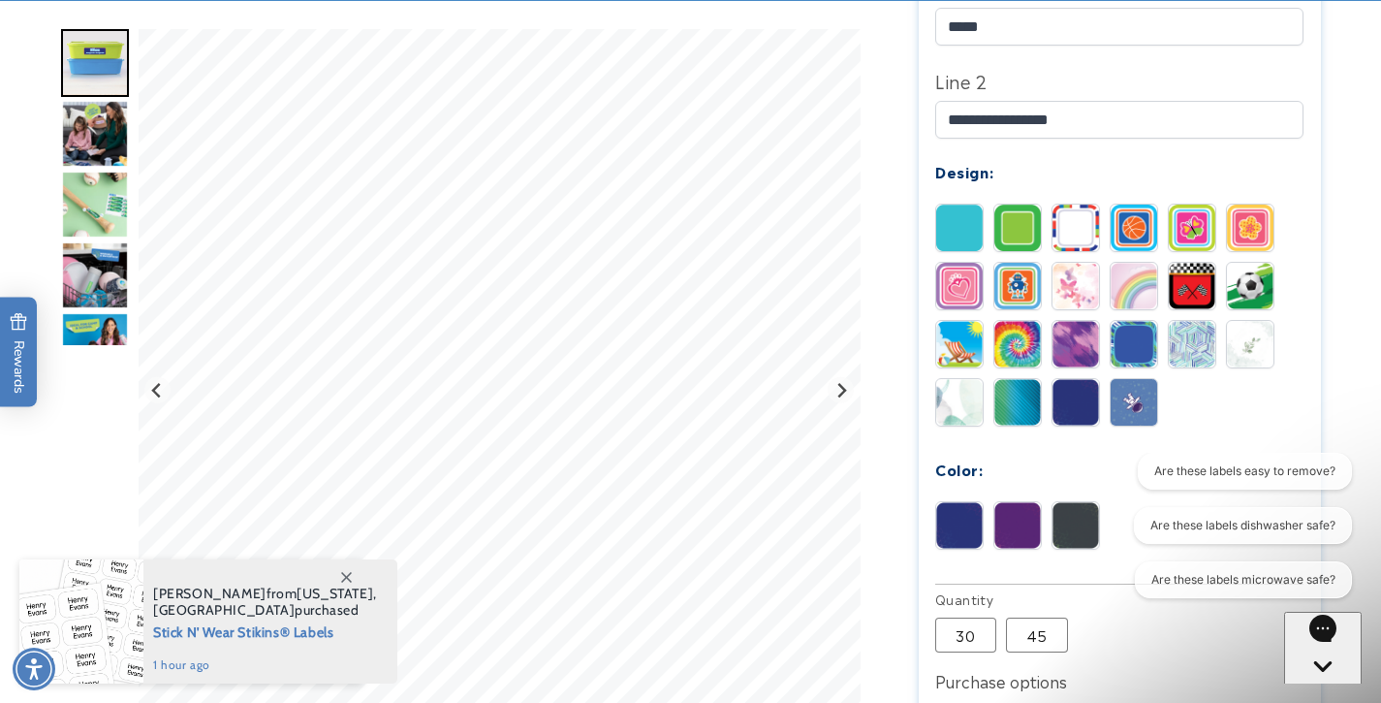
click at [1146, 321] on img at bounding box center [1134, 344] width 47 height 47
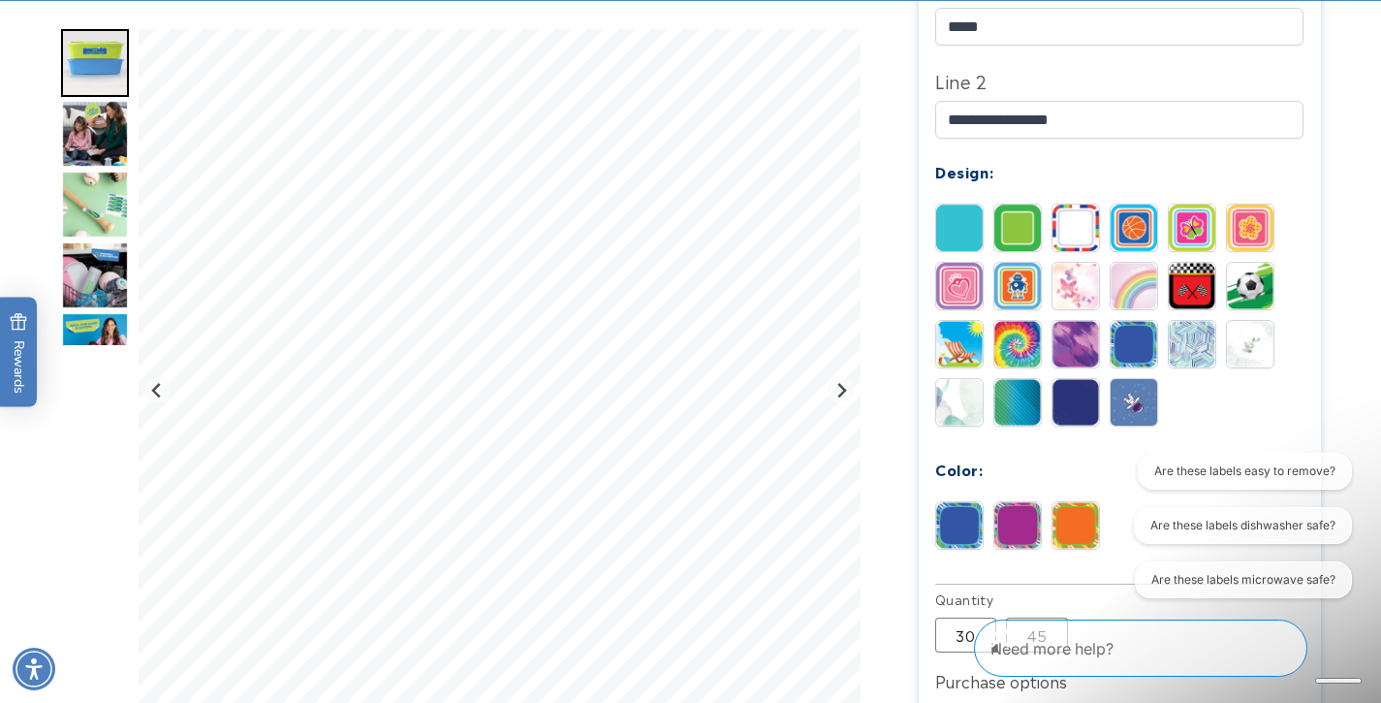
click at [1009, 205] on img at bounding box center [1017, 228] width 47 height 47
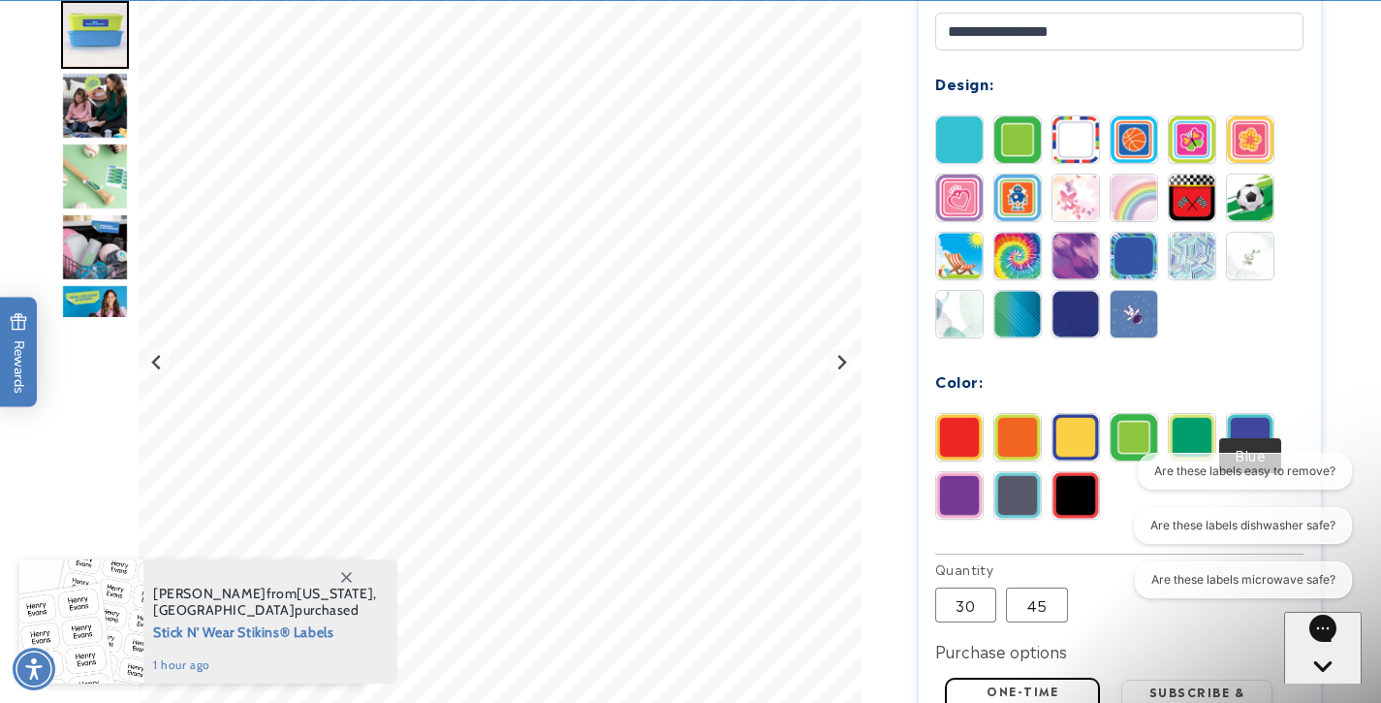
scroll to position [889, 0]
click at [1268, 179] on img at bounding box center [1250, 197] width 47 height 47
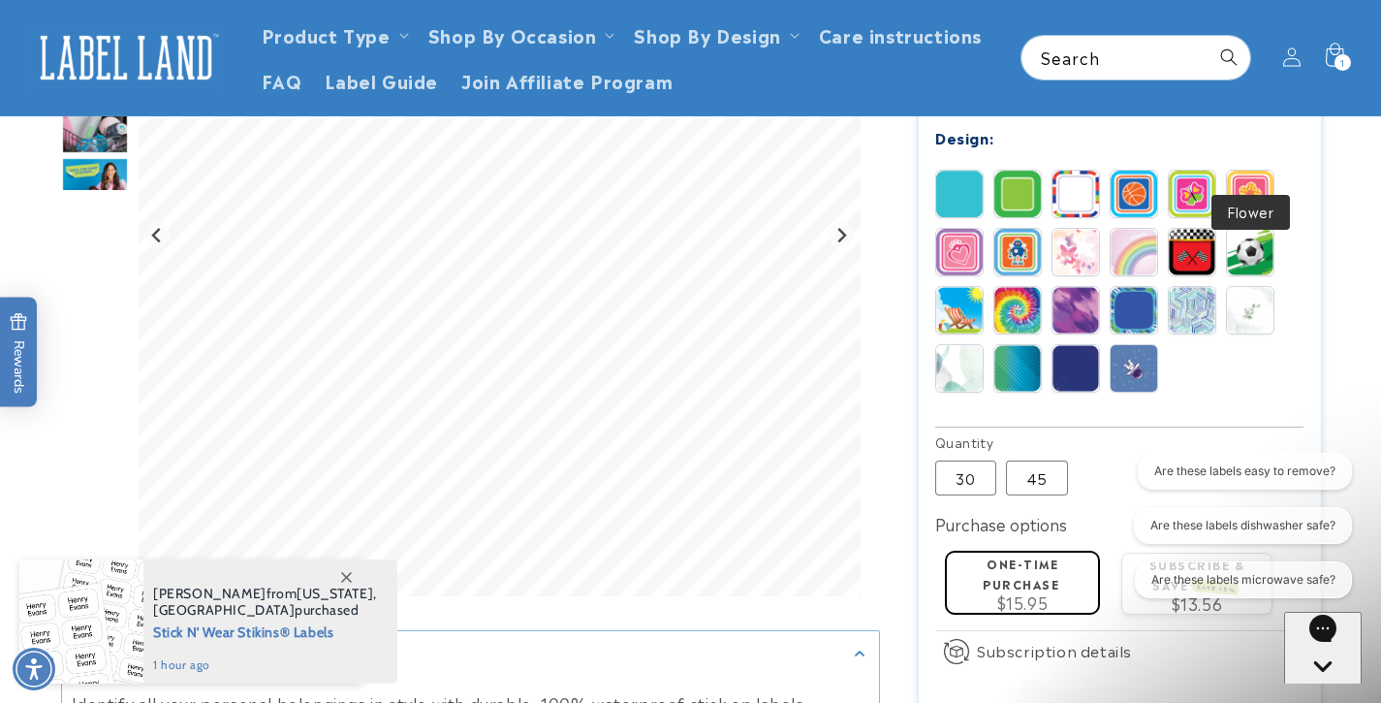
scroll to position [689, 0]
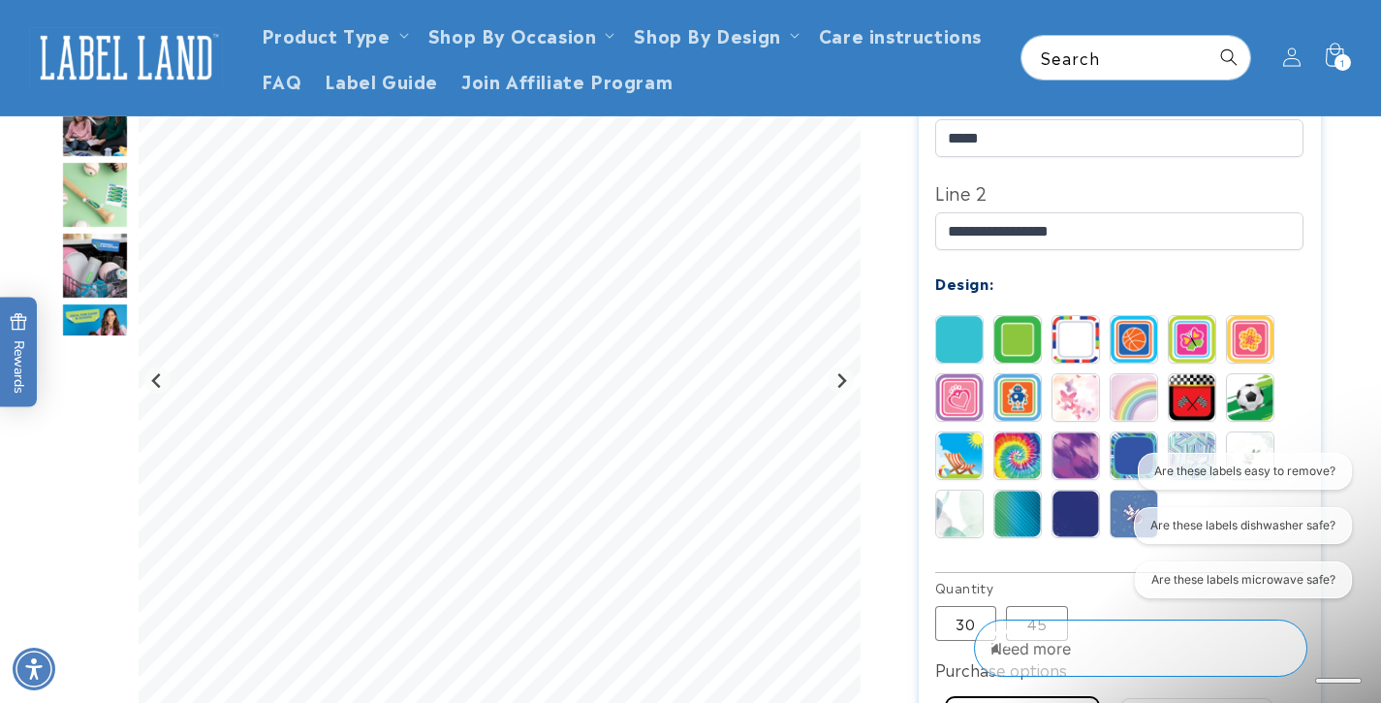
click at [1147, 432] on img at bounding box center [1134, 455] width 47 height 47
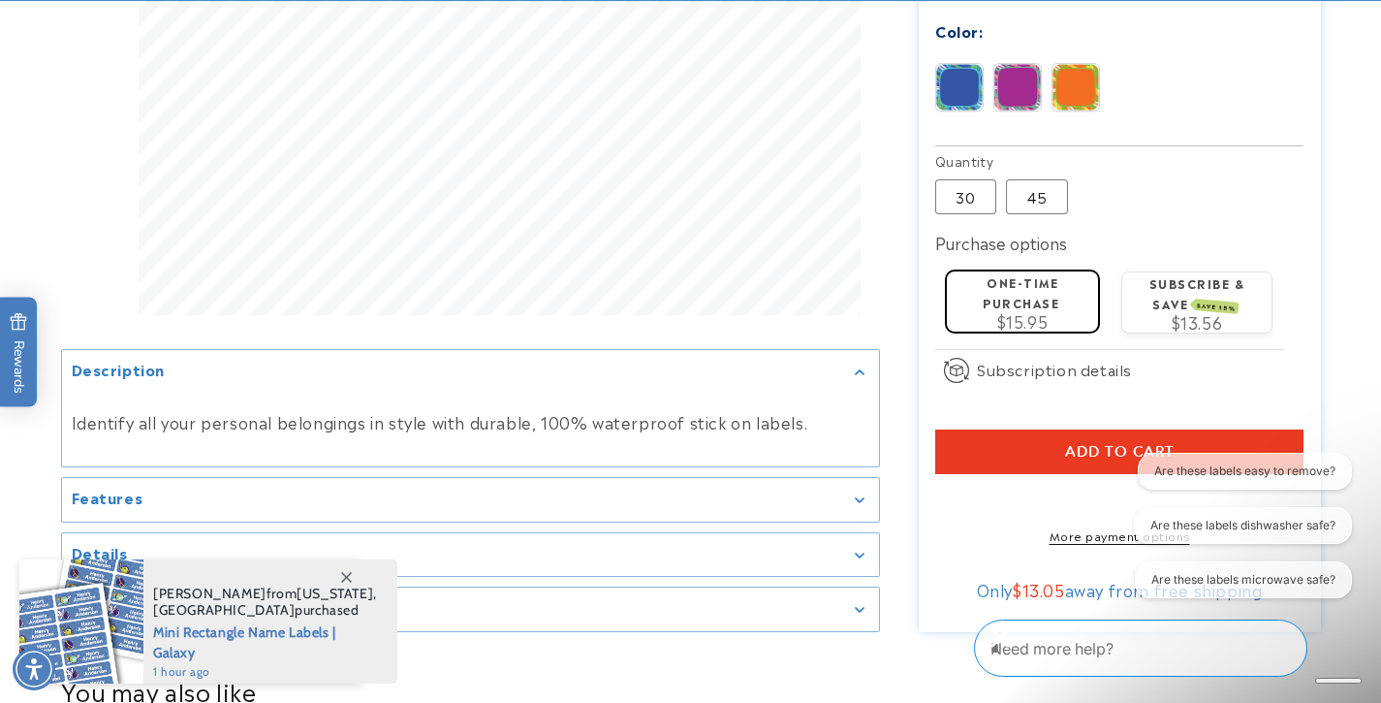
scroll to position [1241, 0]
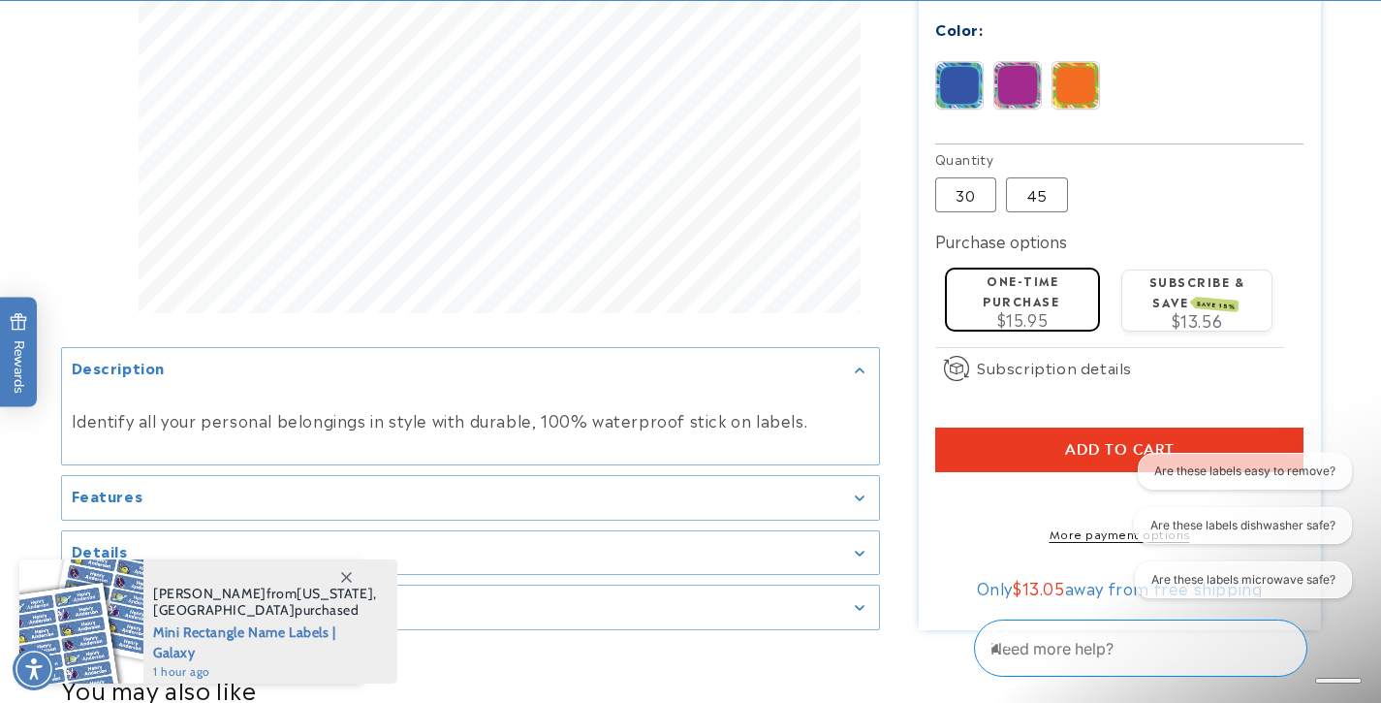
click at [1054, 271] on label "One-time purchase" at bounding box center [1021, 290] width 77 height 38
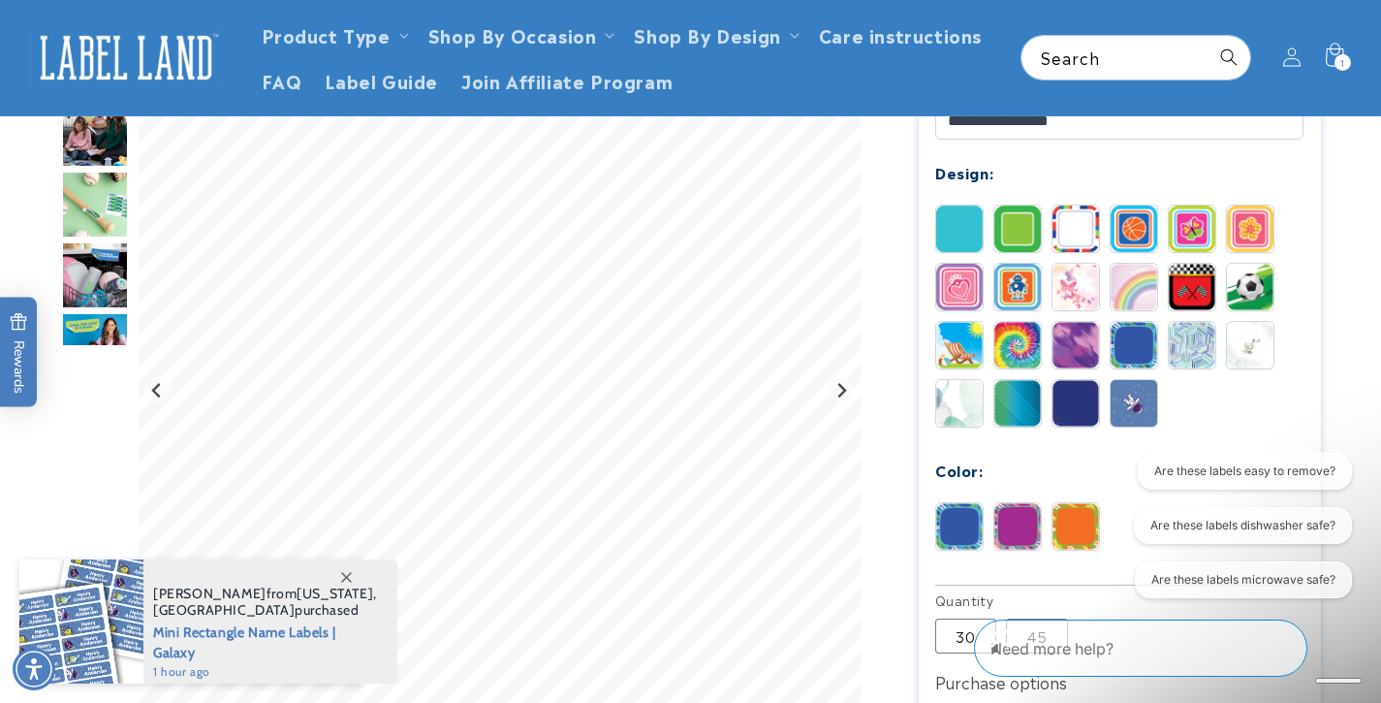
scroll to position [797, 0]
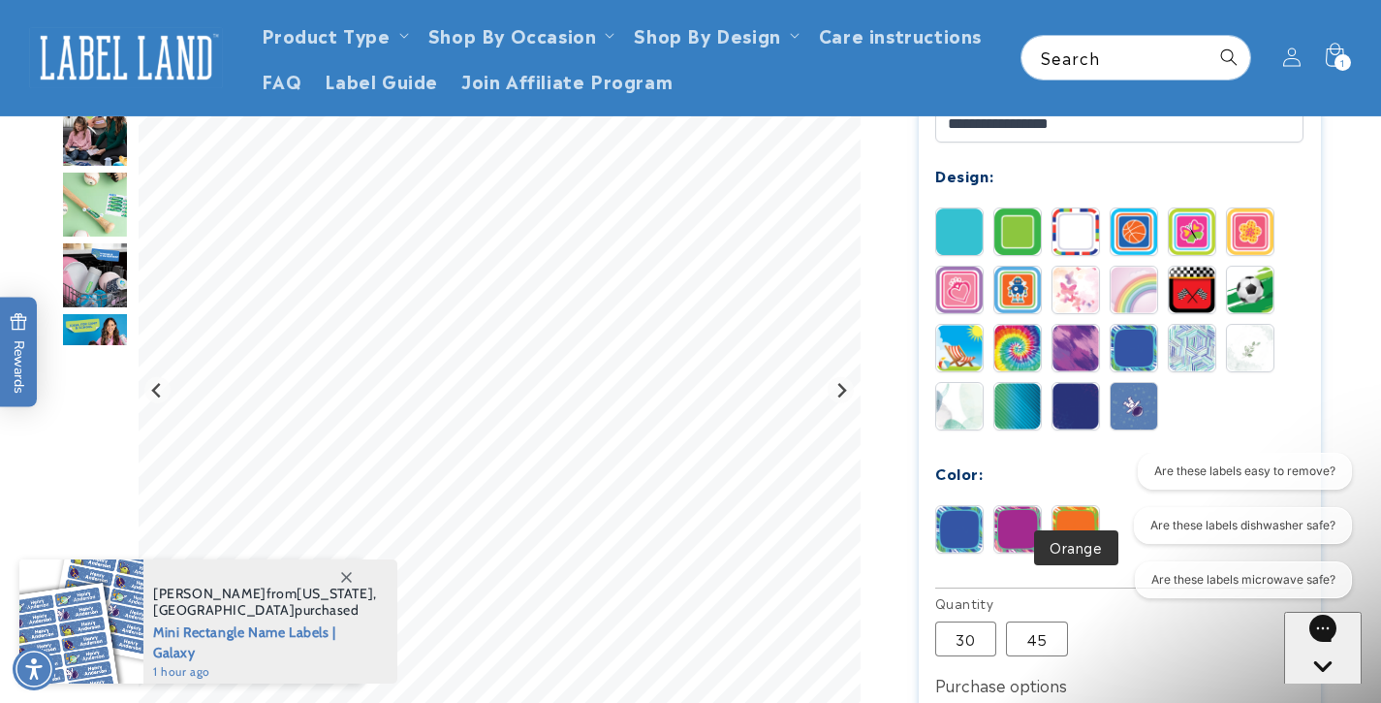
click at [1086, 506] on img at bounding box center [1076, 529] width 47 height 47
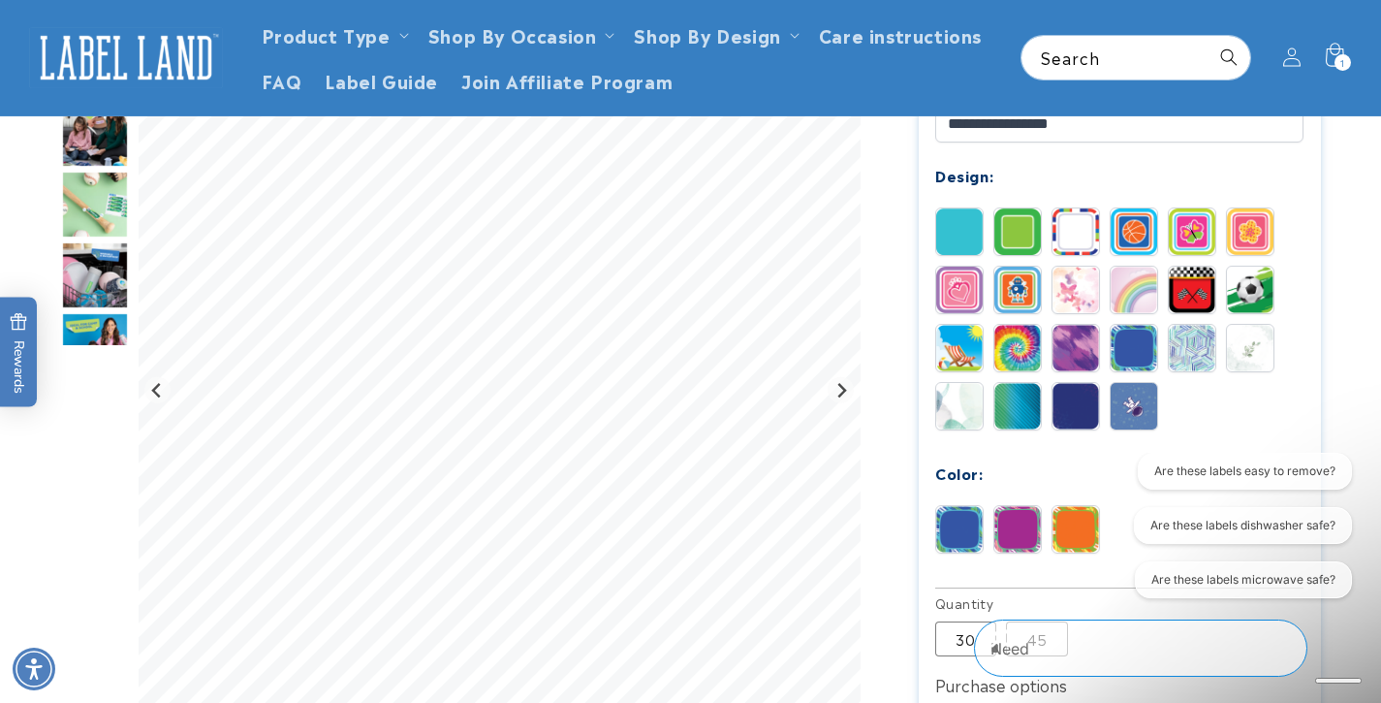
click at [951, 506] on img at bounding box center [959, 529] width 47 height 47
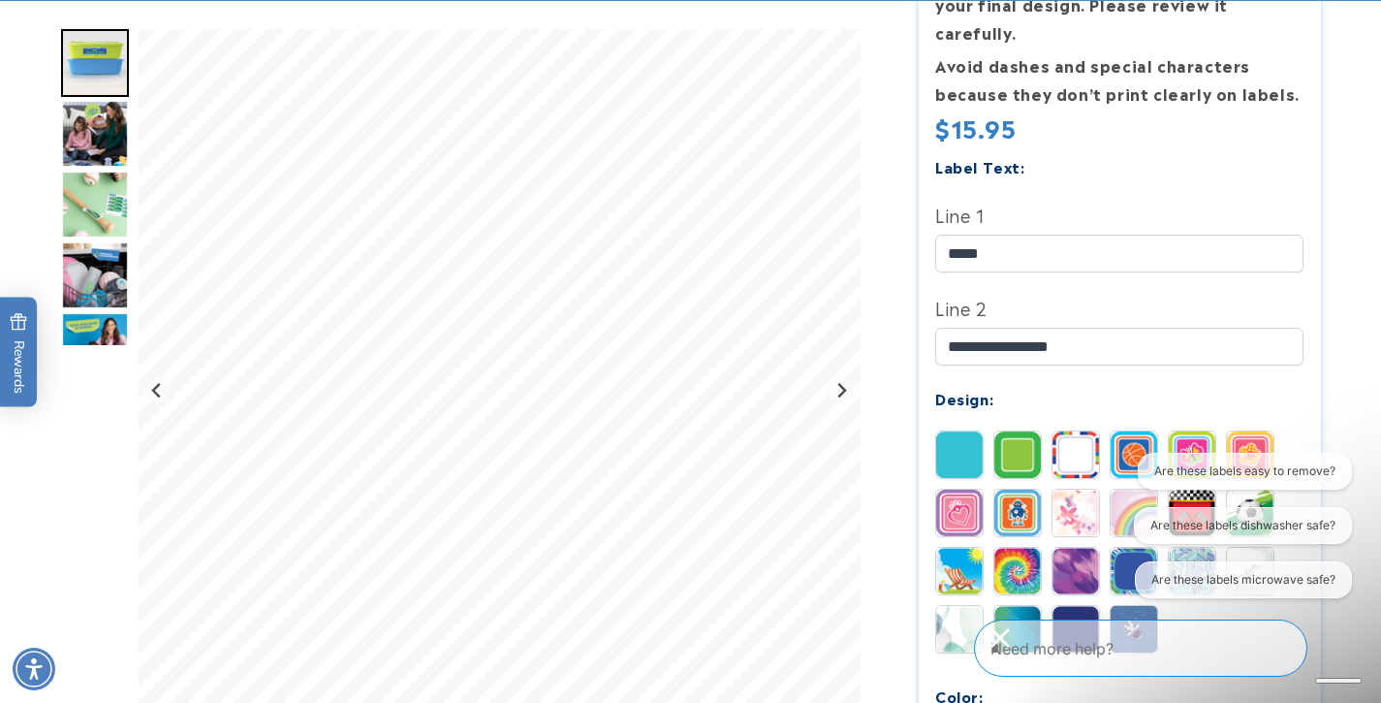
scroll to position [850, 0]
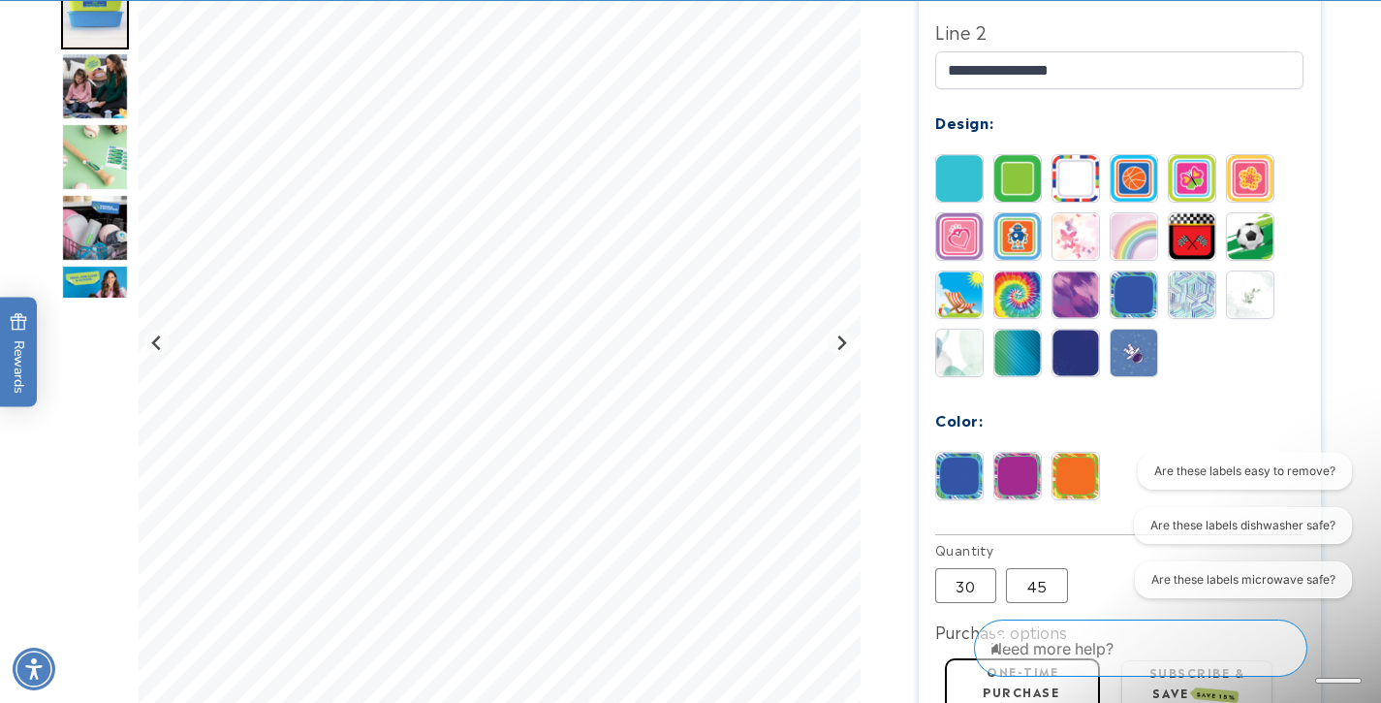
click at [1252, 271] on img at bounding box center [1250, 294] width 47 height 47
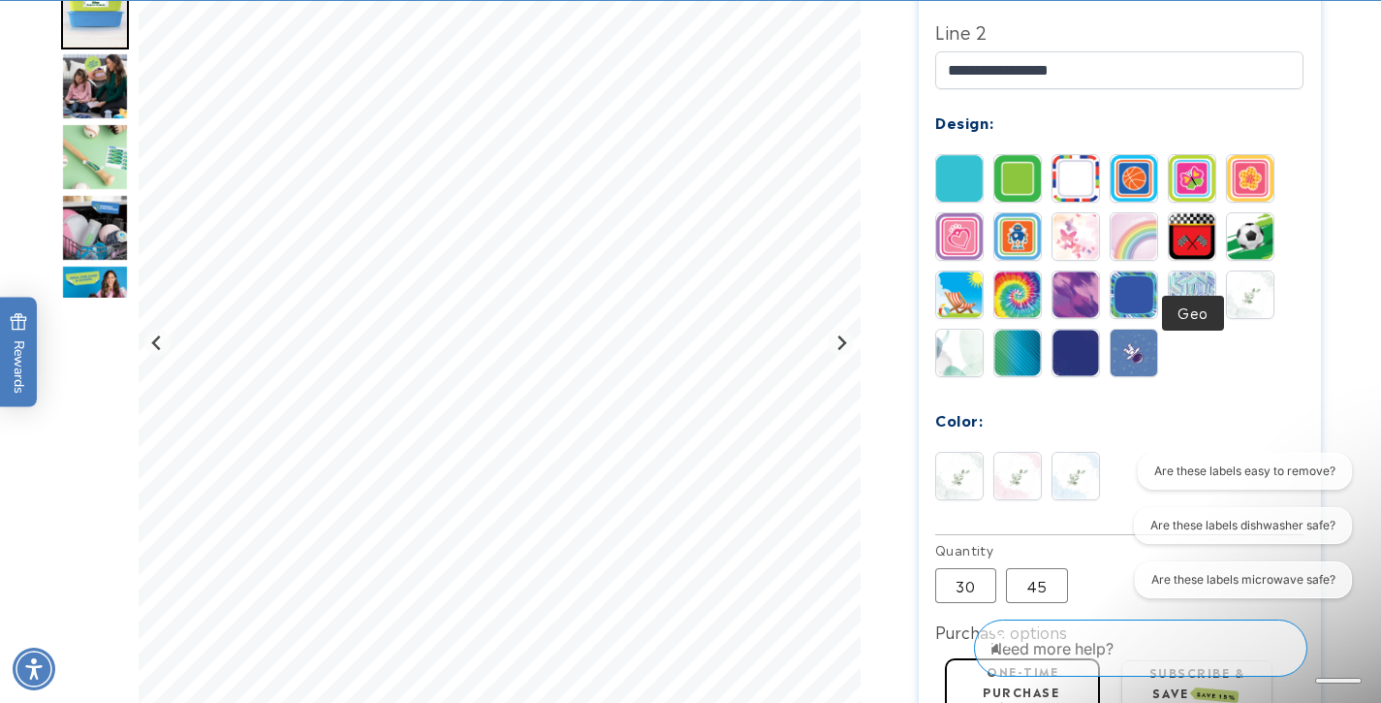
click at [1205, 271] on img at bounding box center [1192, 294] width 47 height 47
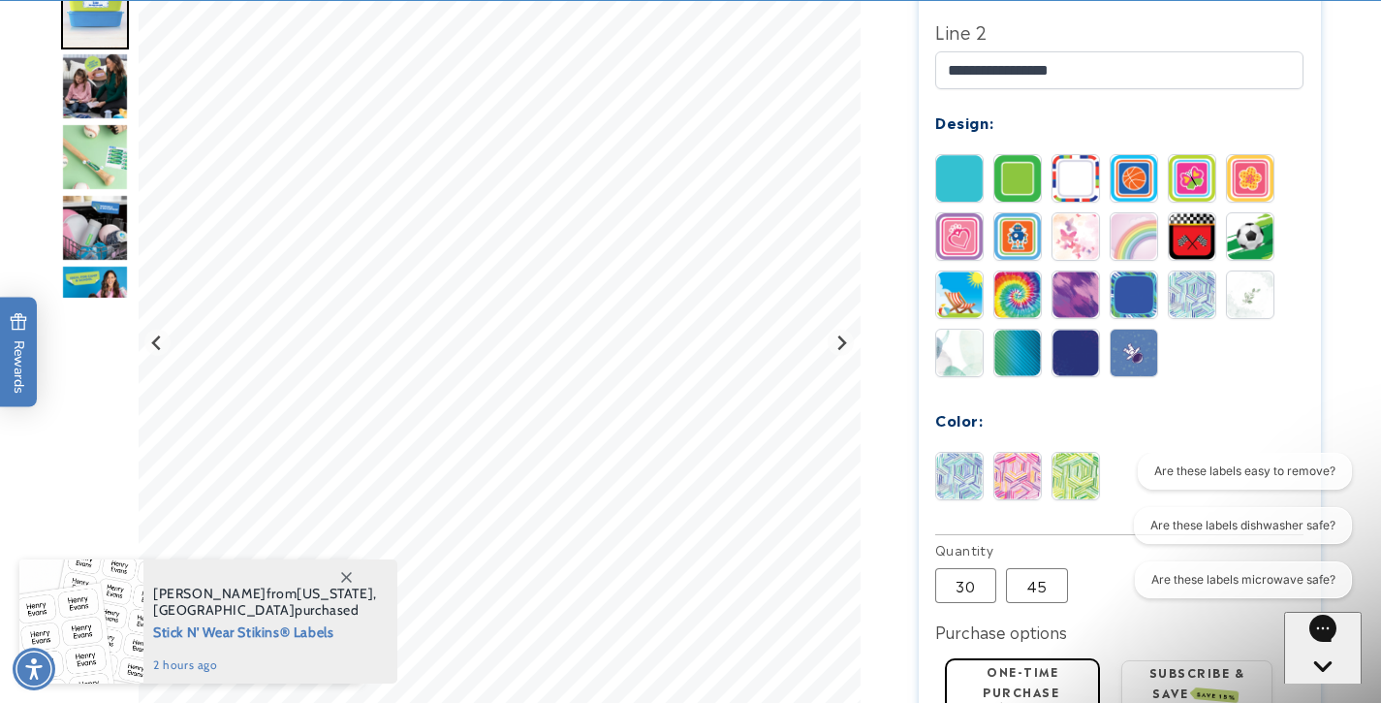
click at [1136, 330] on img at bounding box center [1134, 353] width 47 height 47
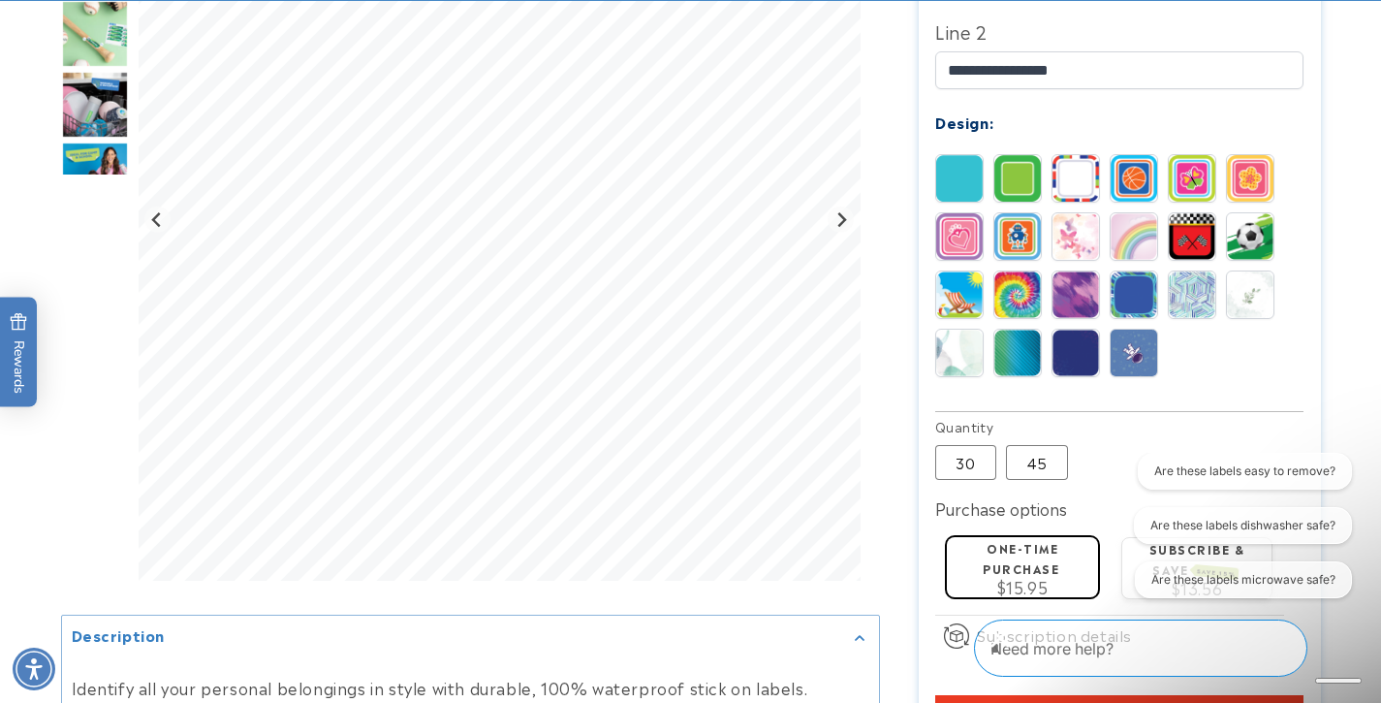
click at [1141, 271] on img at bounding box center [1134, 294] width 47 height 47
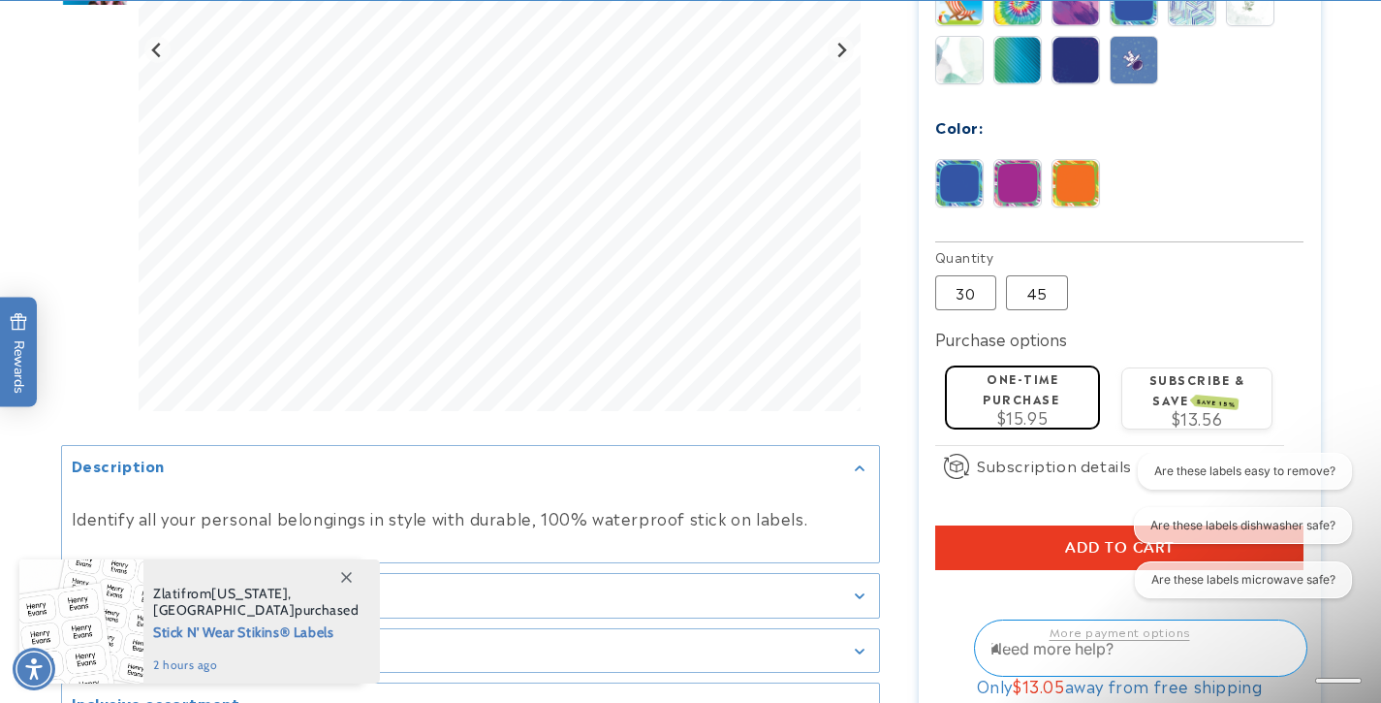
scroll to position [1152, 0]
